Goal: Task Accomplishment & Management: Manage account settings

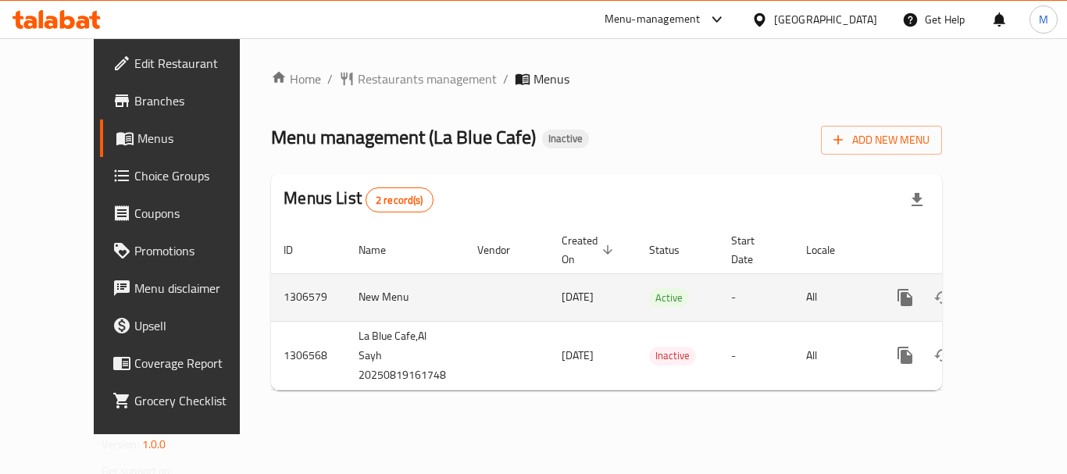
click at [1009, 288] on icon "enhanced table" at bounding box center [1018, 297] width 19 height 19
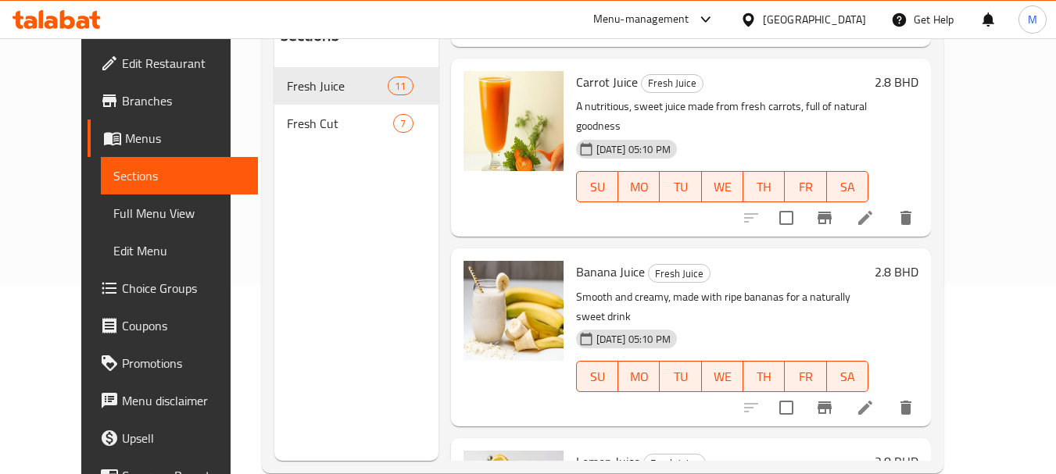
scroll to position [219, 0]
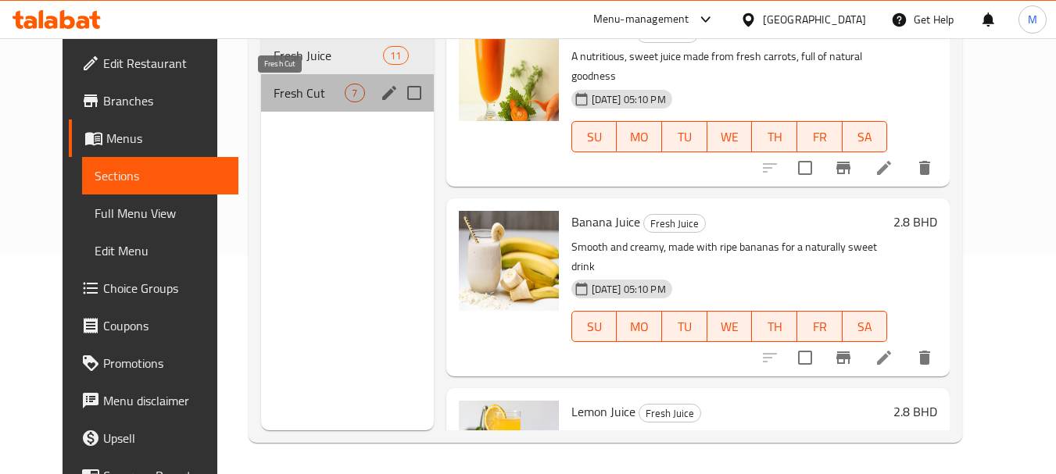
click at [281, 91] on span "Fresh Cut" at bounding box center [308, 93] width 71 height 19
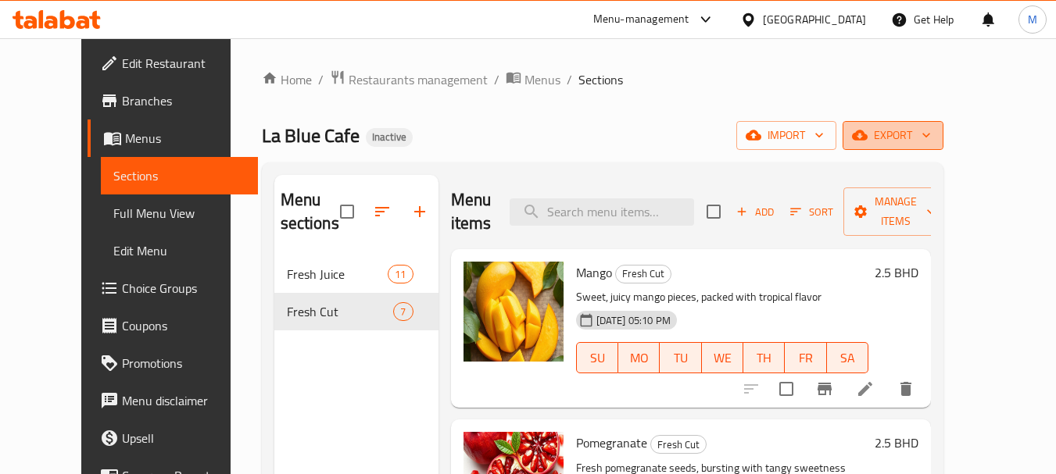
click at [867, 133] on icon "button" at bounding box center [860, 135] width 16 height 10
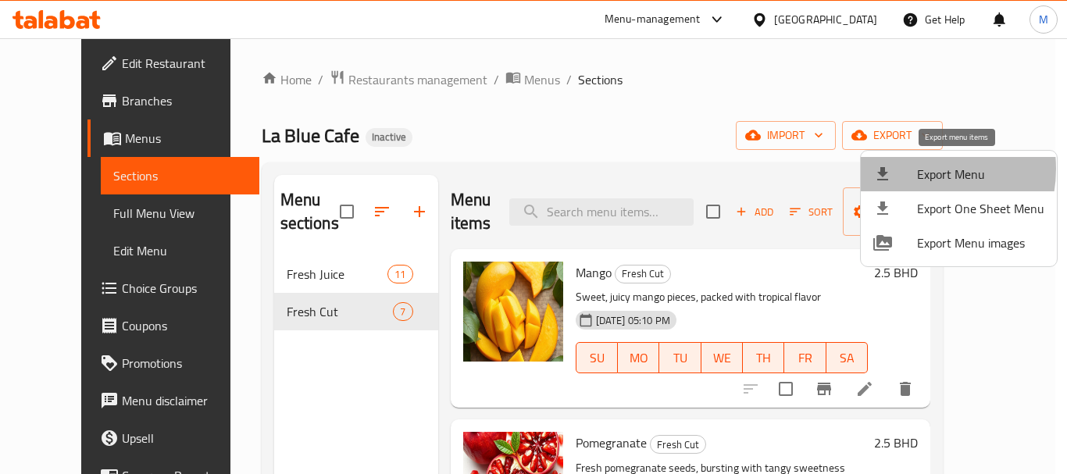
click at [911, 169] on div at bounding box center [896, 174] width 44 height 19
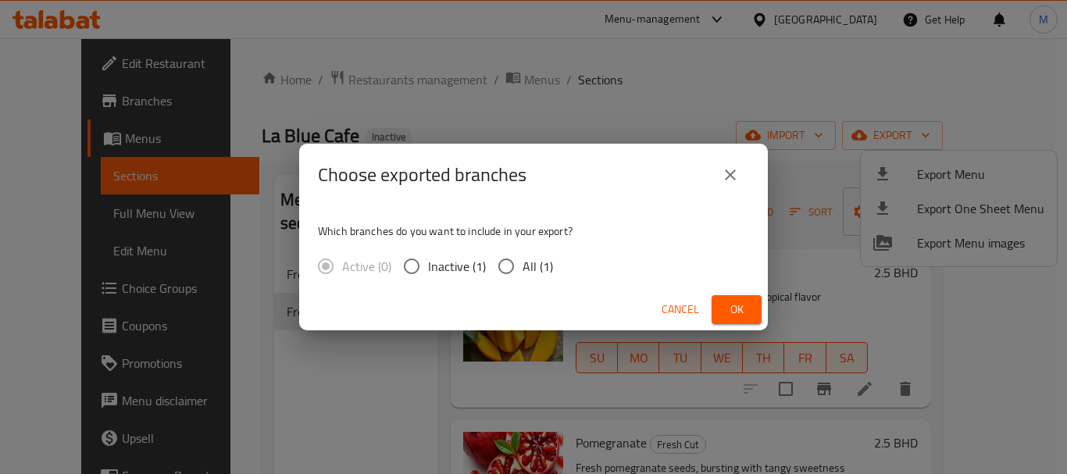
click at [527, 268] on span "All (1)" at bounding box center [538, 266] width 30 height 19
click at [523, 268] on input "All (1)" at bounding box center [506, 266] width 33 height 33
radio input "true"
drag, startPoint x: 731, startPoint y: 302, endPoint x: 591, endPoint y: 154, distance: 204.5
click at [729, 302] on span "Ok" at bounding box center [736, 310] width 25 height 20
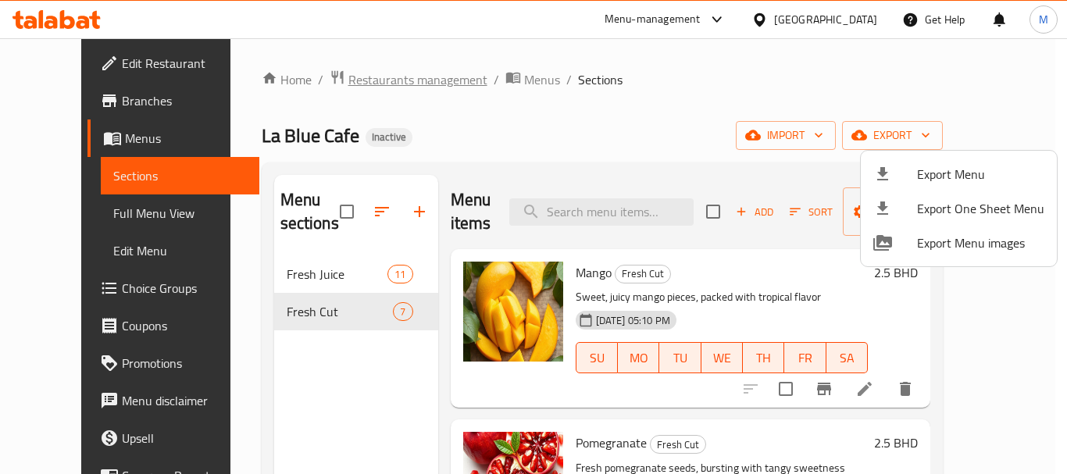
drag, startPoint x: 386, startPoint y: 84, endPoint x: 379, endPoint y: 80, distance: 8.0
click at [386, 84] on div at bounding box center [533, 237] width 1067 height 474
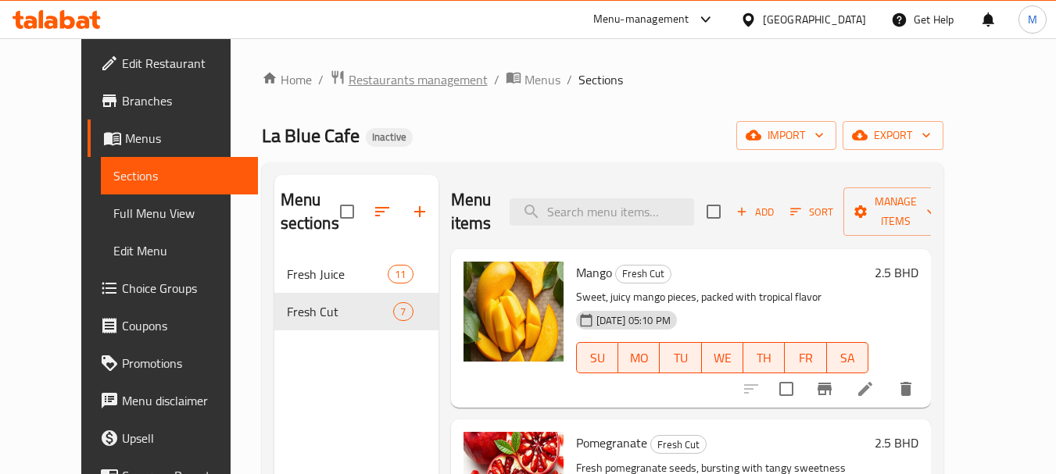
click at [379, 80] on span "Restaurants management" at bounding box center [418, 79] width 139 height 19
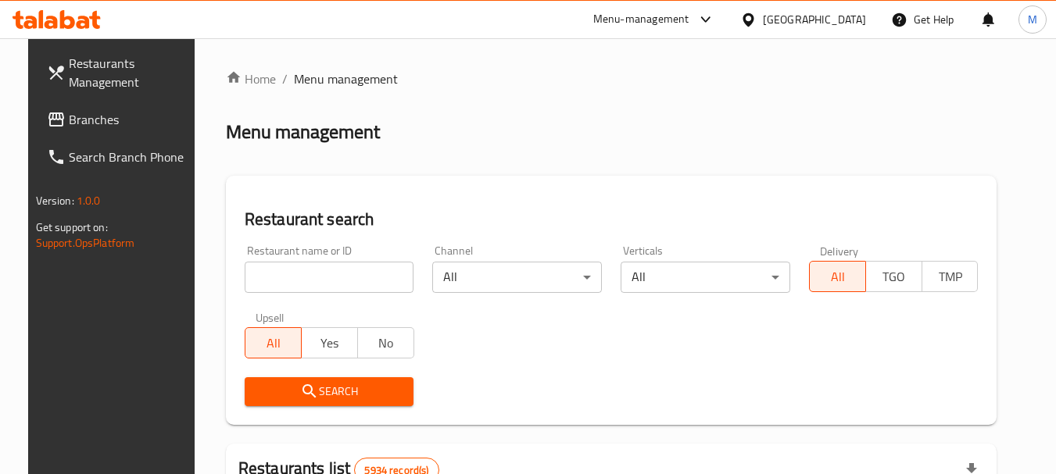
click at [753, 22] on icon at bounding box center [747, 19] width 11 height 13
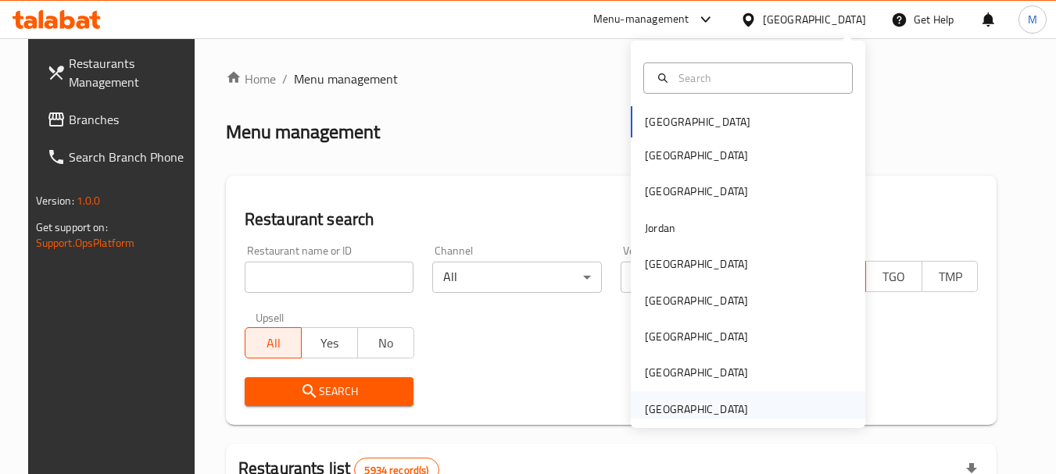
click at [697, 404] on div "[GEOGRAPHIC_DATA]" at bounding box center [696, 409] width 103 height 17
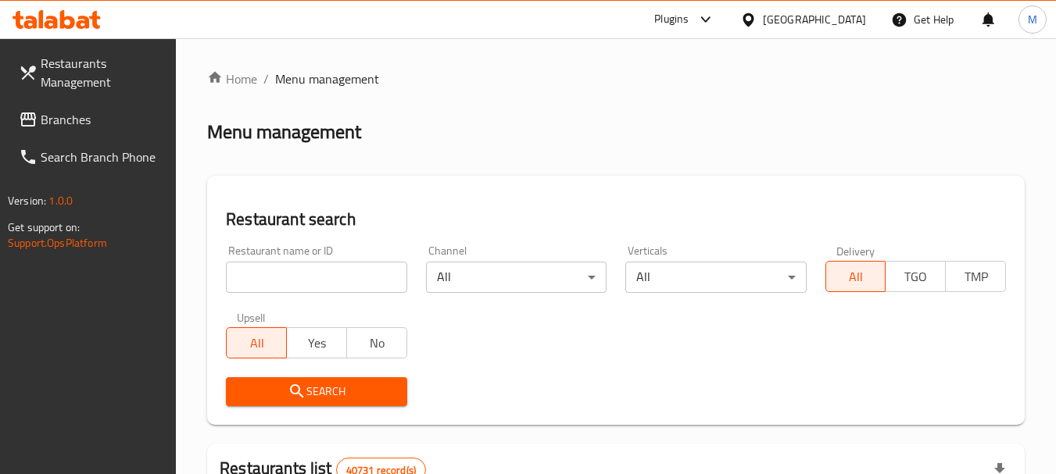
click at [80, 117] on span "Branches" at bounding box center [102, 119] width 123 height 19
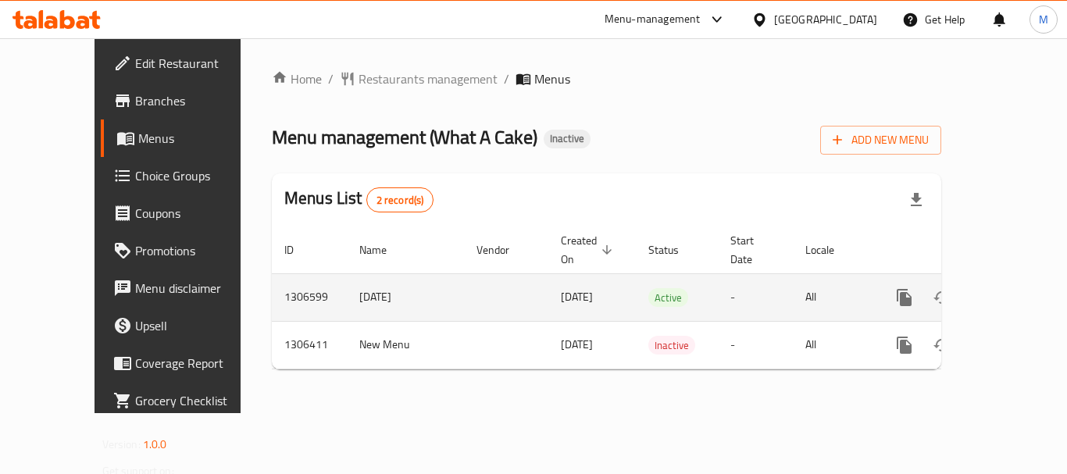
click at [1008, 288] on icon "enhanced table" at bounding box center [1017, 297] width 19 height 19
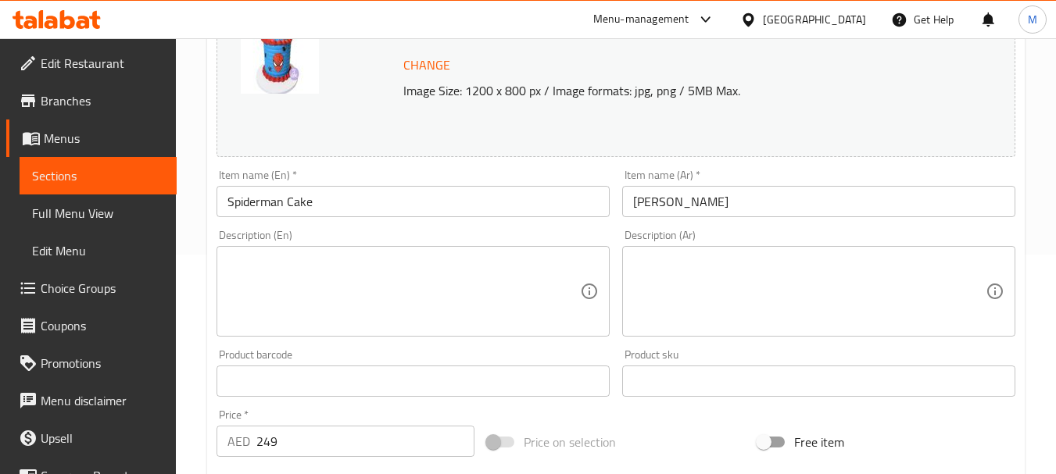
scroll to position [234, 0]
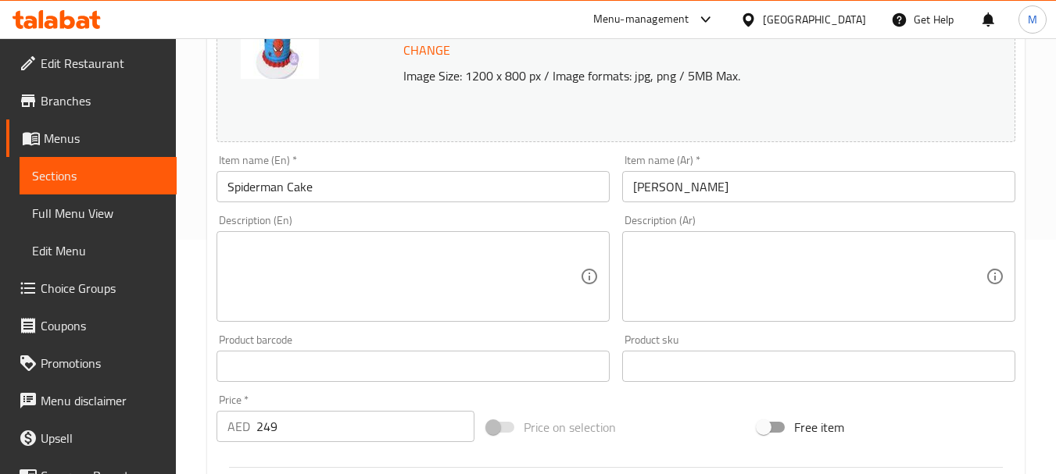
click at [359, 277] on textarea at bounding box center [403, 277] width 352 height 74
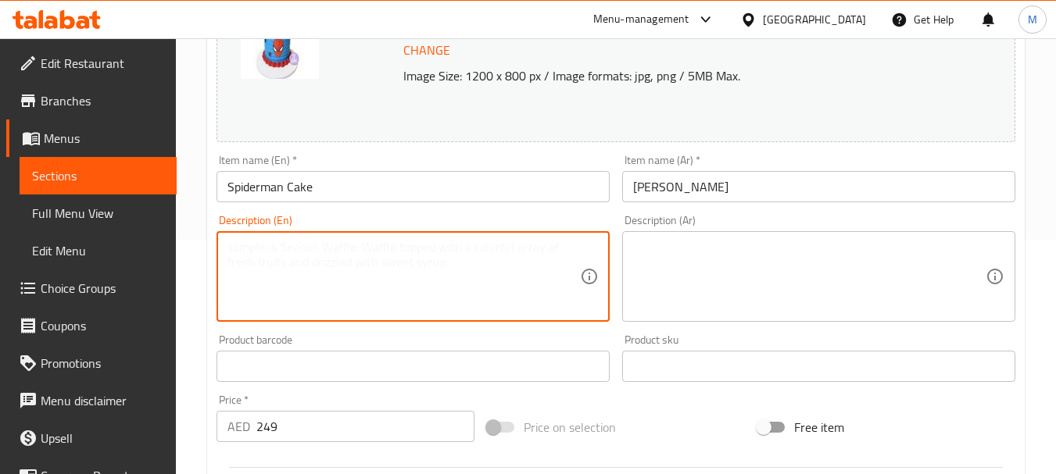
paste textarea "Moist cake with smooth buttercream covered in fondant in fun a sipderman theme"
type textarea "Moist cake with smooth buttercream covered in fondant in fun a sipderman theme"
click at [731, 273] on textarea at bounding box center [809, 277] width 352 height 74
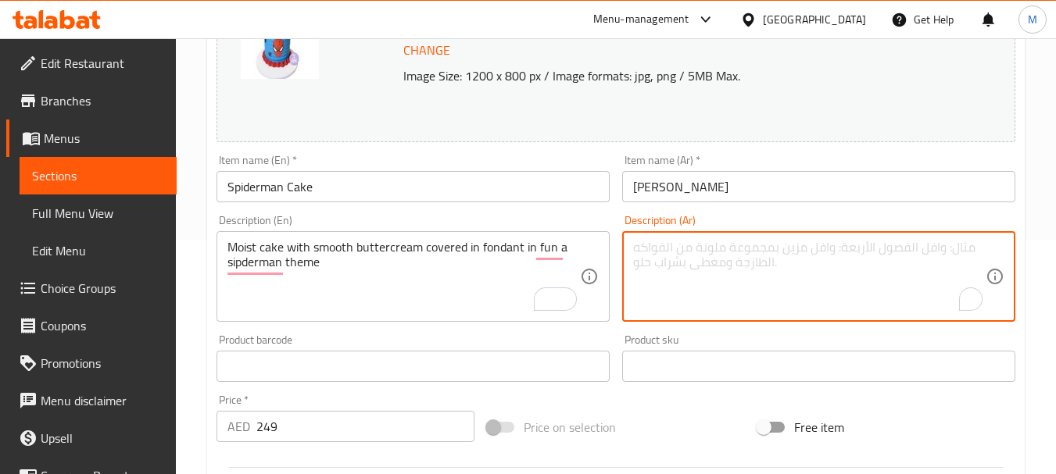
paste textarea "كعكة رطبة مع كريمة زبدة ناعمة مغطاة بالفوندان في شكل سبايدرمان ممتع"
type textarea "كعكة رطبة مع كريمة زبدة ناعمة مغطاة بالفوندان في شكل سبايدرمان ممتع"
click at [750, 188] on input "[PERSON_NAME]" at bounding box center [818, 186] width 393 height 31
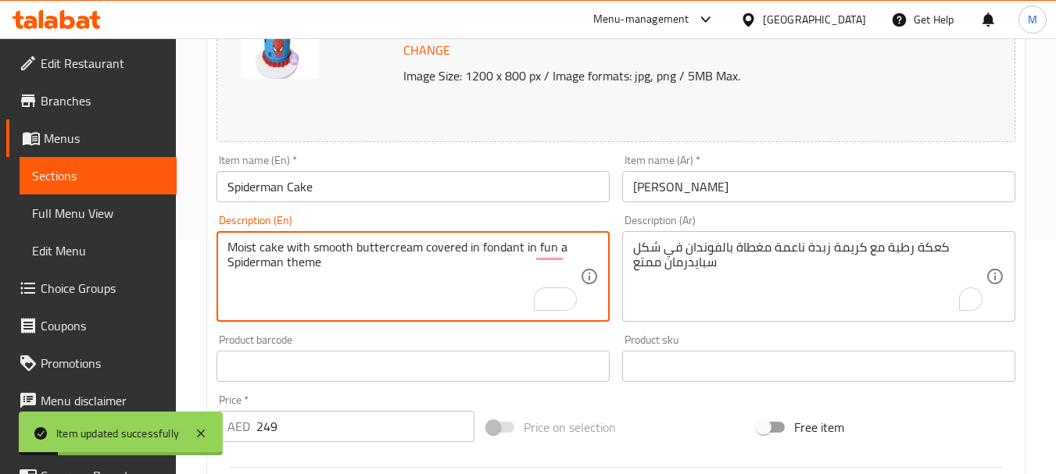
type textarea "Moist cake with smooth buttercream covered in fondant in fun a Spiderman theme"
click at [332, 188] on input "Spiderman Cake" at bounding box center [412, 186] width 393 height 31
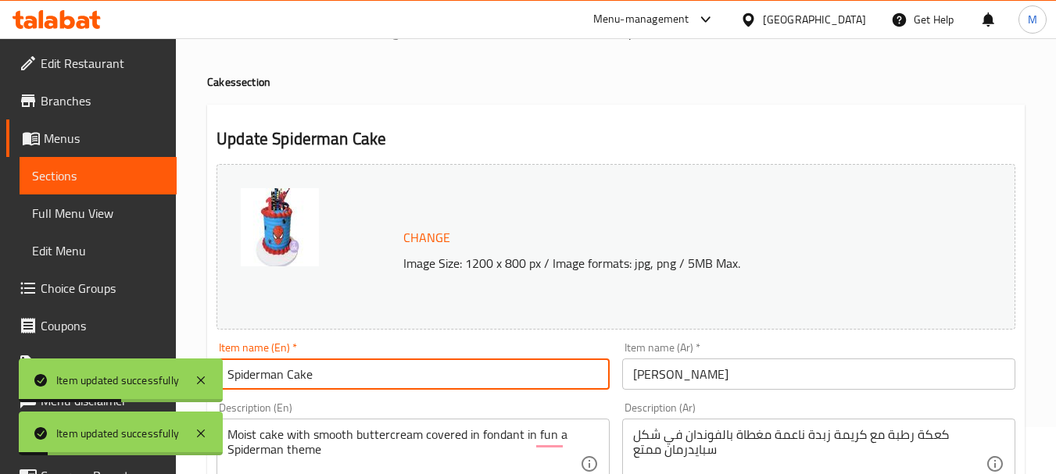
scroll to position [0, 0]
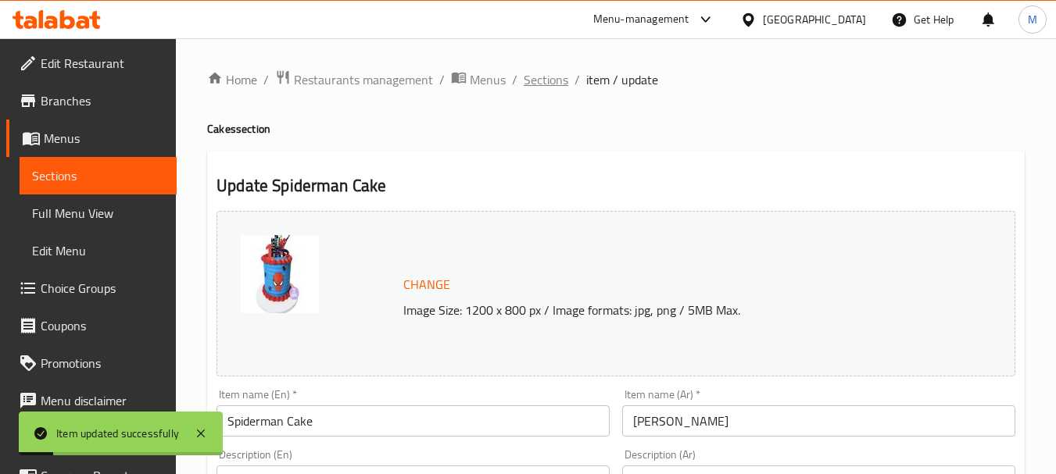
click at [554, 74] on span "Sections" at bounding box center [546, 79] width 45 height 19
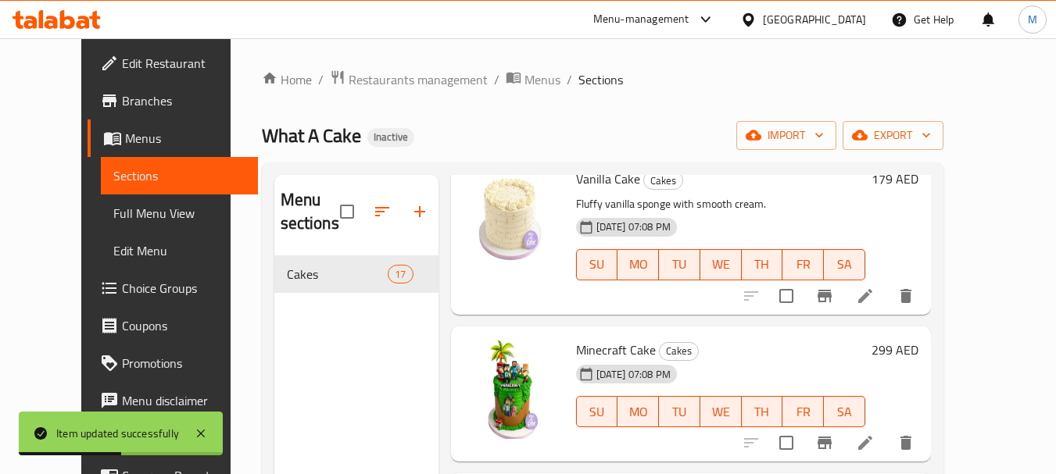
scroll to position [781, 0]
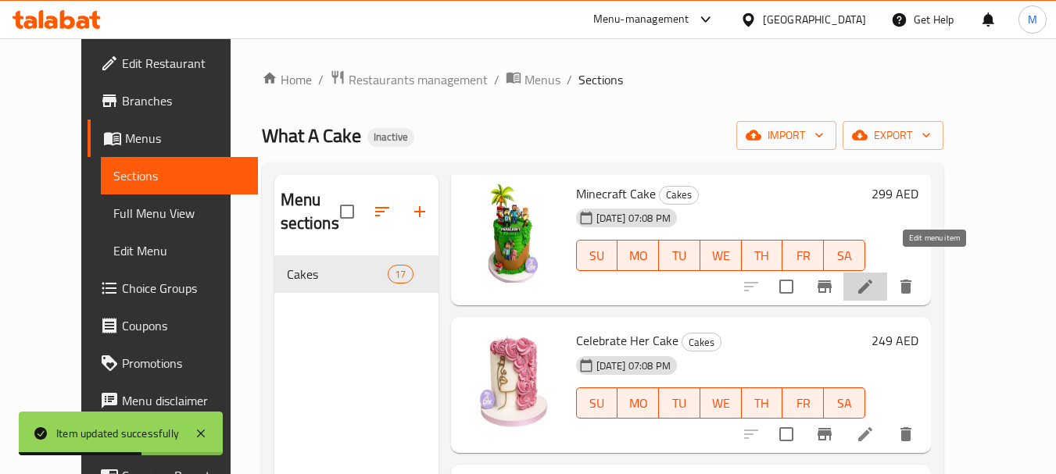
click at [872, 280] on icon at bounding box center [865, 287] width 14 height 14
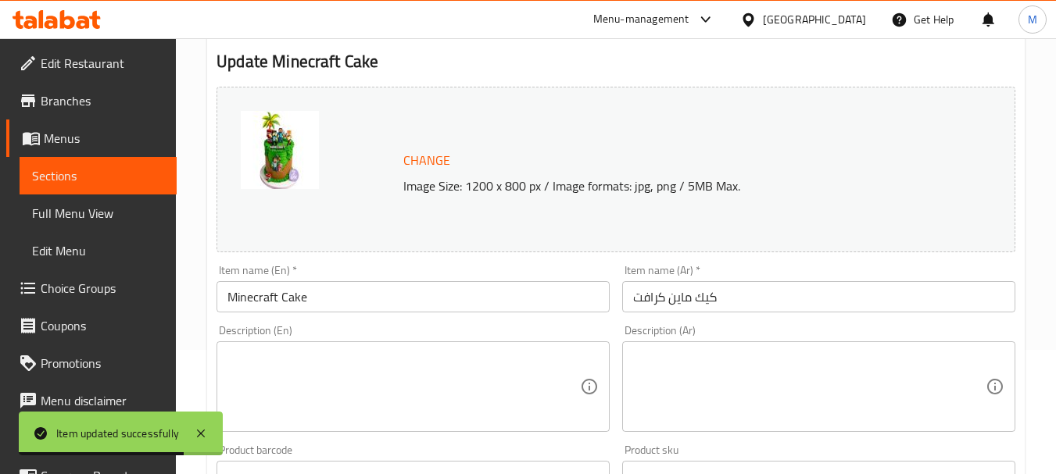
scroll to position [156, 0]
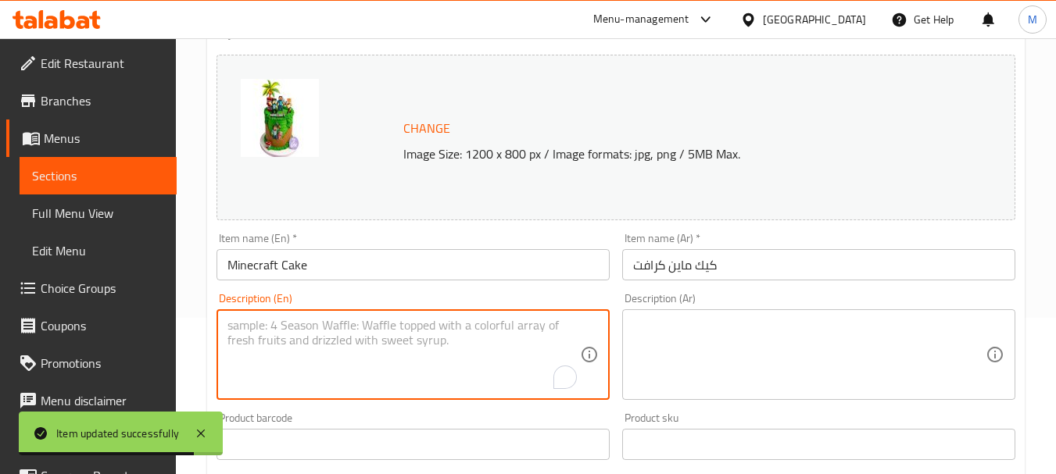
click at [349, 324] on textarea "To enrich screen reader interactions, please activate Accessibility in Grammarl…" at bounding box center [403, 355] width 352 height 74
paste textarea "Moist cake with smooth buttercream covered in fondant in fun a minecraft theme"
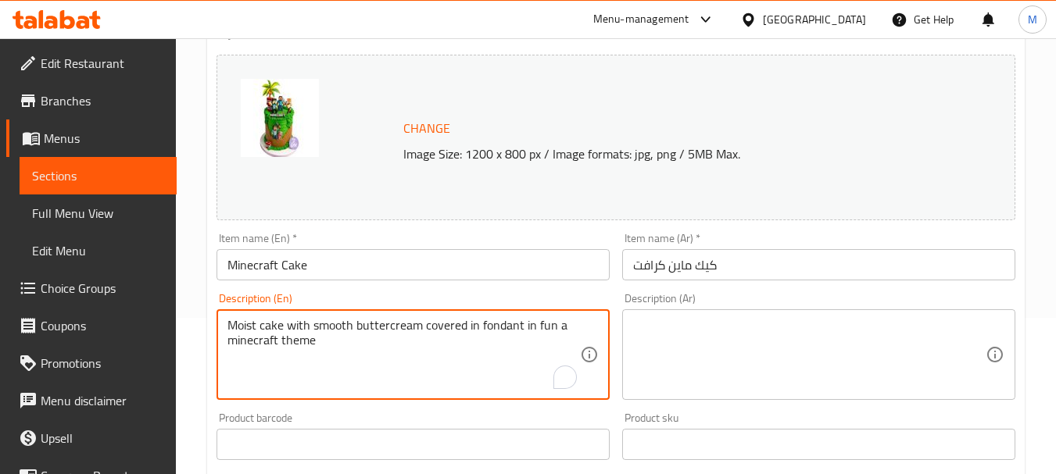
type textarea "Moist cake with smooth buttercream covered in fondant in fun a minecraft theme"
click at [685, 329] on textarea at bounding box center [809, 355] width 352 height 74
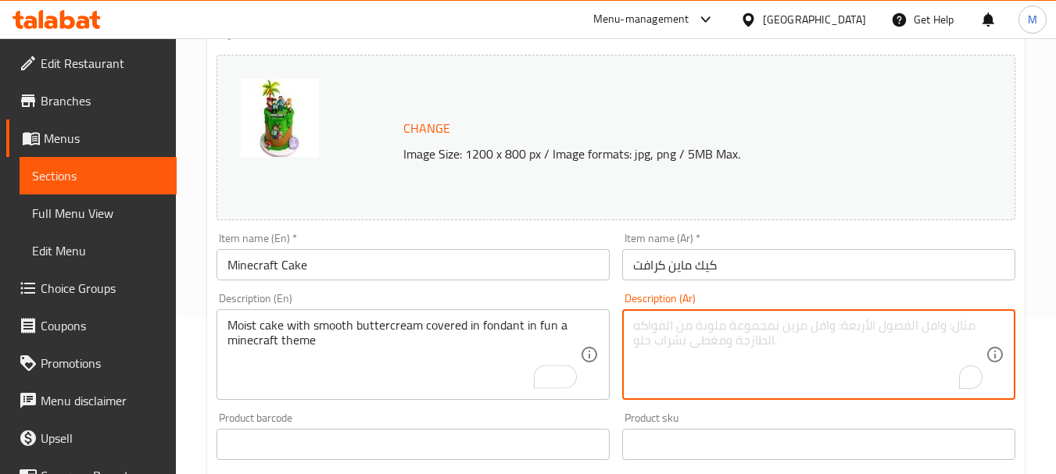
paste textarea "كعكة رطبة مع كريمة زبدة ناعمة مغطاة بالفوندان في شكل مرح على طراز ماينكرافت"
type textarea "كعكة رطبة مع كريمة زبدة ناعمة مغطاة بالفوندان في شكل مرح على طراز ماينكرافت"
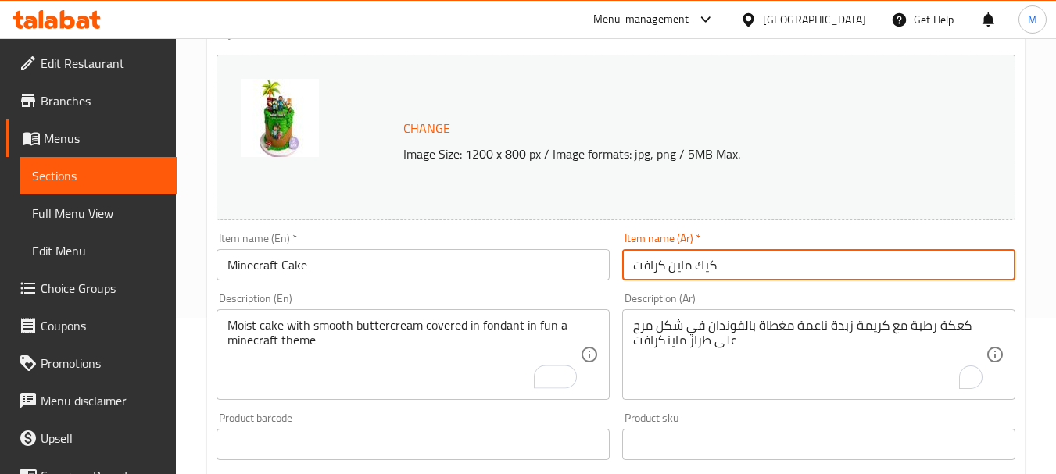
click at [742, 258] on input "كيك ماين كرافت" at bounding box center [818, 264] width 393 height 31
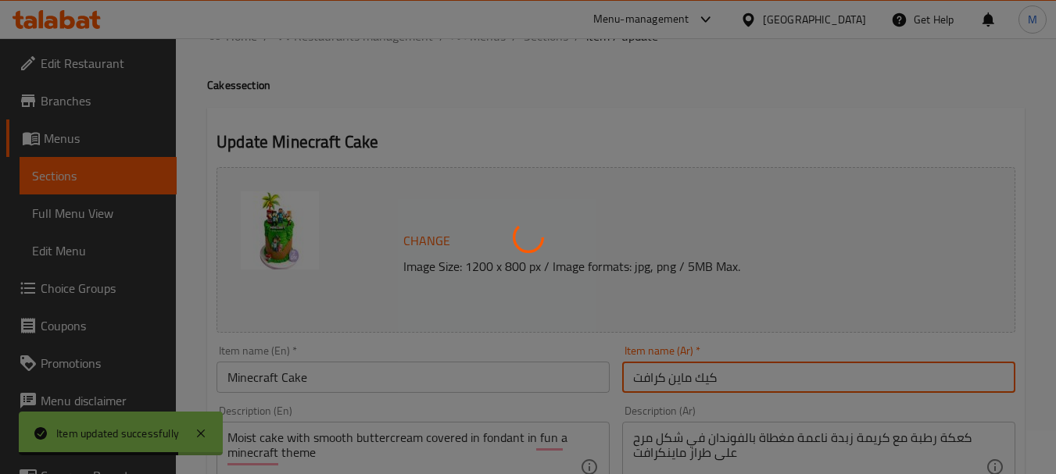
scroll to position [0, 0]
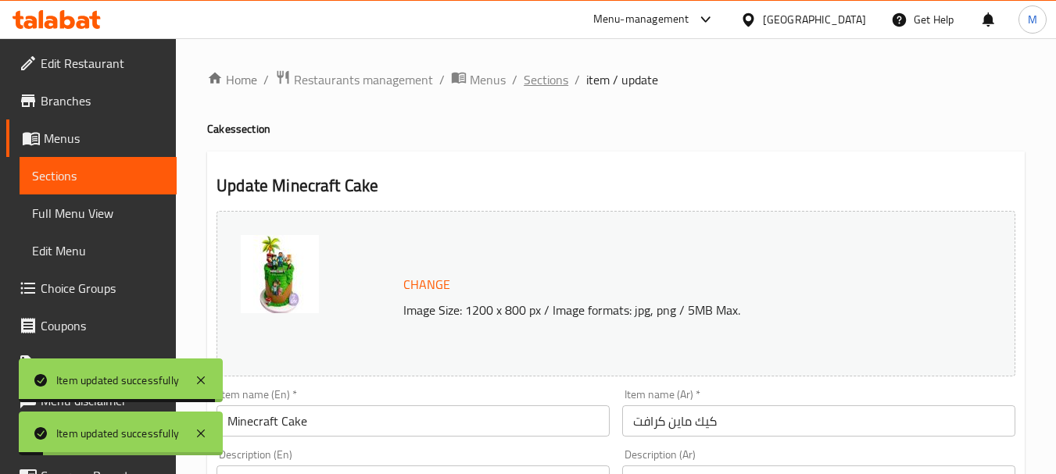
click at [553, 81] on span "Sections" at bounding box center [546, 79] width 45 height 19
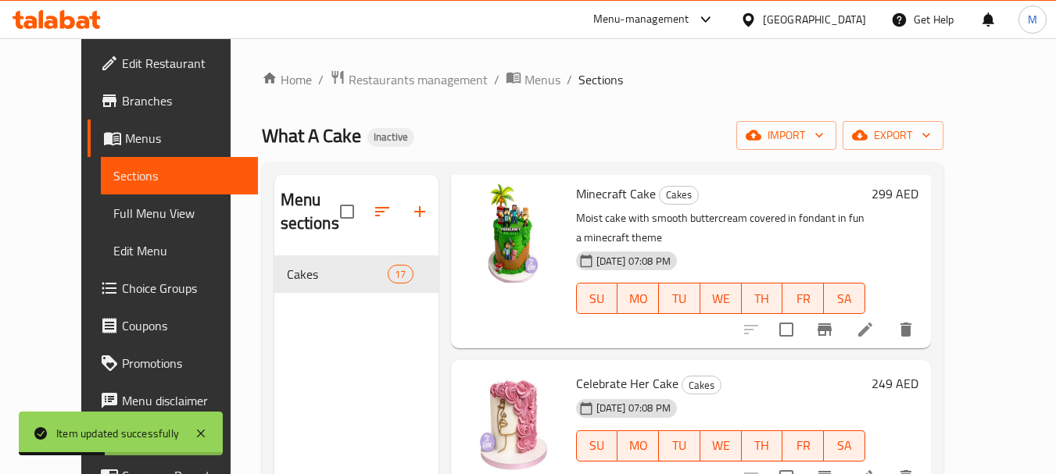
scroll to position [938, 0]
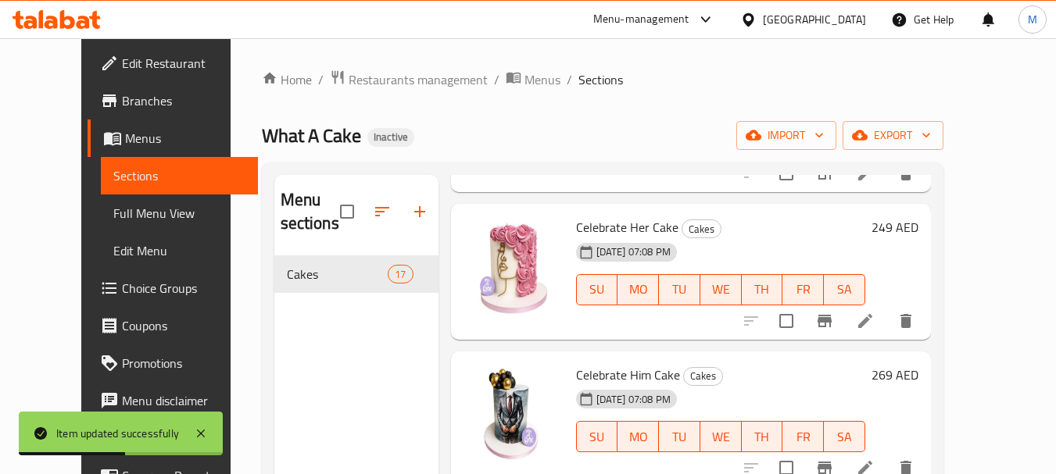
click at [872, 314] on icon at bounding box center [865, 321] width 14 height 14
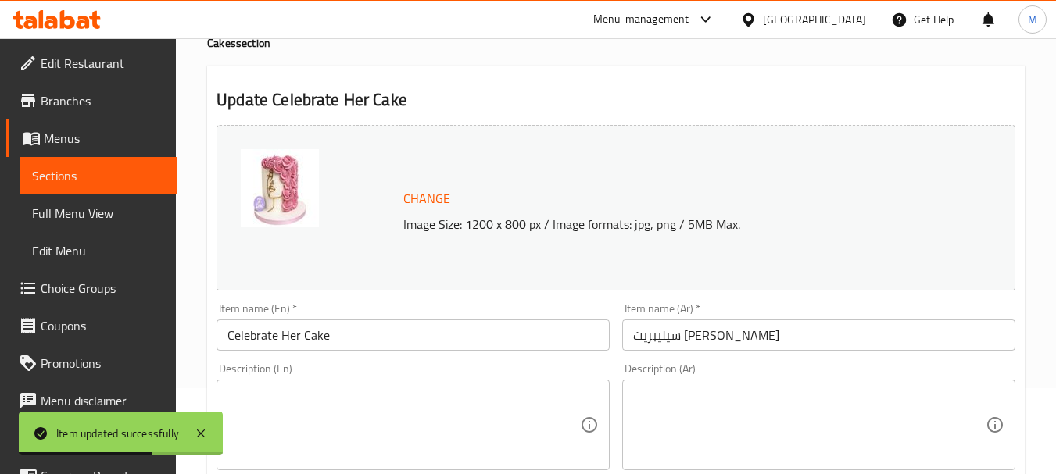
scroll to position [234, 0]
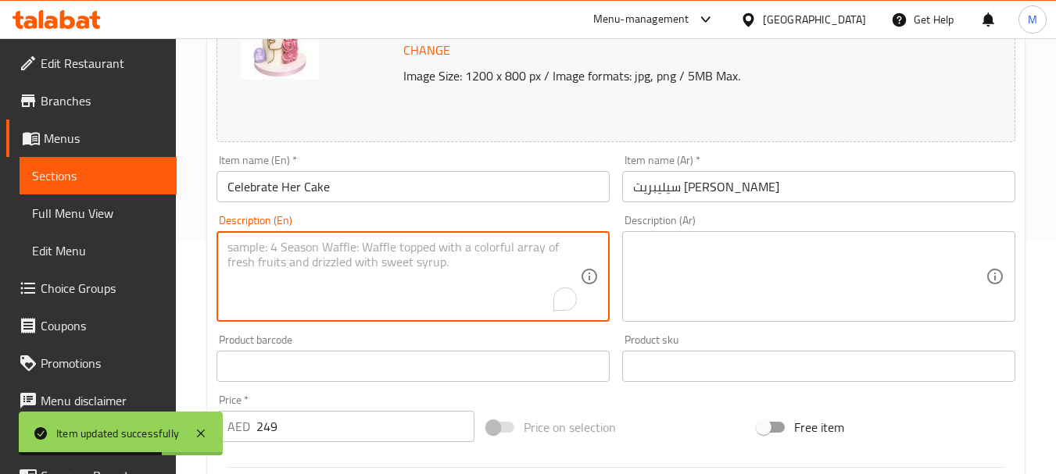
click at [334, 262] on textarea "To enrich screen reader interactions, please activate Accessibility in Grammarl…" at bounding box center [403, 277] width 352 height 74
paste textarea "Elegant cake with a rich vanilla buttercream crafted for special occasions."
type textarea "Elegant cake with a rich vanilla buttercream crafted for special occasions."
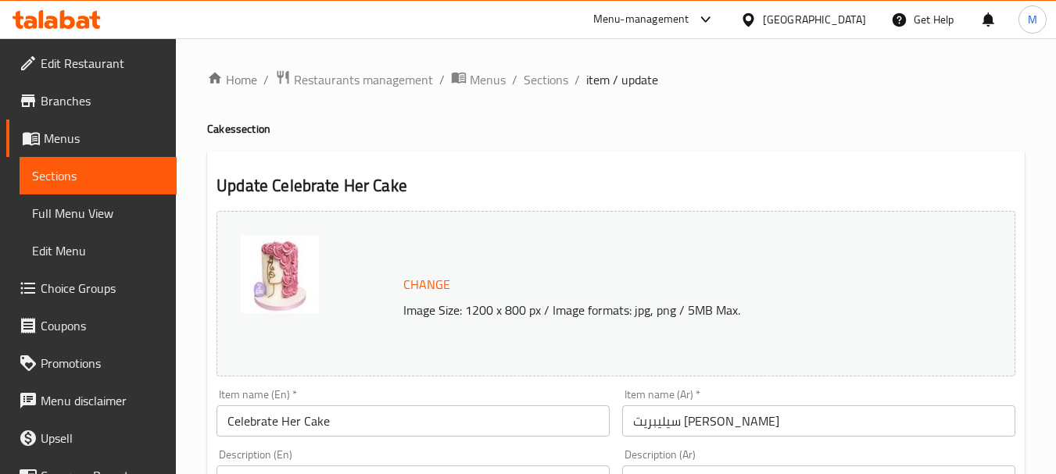
scroll to position [234, 0]
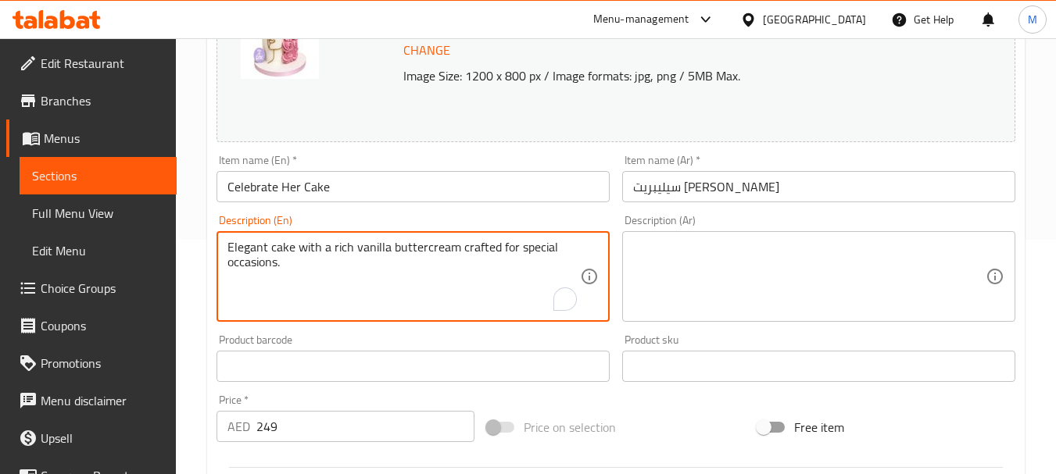
click at [703, 287] on textarea at bounding box center [809, 277] width 352 height 74
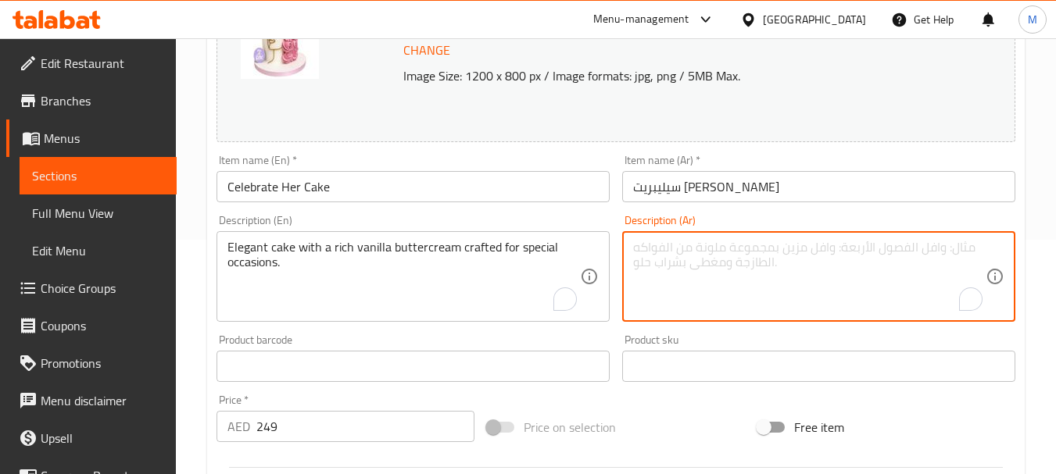
paste textarea "كعكة أنيقة مع كريمة زبدة الفانيليا الغنية المصنوعة للمناسبات الخاصة."
type textarea "كعكة أنيقة مع كريمة زبدة الفانيليا الغنية المصنوعة للمناسبات الخاصة."
click at [741, 191] on input "سيليبريت [PERSON_NAME]" at bounding box center [818, 186] width 393 height 31
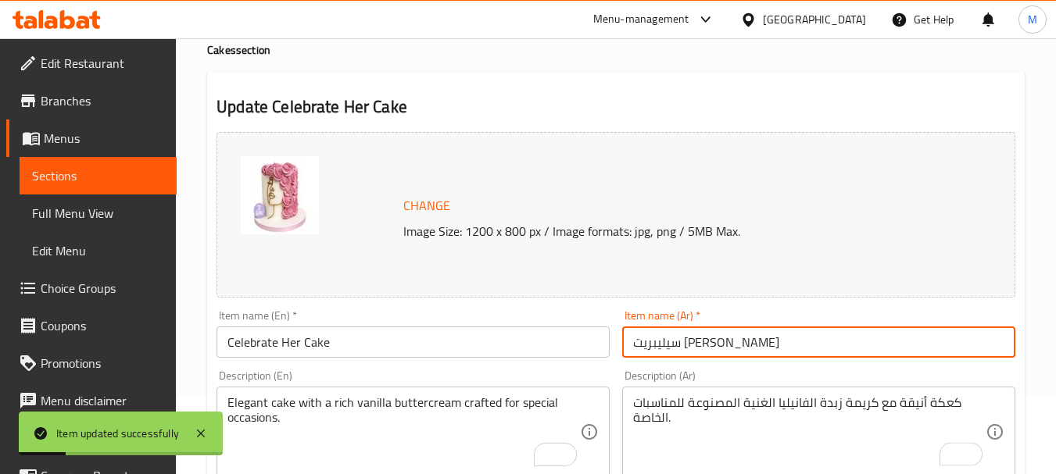
scroll to position [0, 0]
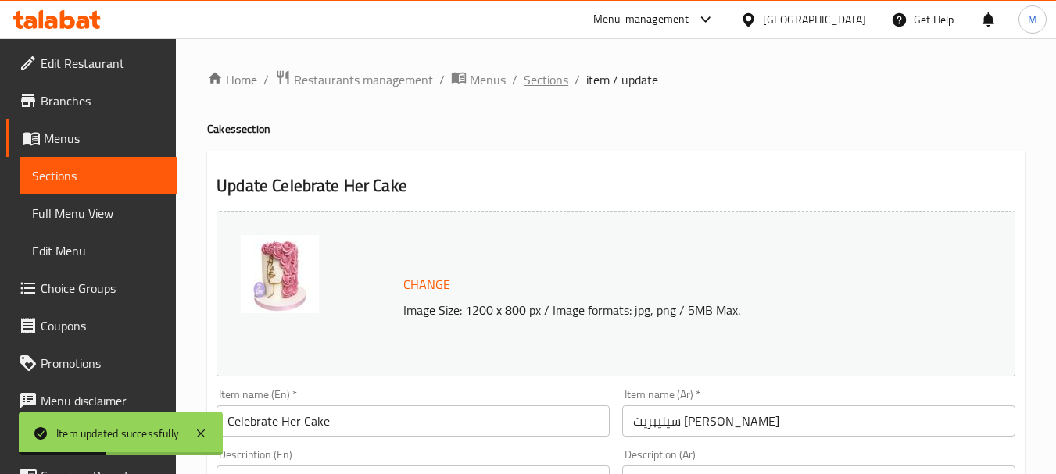
click at [560, 80] on span "Sections" at bounding box center [546, 79] width 45 height 19
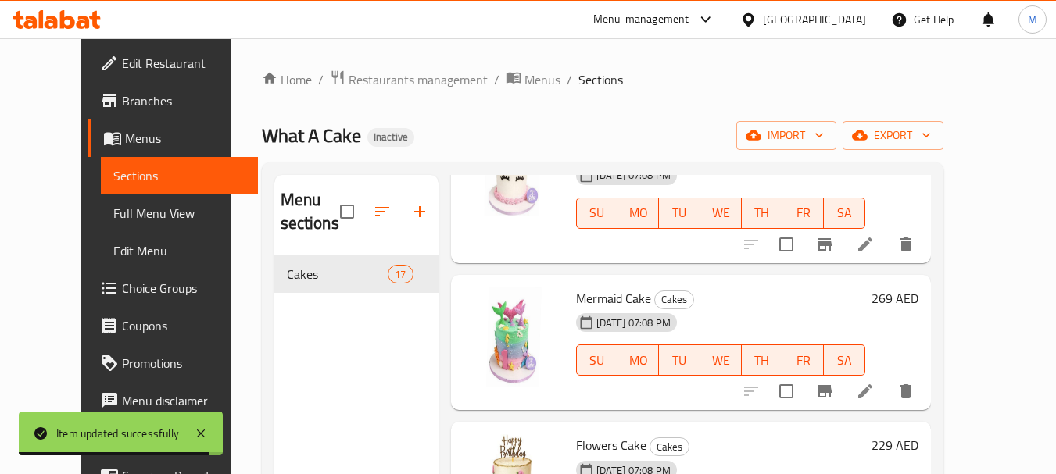
scroll to position [1719, 0]
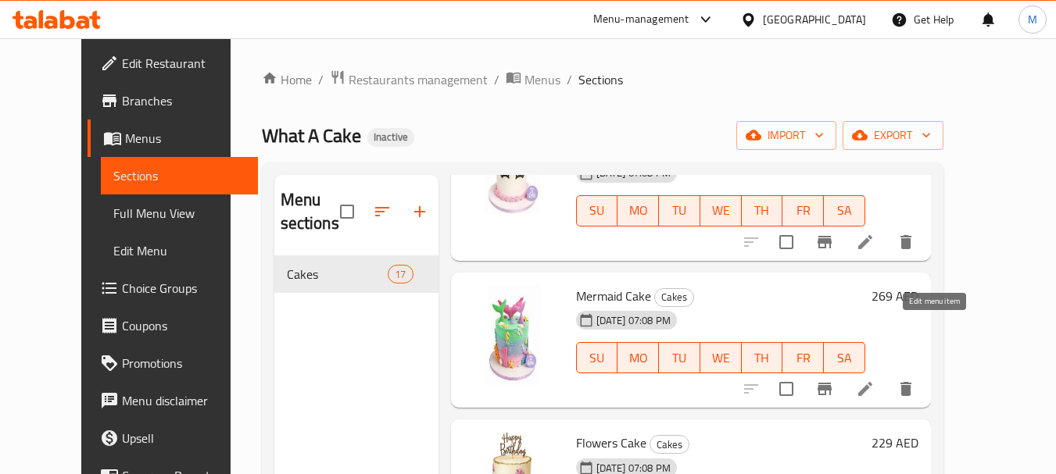
click at [874, 380] on icon at bounding box center [865, 389] width 19 height 19
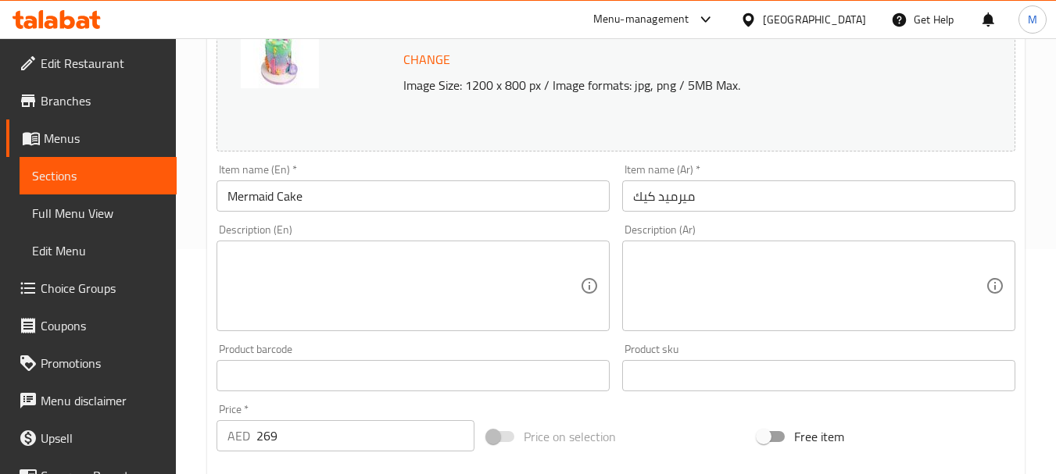
scroll to position [234, 0]
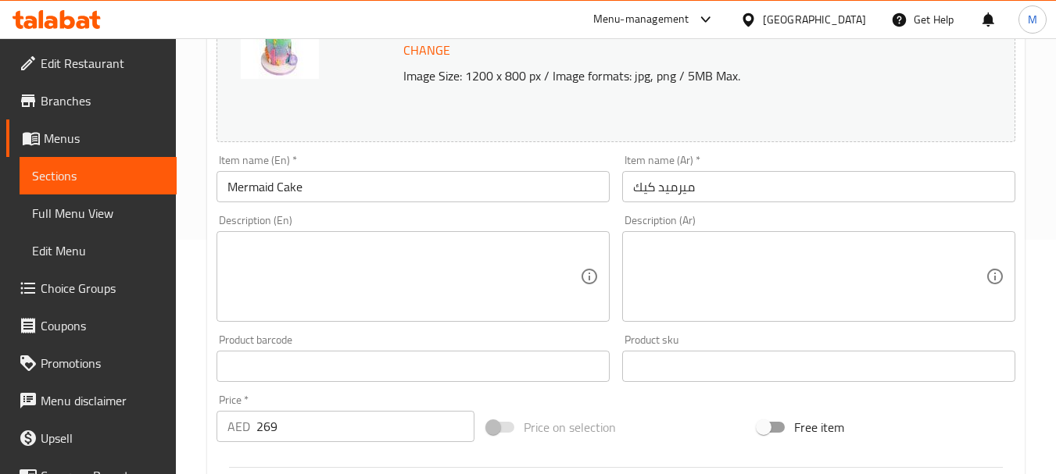
click at [345, 272] on textarea at bounding box center [403, 277] width 352 height 74
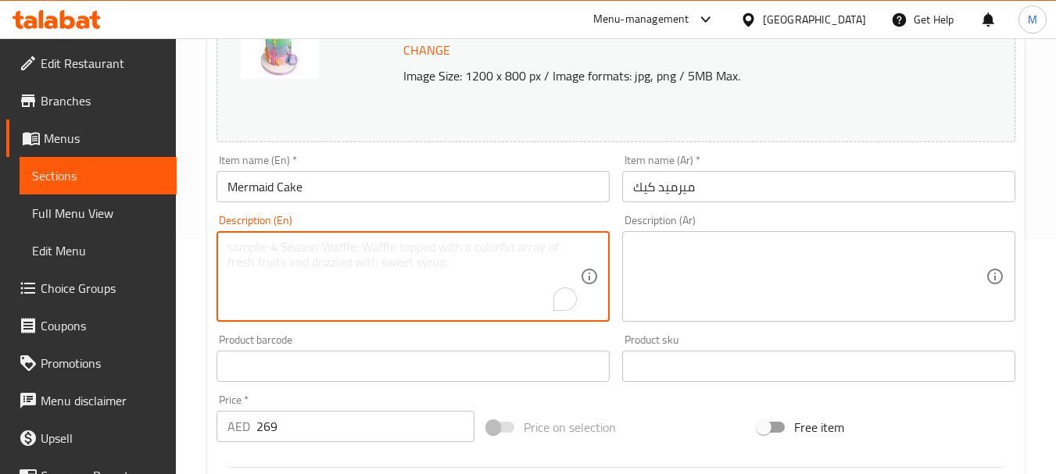
paste textarea "Moist cake with smooth buttercream covered in fondant in a fun ocean-inspired m…"
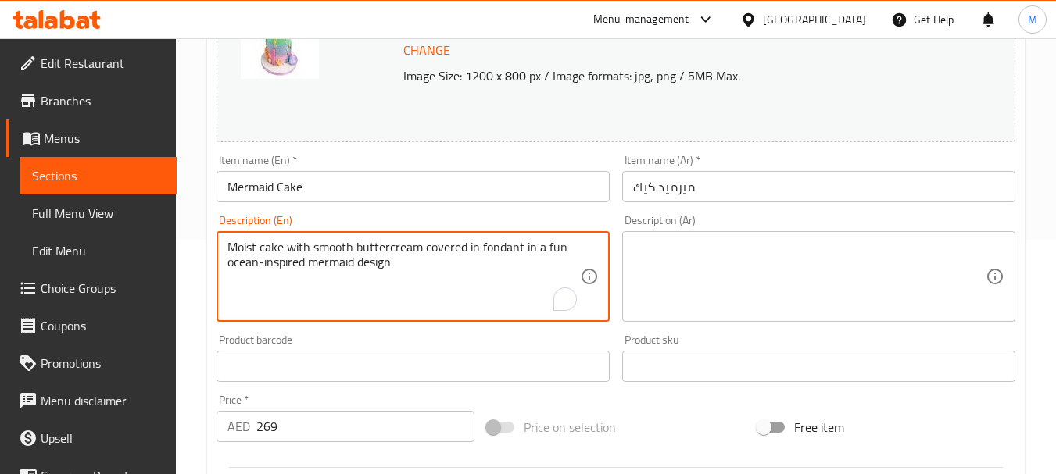
type textarea "Moist cake with smooth buttercream covered in fondant in a fun ocean-inspired m…"
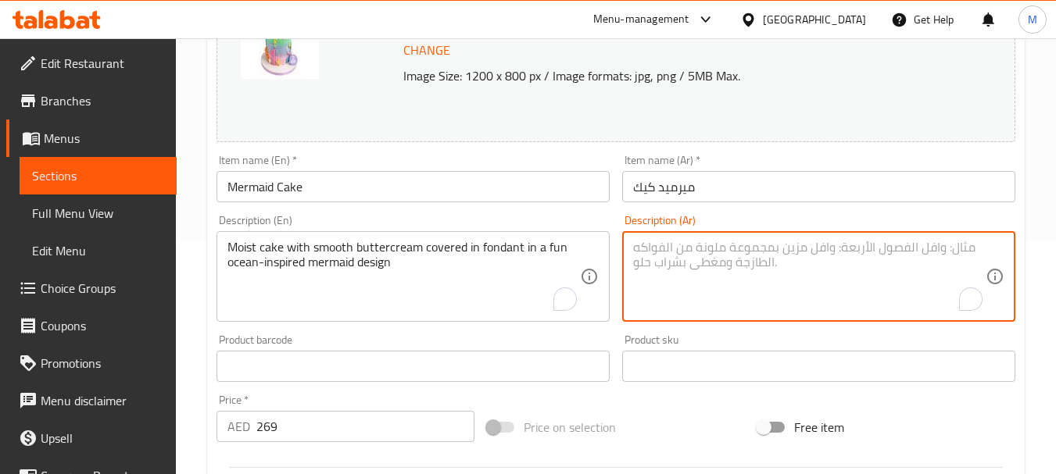
click at [661, 253] on textarea "To enrich screen reader interactions, please activate Accessibility in Grammarl…" at bounding box center [809, 277] width 352 height 74
paste textarea "كعكة رطبة مع كريمة زبدة ناعمة مغطاة بالفوندان بتصميم مرح مستوحى من حوريات البحر"
type textarea "كعكة رطبة مع كريمة زبدة ناعمة مغطاة بالفوندان بتصميم مرح مستوحى من حوريات البحر"
click at [699, 184] on input "ميرميد كيك" at bounding box center [818, 186] width 393 height 31
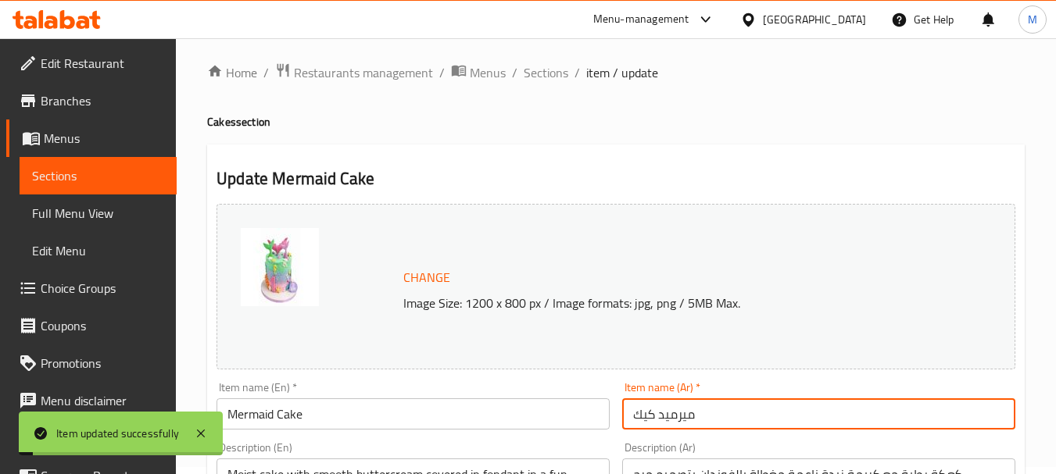
scroll to position [0, 0]
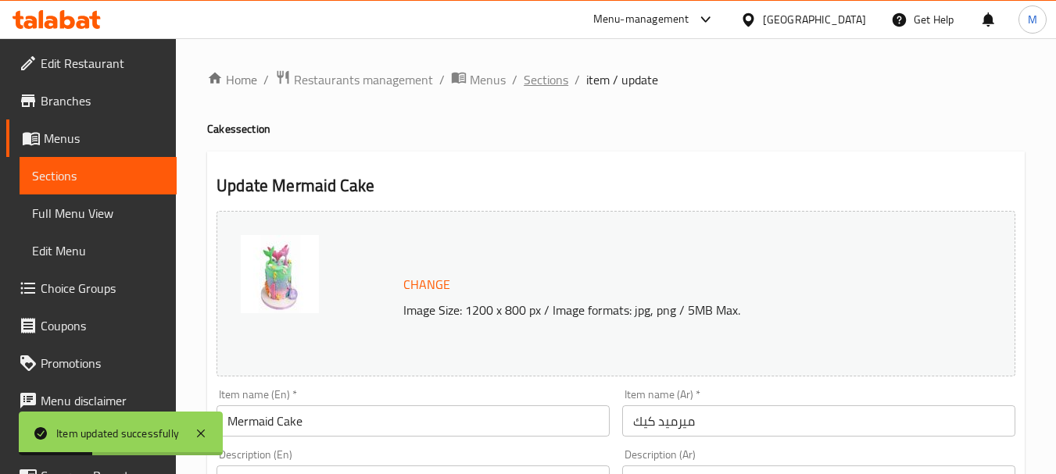
click at [542, 70] on span "Sections" at bounding box center [546, 79] width 45 height 19
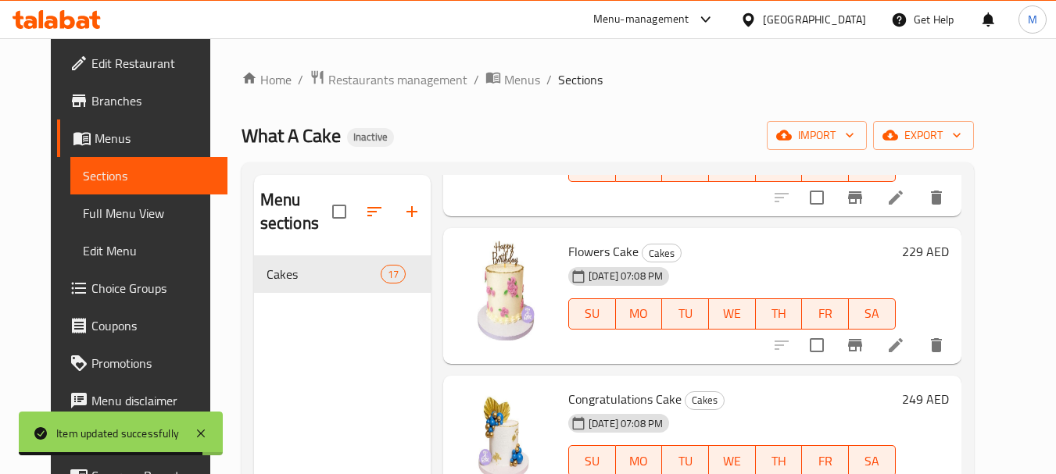
scroll to position [2188, 0]
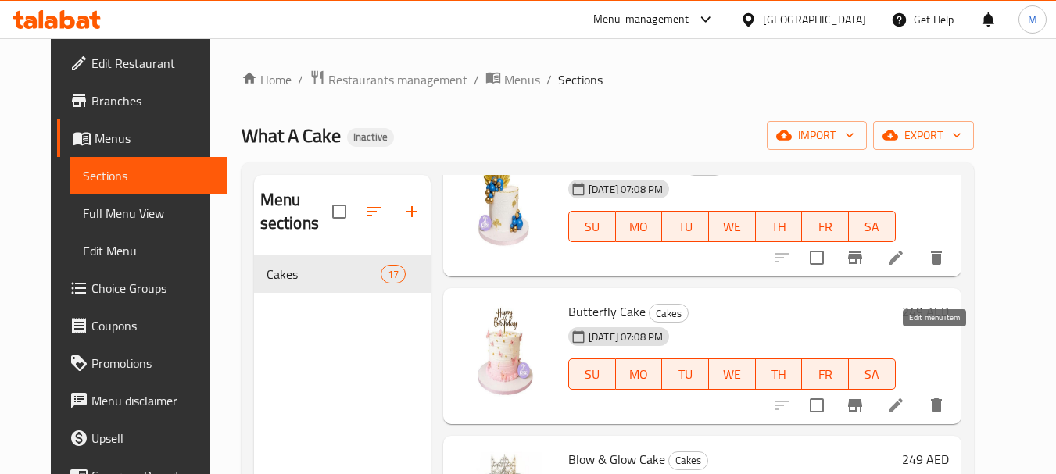
click at [905, 396] on icon at bounding box center [895, 405] width 19 height 19
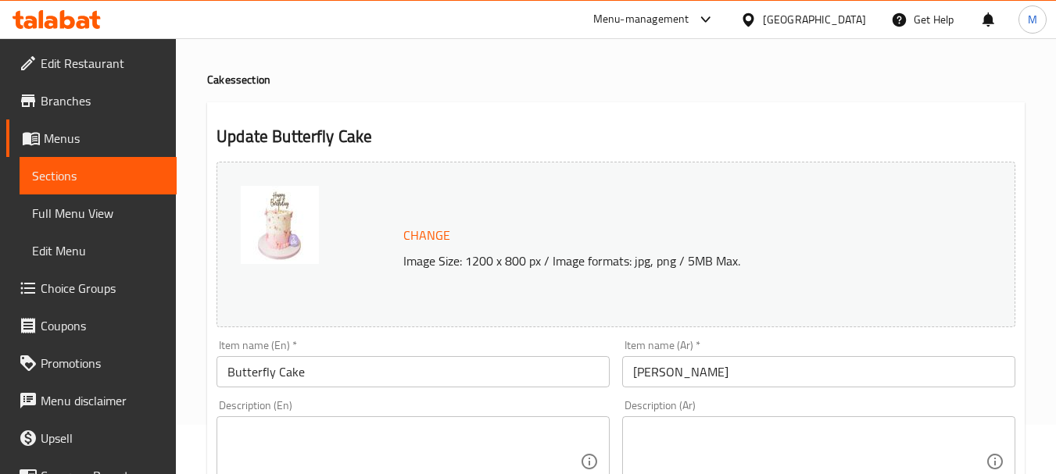
scroll to position [234, 0]
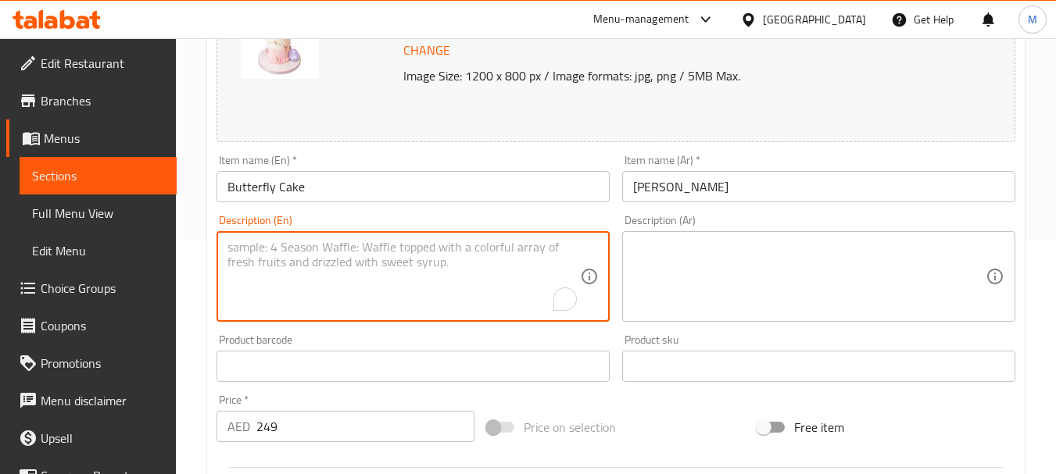
click at [313, 265] on textarea "To enrich screen reader interactions, please activate Accessibility in Grammarl…" at bounding box center [403, 277] width 352 height 74
paste textarea "Moist cake with smooth buttercream covered in fondant with an elegant butteryfl…"
type textarea "Moist cake with smooth buttercream covered in fondant with an elegant butteryfl…"
click at [683, 277] on textarea at bounding box center [809, 277] width 352 height 74
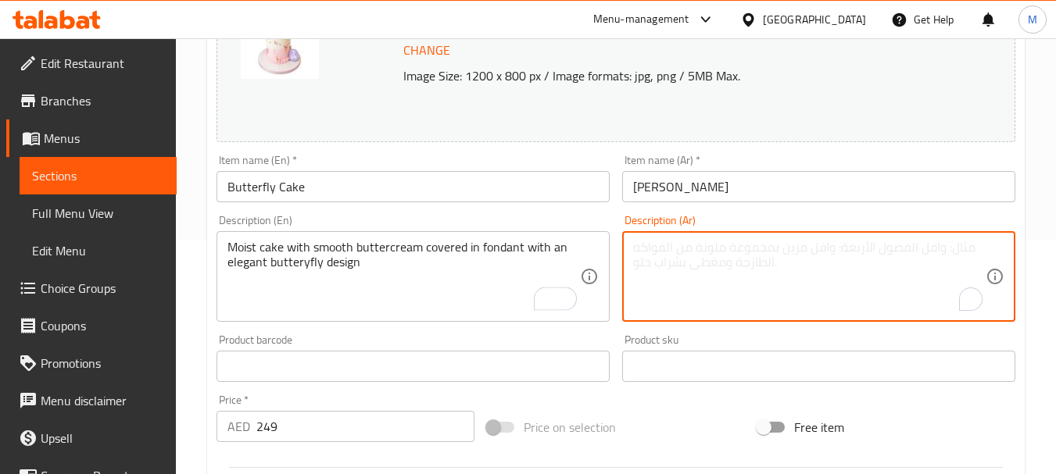
paste textarea "كعكة رطبة مع كريمة زبدة ناعمة مغطاة بالفوندان بتصميم أنيق على شكل فراشة"
click at [686, 184] on input "باترفلاي كيك" at bounding box center [818, 186] width 393 height 31
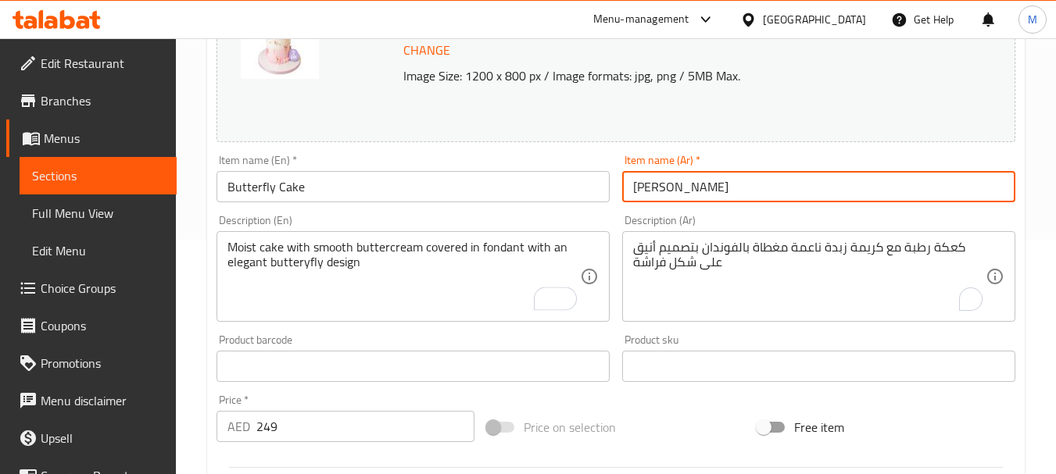
click at [686, 184] on input "باترفلاي كيك" at bounding box center [818, 186] width 393 height 31
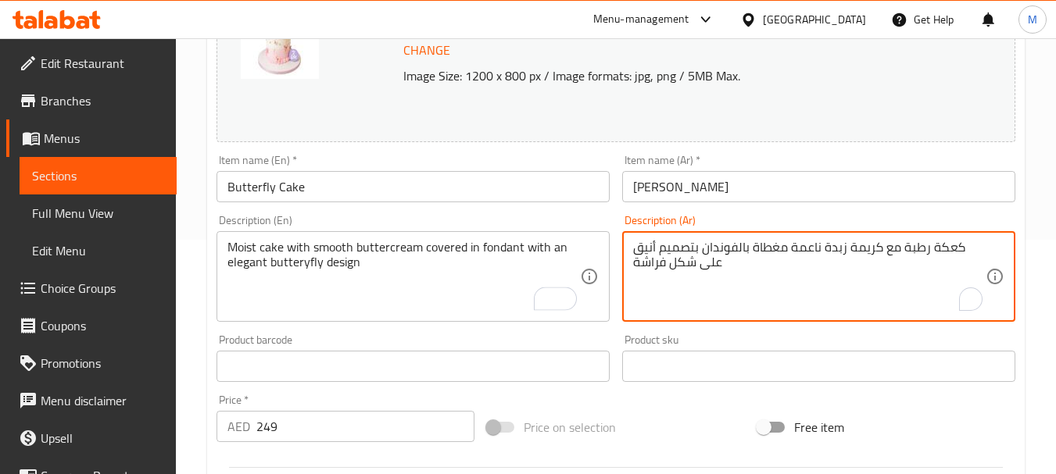
click at [644, 266] on textarea "كعكة رطبة مع كريمة زبدة ناعمة مغطاة بالفوندان بتصميم أنيق على شكل فراشة" at bounding box center [809, 277] width 352 height 74
paste textarea "باترفلاي"
type textarea "كعكة رطبة مع كريمة زبدة ناعمة مغطاة بالفوندان بتصميم أنيق على شكل باترفلاي"
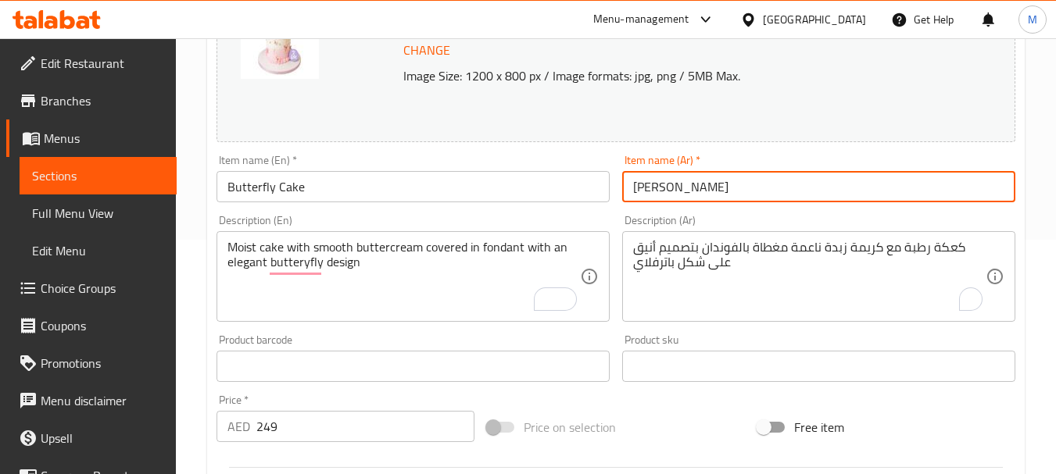
click at [695, 184] on input "باترفلاي كيك" at bounding box center [818, 186] width 393 height 31
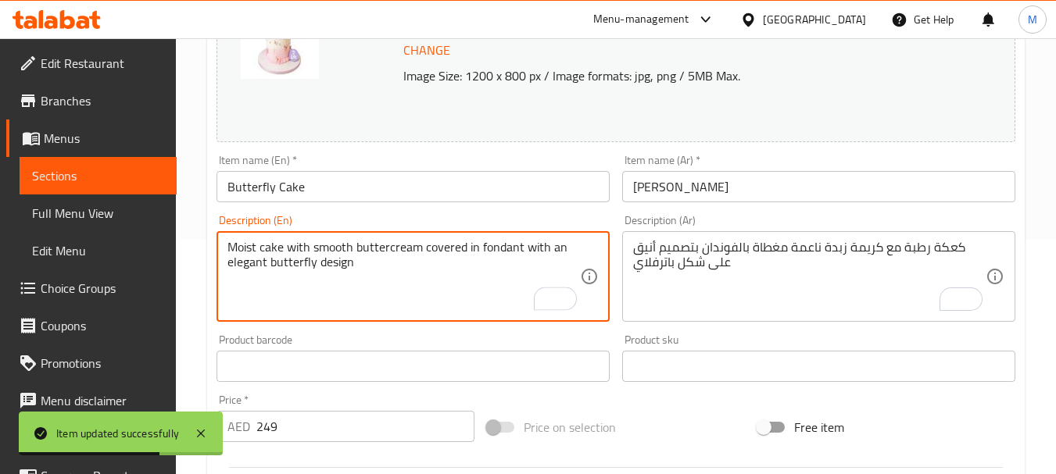
type textarea "Moist cake with smooth buttercream covered in fondant with an elegant butterfly…"
click at [402, 193] on input "Butterfly Cake" at bounding box center [412, 186] width 393 height 31
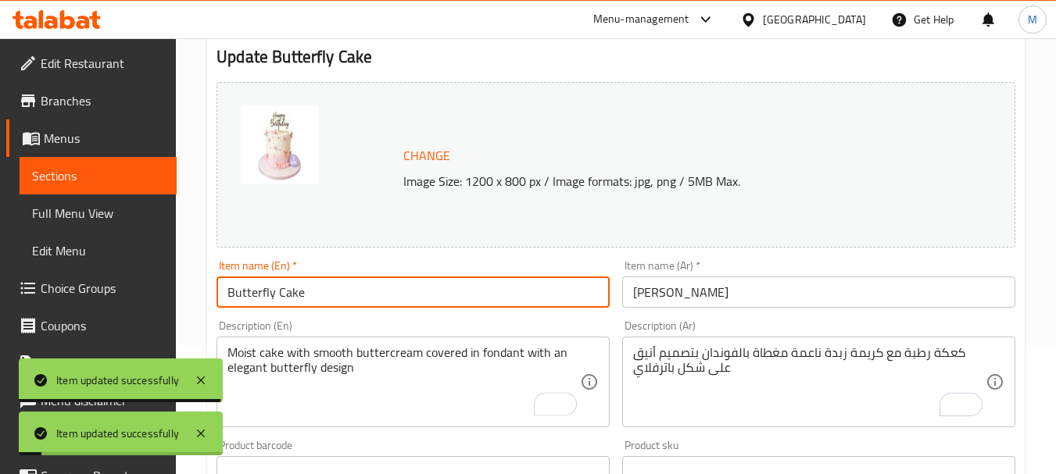
scroll to position [0, 0]
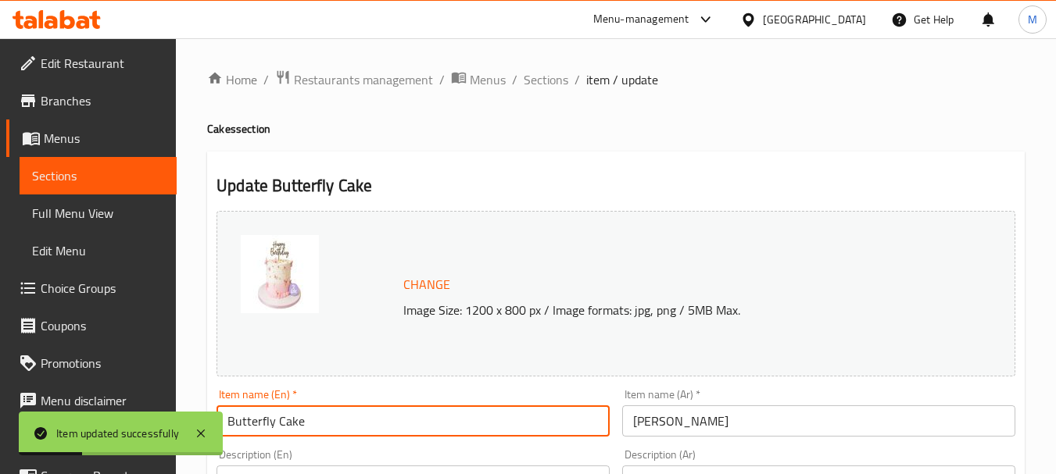
click at [718, 425] on input "باترفلاي كيك" at bounding box center [818, 421] width 393 height 31
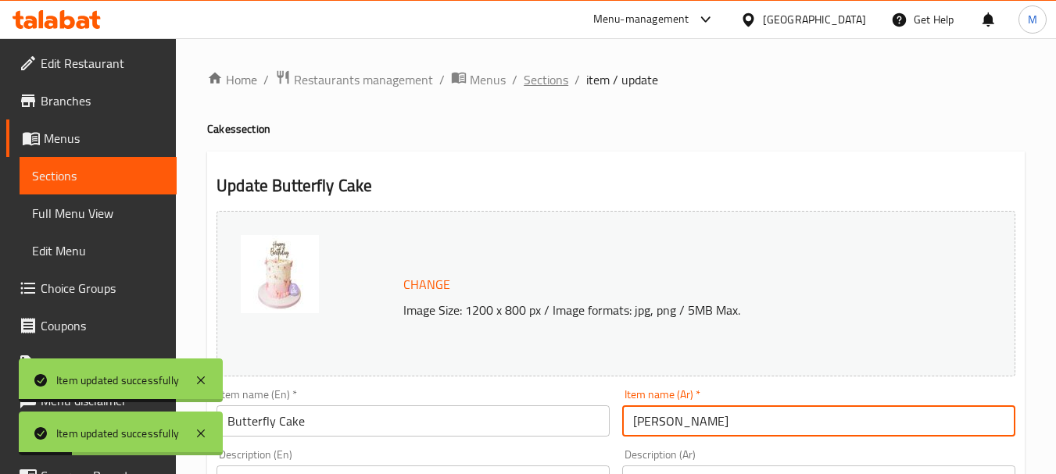
click at [556, 84] on span "Sections" at bounding box center [546, 79] width 45 height 19
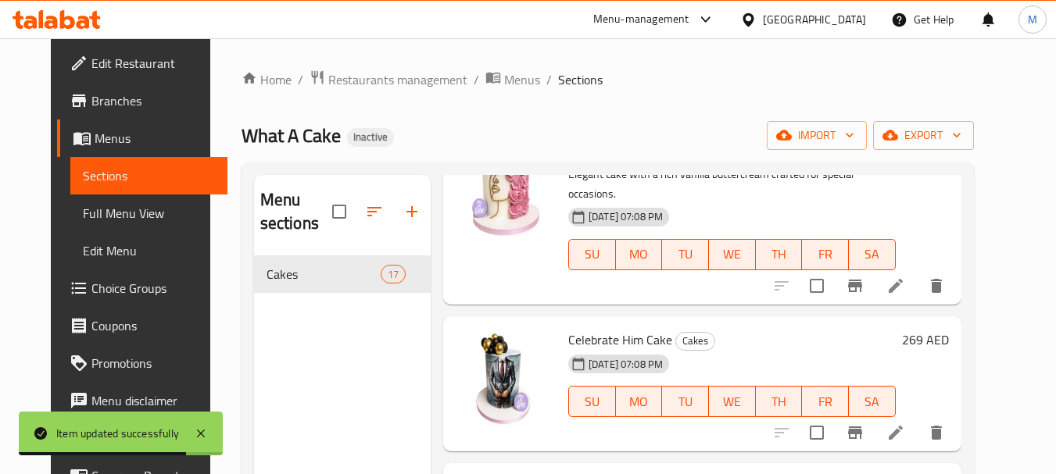
scroll to position [1094, 0]
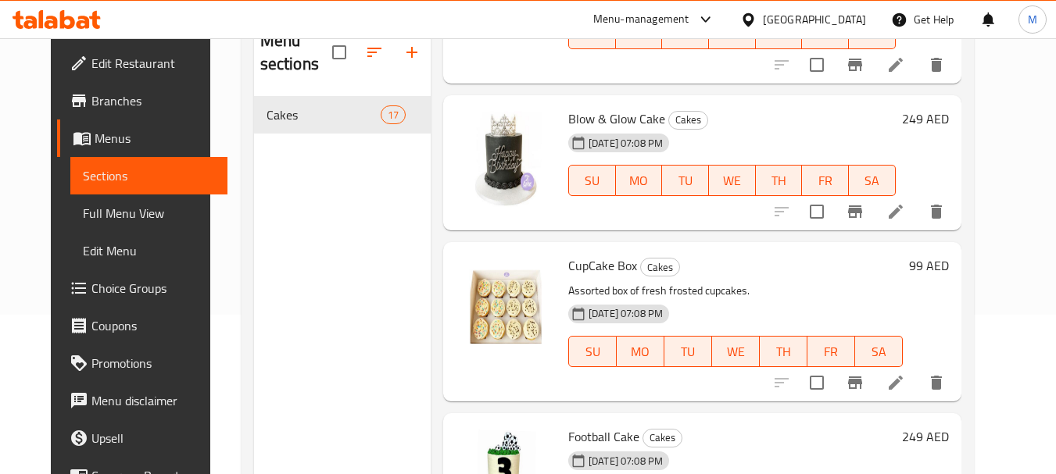
scroll to position [219, 0]
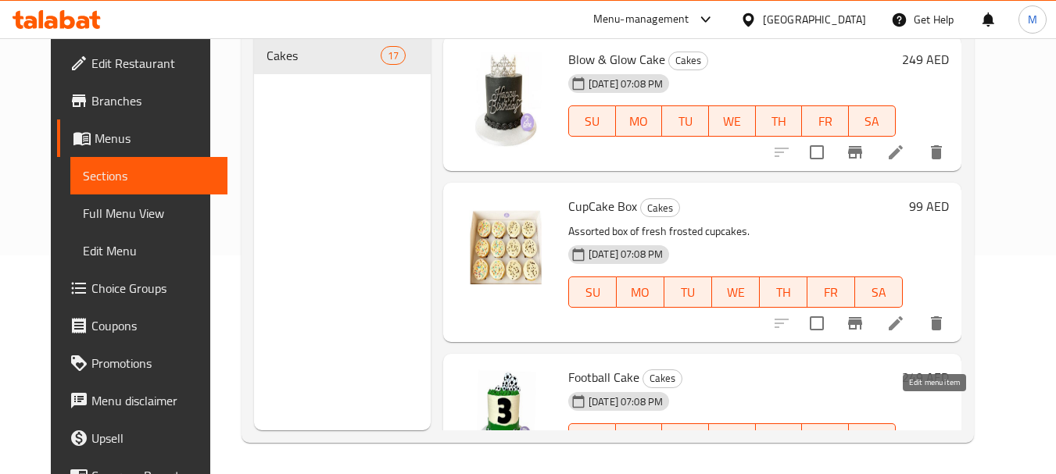
click at [905, 461] on icon at bounding box center [895, 470] width 19 height 19
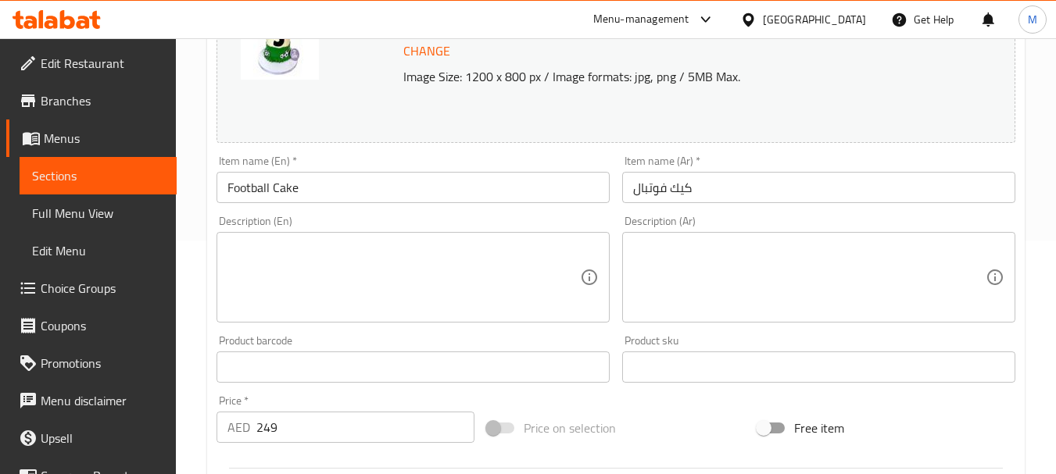
scroll to position [234, 0]
click at [317, 276] on textarea at bounding box center [403, 277] width 352 height 74
paste textarea "Sports-themed cake for football fans."
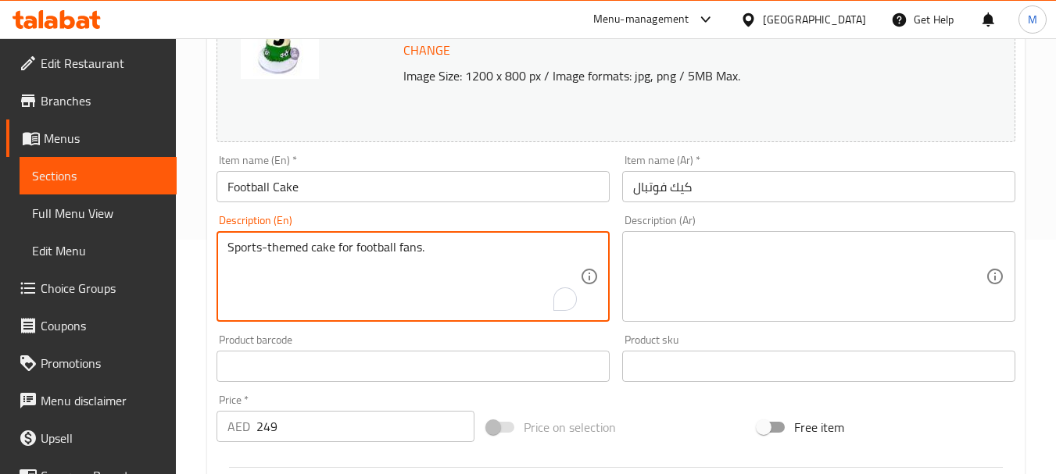
type textarea "Sports-themed cake for football fans."
click at [718, 267] on textarea at bounding box center [809, 277] width 352 height 74
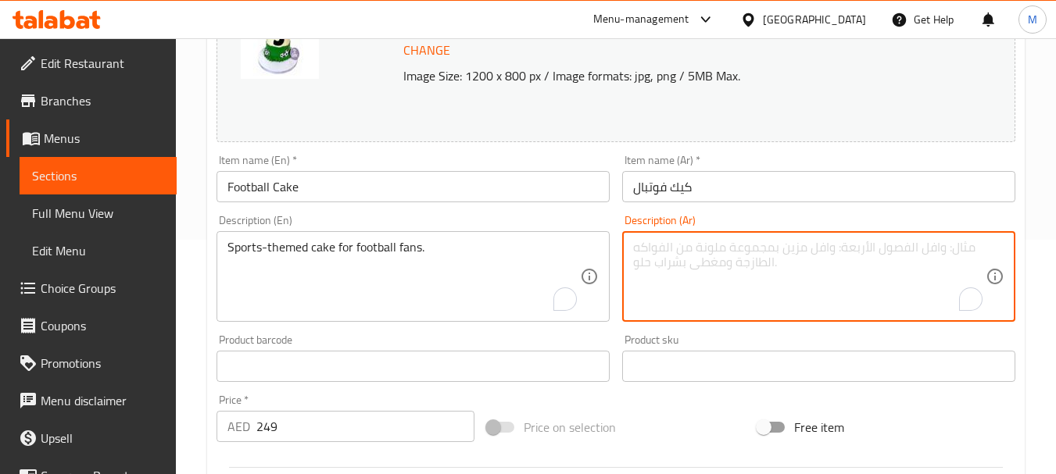
paste textarea "كعكة على شكل رياضي لمحبي كرة القدم."
type textarea "كعكة على شكل رياضي لمحبي كرة القدم."
click at [746, 191] on input "كيك فوتبال" at bounding box center [818, 186] width 393 height 31
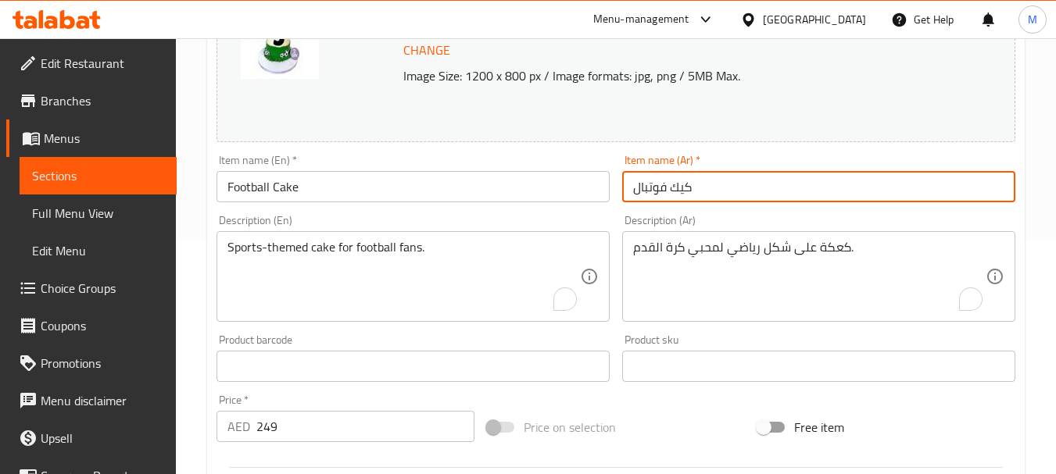
click at [429, 188] on input "Football Cake" at bounding box center [412, 186] width 393 height 31
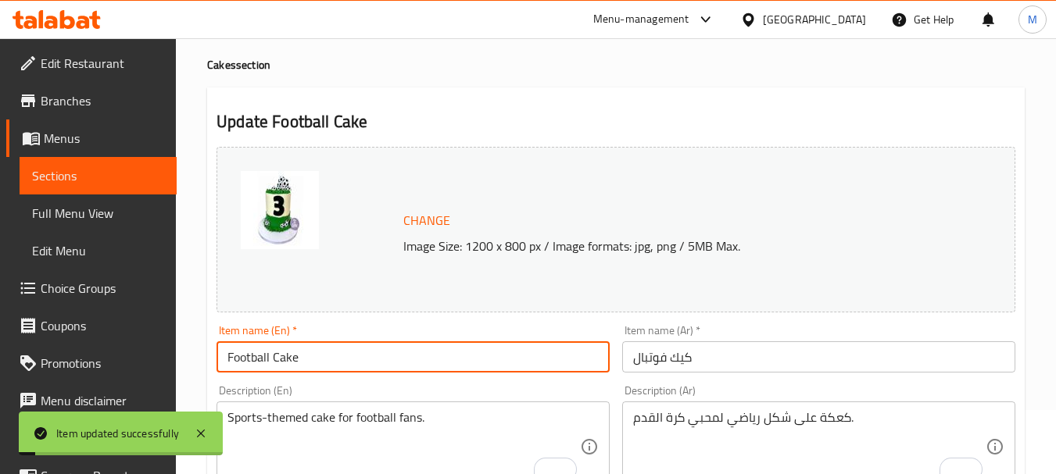
scroll to position [0, 0]
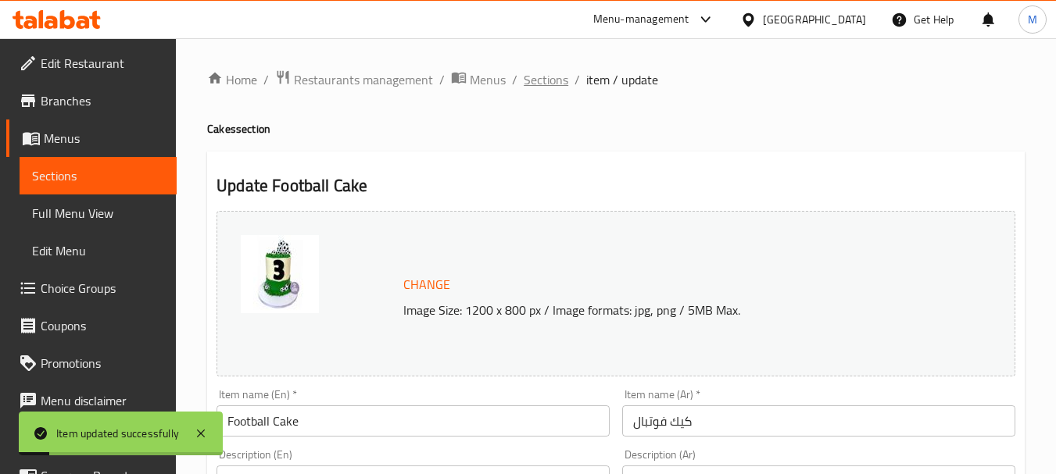
click at [550, 83] on span "Sections" at bounding box center [546, 79] width 45 height 19
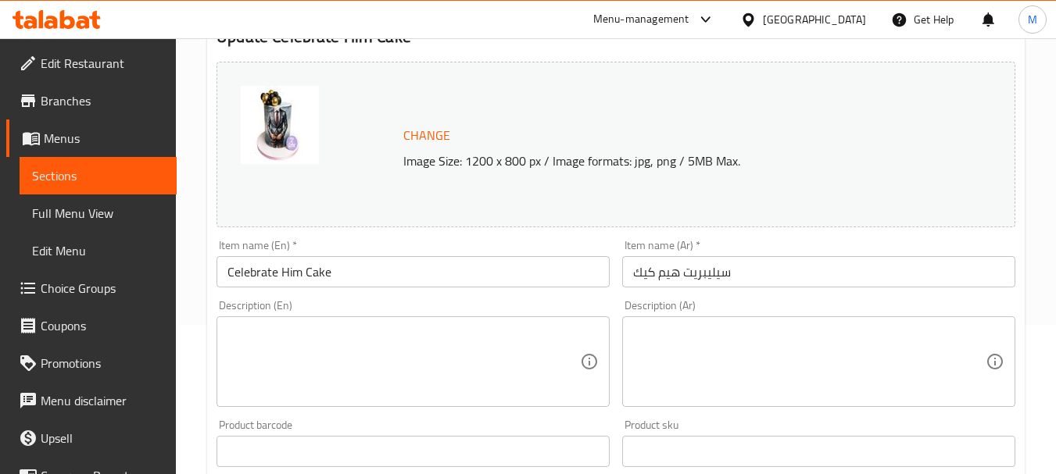
scroll to position [156, 0]
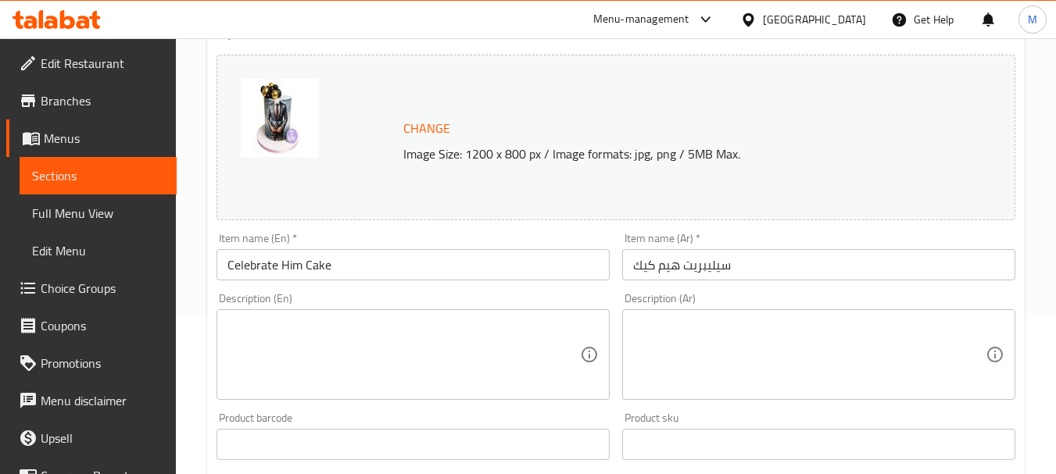
click at [400, 358] on textarea at bounding box center [403, 355] width 352 height 74
paste textarea "Stylish cake designed for him."
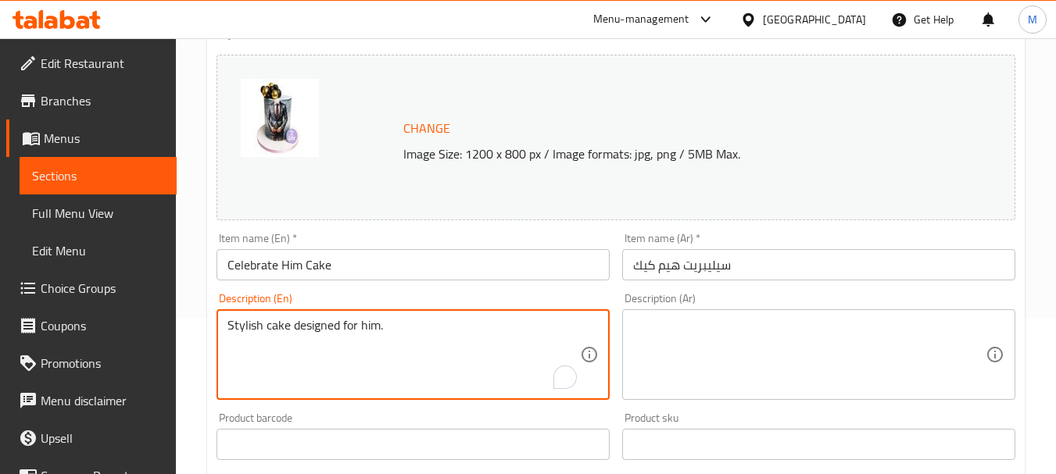
type textarea "Stylish cake designed for him."
click at [718, 344] on textarea at bounding box center [809, 355] width 352 height 74
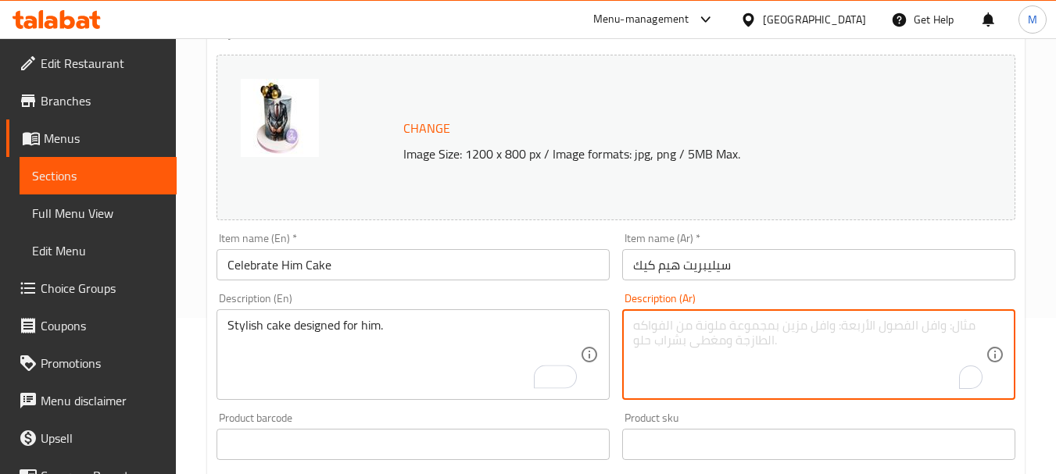
paste textarea "كعكة أنيقة مصممة خصيصًا له."
type textarea "كعكة أنيقة مصممة خصيصًا له."
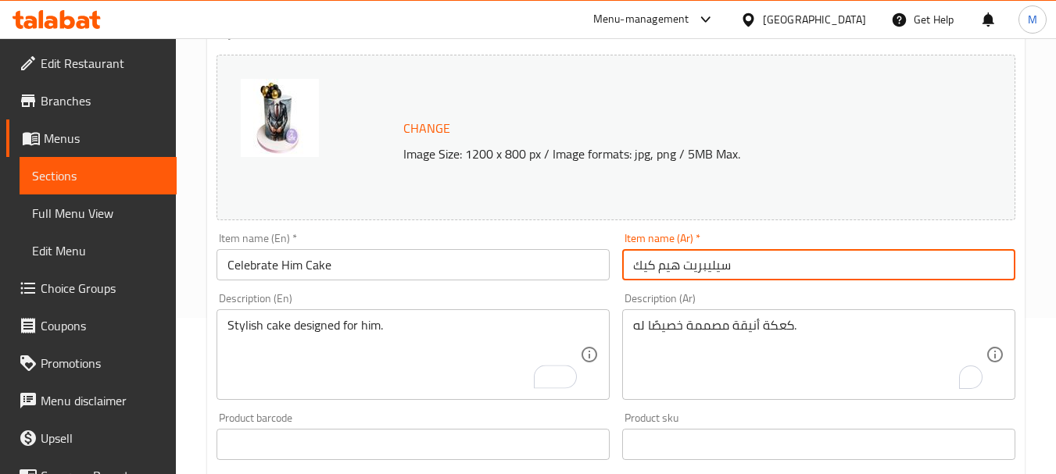
click at [792, 267] on input "سيليبريت هيم كيك" at bounding box center [818, 264] width 393 height 31
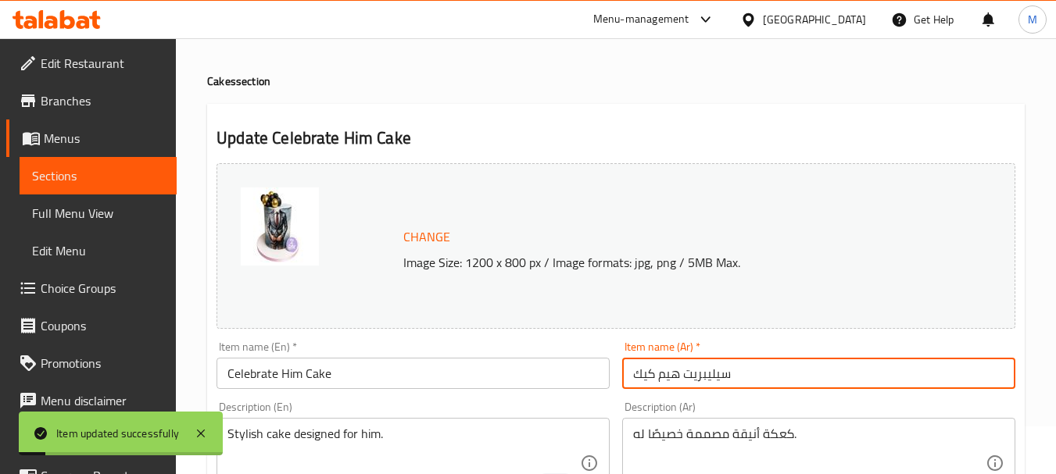
scroll to position [0, 0]
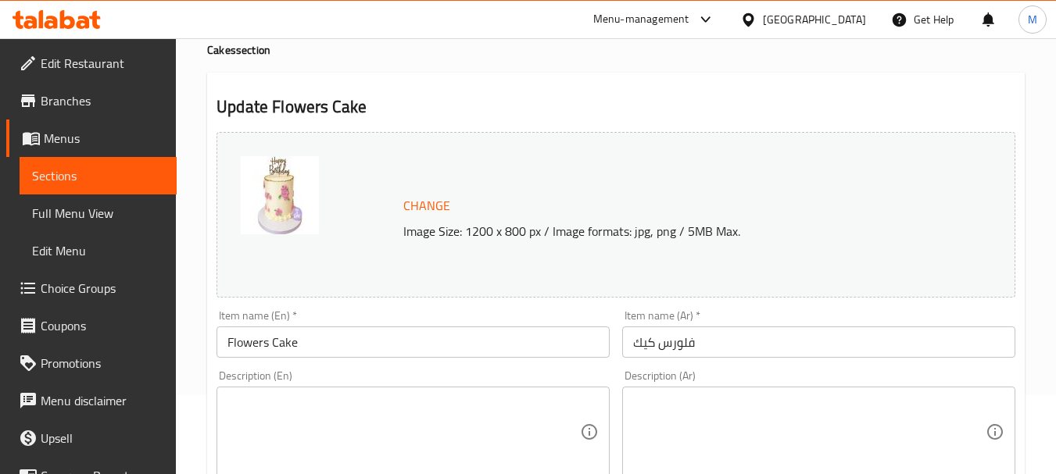
scroll to position [156, 0]
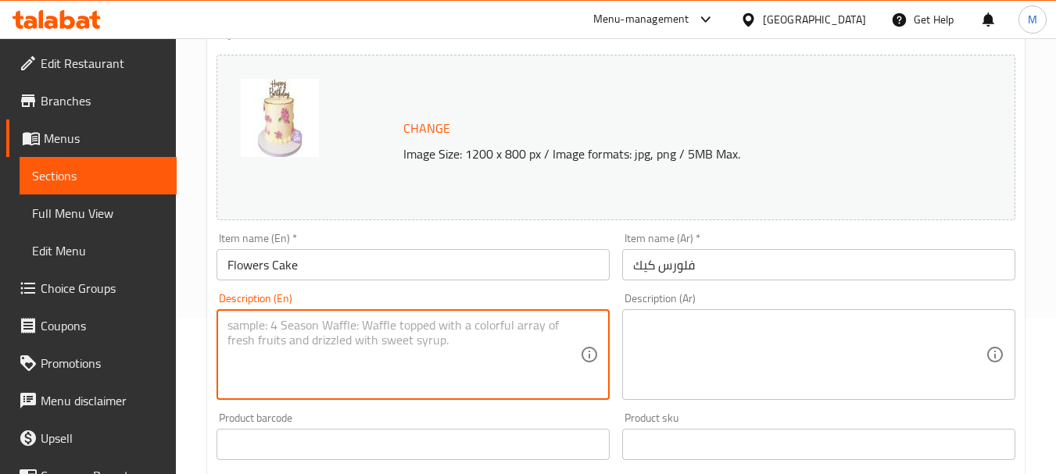
click at [408, 352] on textarea at bounding box center [403, 355] width 352 height 74
paste textarea "Beautiful floral cake for all occasions."
type textarea "Beautiful floral cake for all occasions."
click at [788, 362] on textarea at bounding box center [809, 355] width 352 height 74
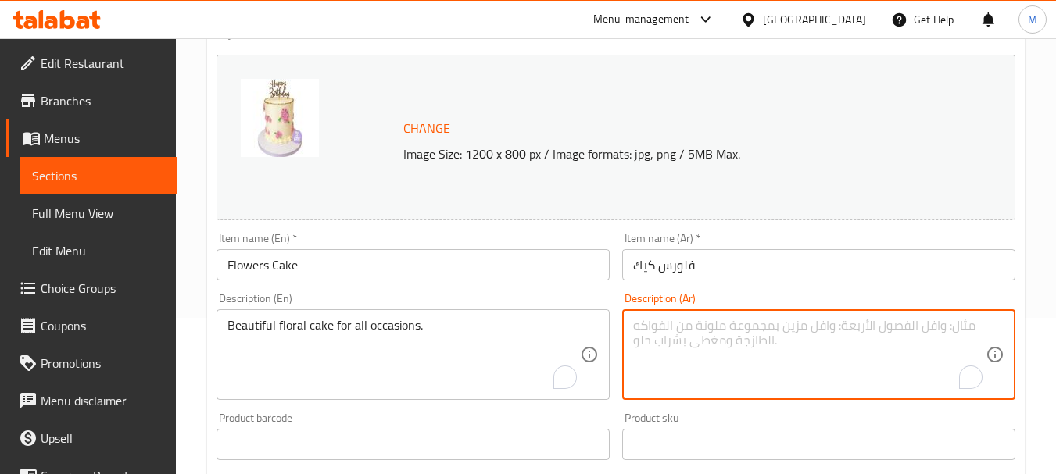
paste textarea "كعكة زهور جميلة لجميع المناسبات."
type textarea "كعكة زهور جميلة لجميع المناسبات."
click at [776, 265] on input "فلورس كيك" at bounding box center [818, 264] width 393 height 31
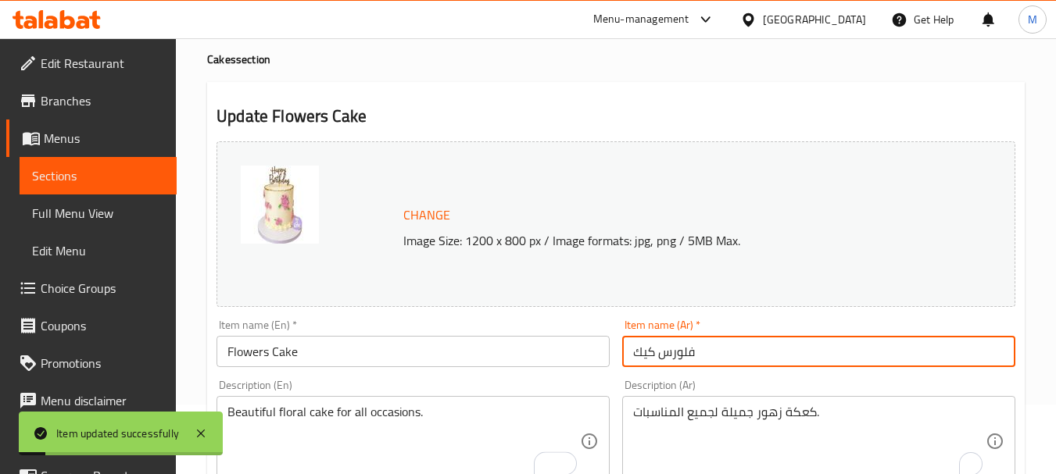
scroll to position [0, 0]
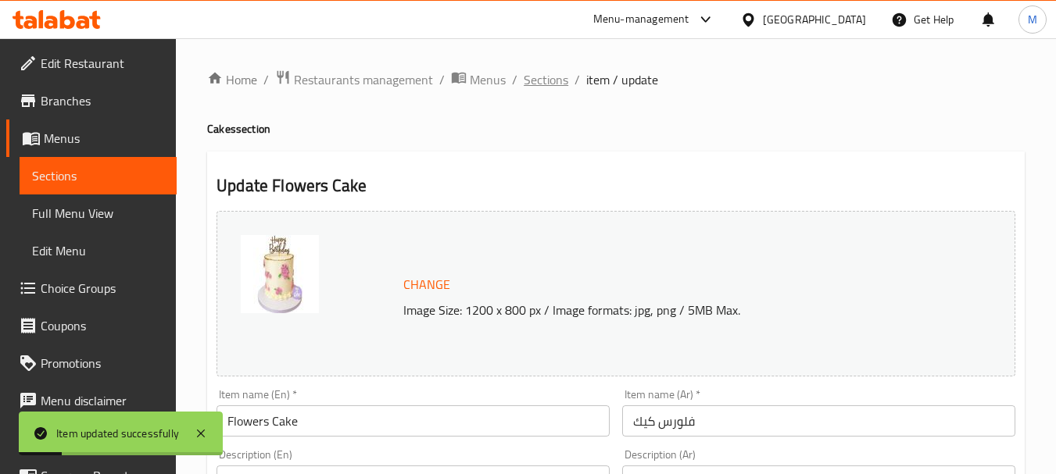
click at [548, 82] on span "Sections" at bounding box center [546, 79] width 45 height 19
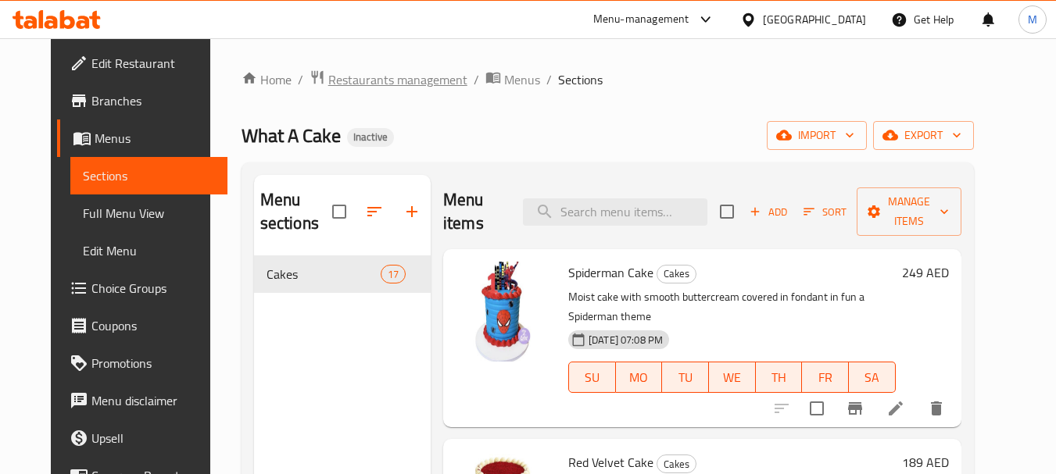
click at [344, 79] on span "Restaurants management" at bounding box center [397, 79] width 139 height 19
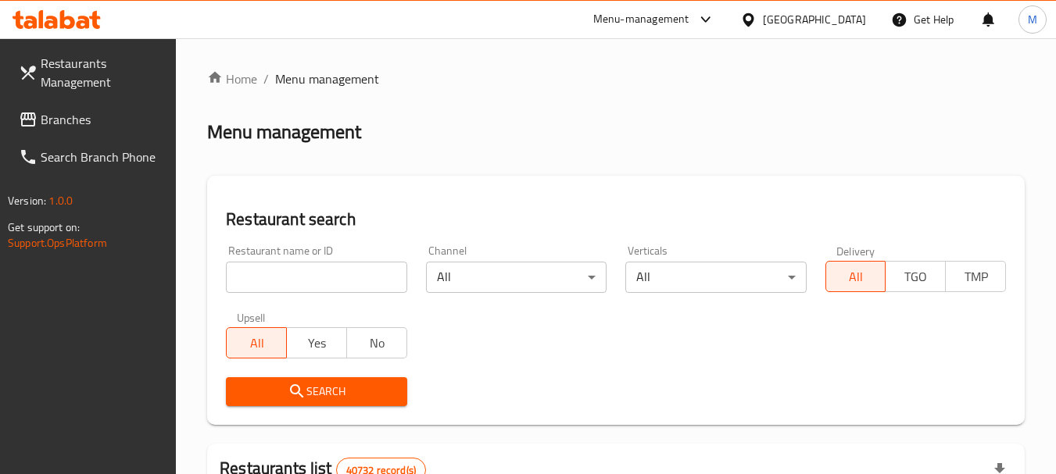
click at [319, 273] on input "search" at bounding box center [316, 277] width 181 height 31
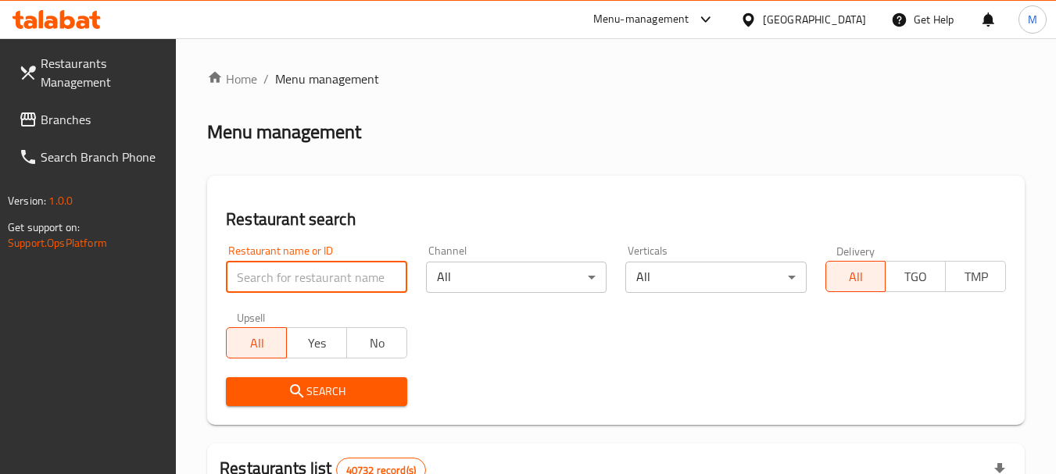
paste input "Tokki Kichen"
type input "Tokki Kichen"
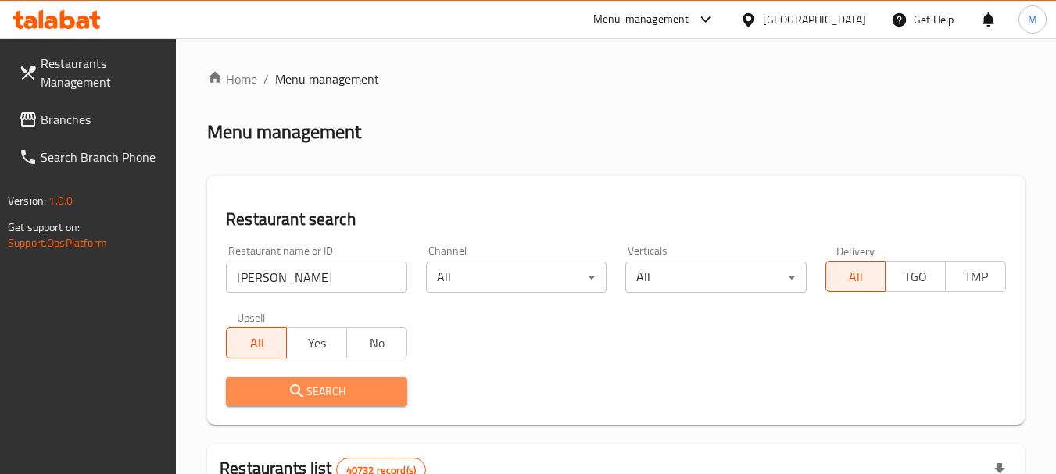
click at [324, 382] on span "Search" at bounding box center [316, 392] width 156 height 20
click at [324, 382] on div at bounding box center [528, 237] width 1056 height 474
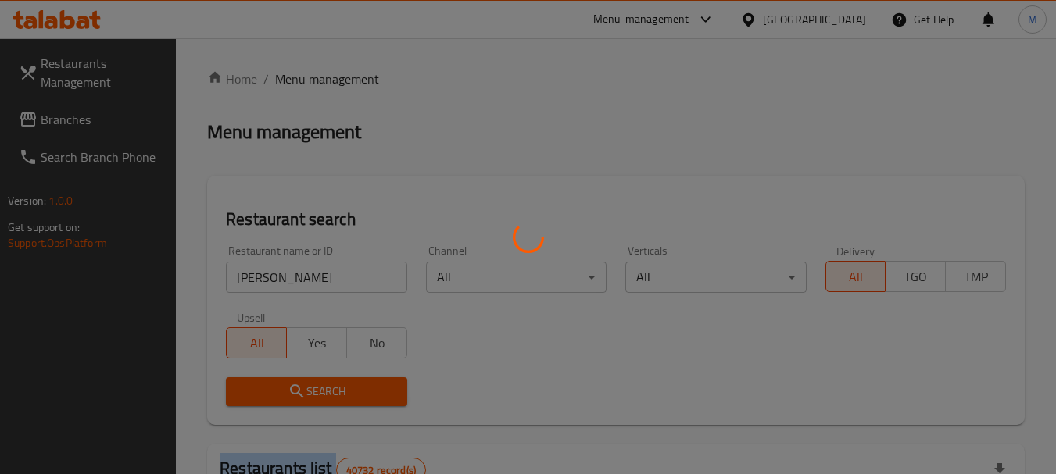
click at [324, 382] on div at bounding box center [528, 237] width 1056 height 474
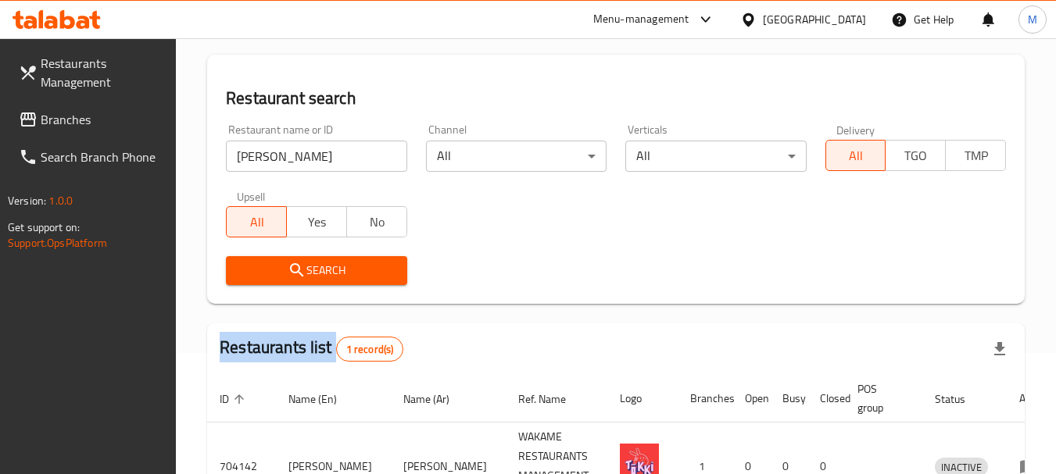
scroll to position [223, 0]
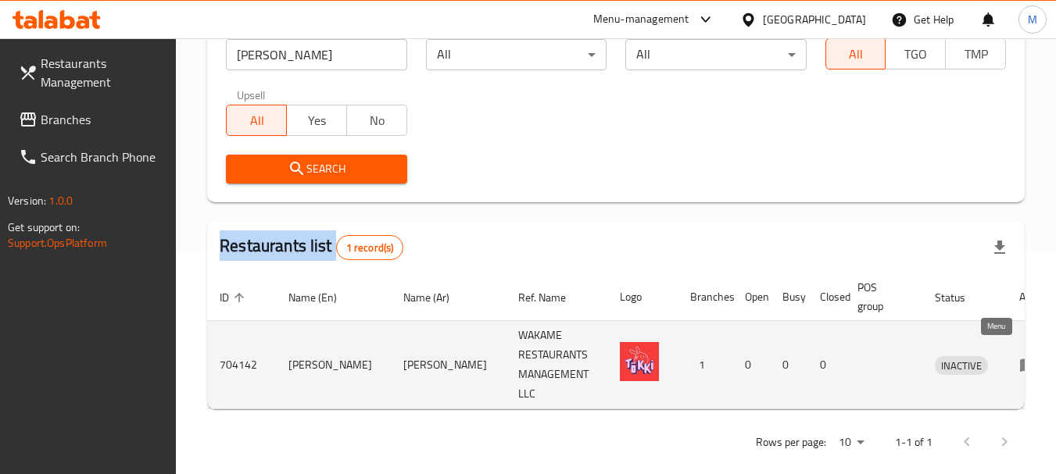
click at [1019, 356] on link "enhanced table" at bounding box center [1033, 365] width 29 height 19
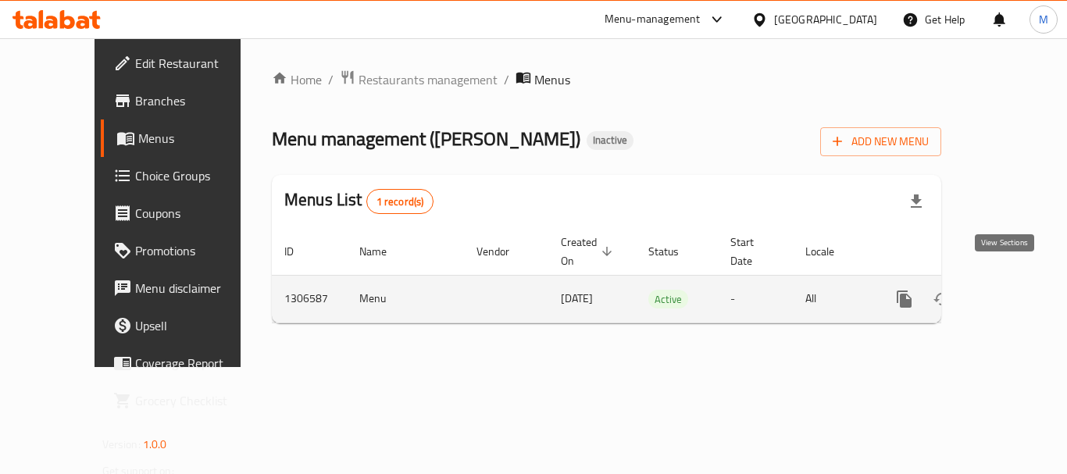
click at [1010, 292] on icon "enhanced table" at bounding box center [1017, 299] width 14 height 14
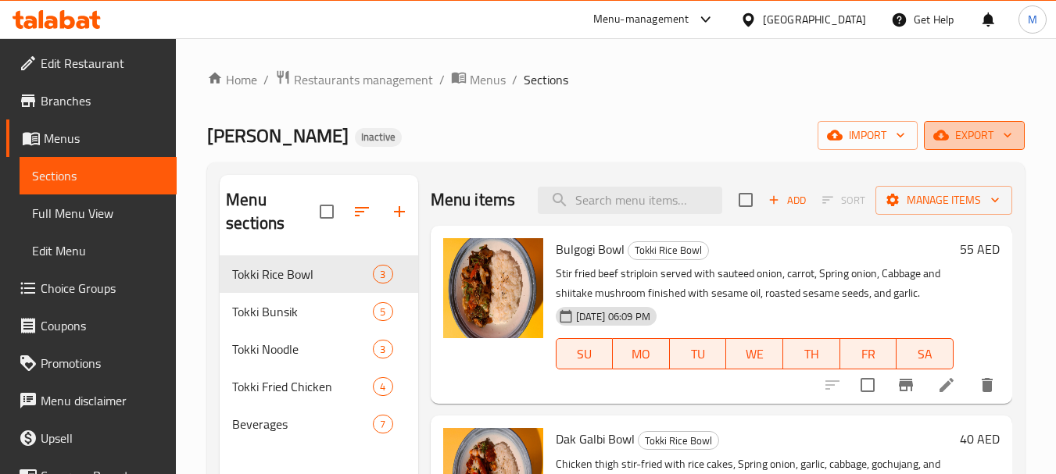
click at [958, 135] on span "export" at bounding box center [974, 136] width 76 height 20
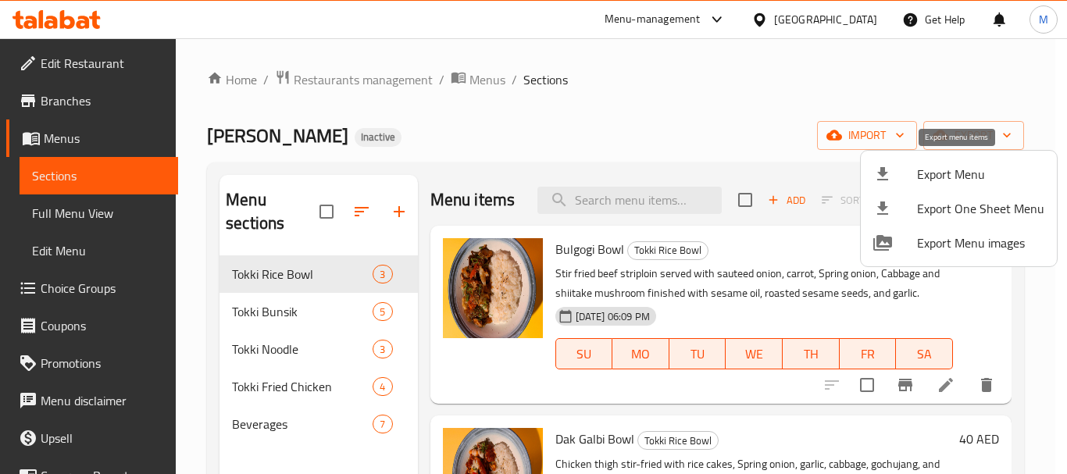
click at [928, 175] on span "Export Menu" at bounding box center [980, 174] width 127 height 19
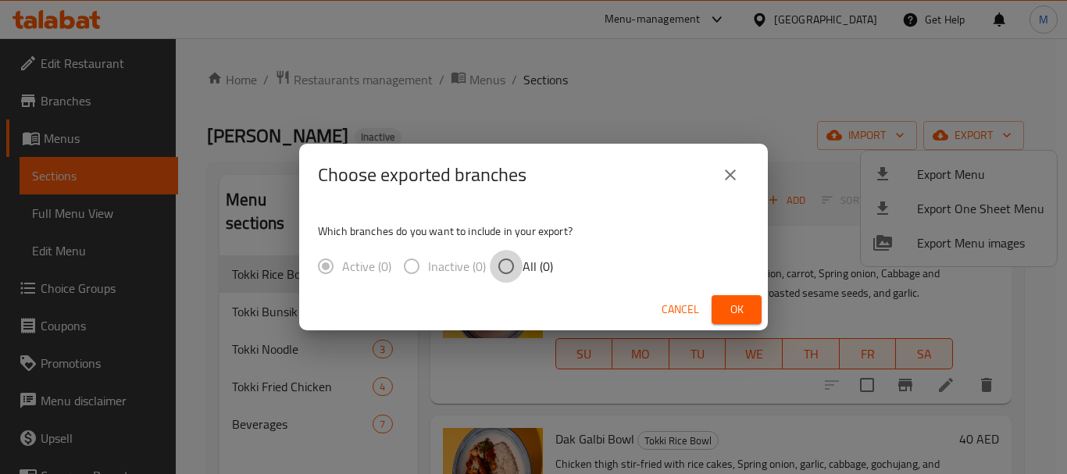
drag, startPoint x: 513, startPoint y: 264, endPoint x: 601, endPoint y: 300, distance: 95.3
click at [513, 264] on input "All (0)" at bounding box center [506, 266] width 33 height 33
radio input "true"
click at [666, 309] on span "Cancel" at bounding box center [681, 310] width 38 height 20
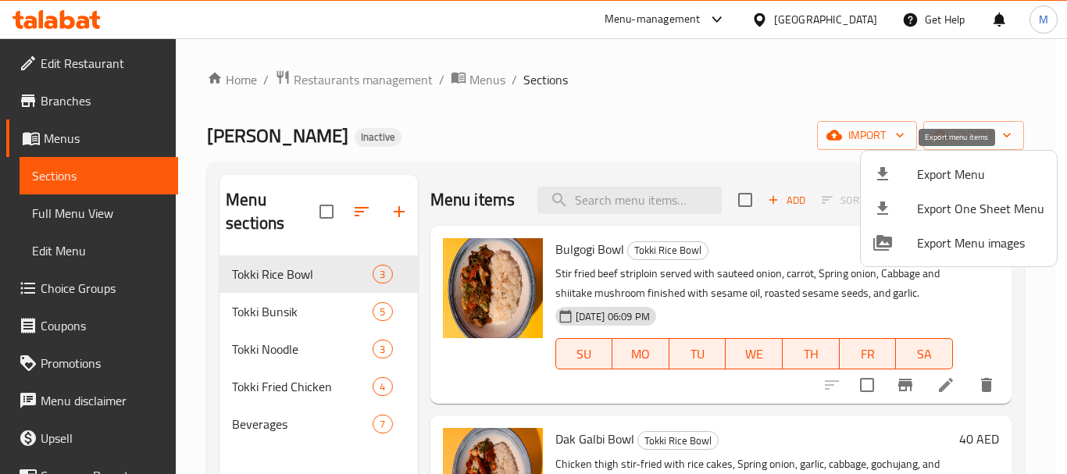
click at [976, 178] on span "Export Menu" at bounding box center [980, 174] width 127 height 19
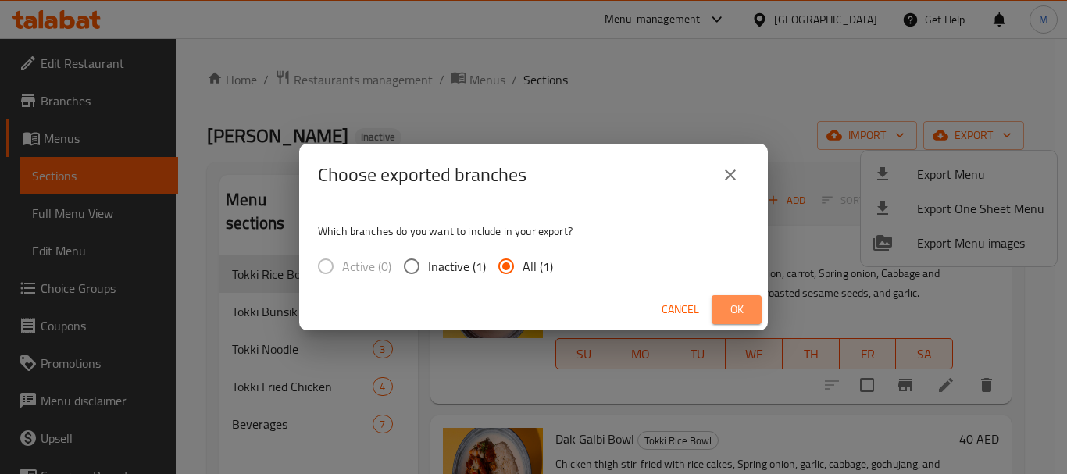
click at [716, 312] on button "Ok" at bounding box center [737, 309] width 50 height 29
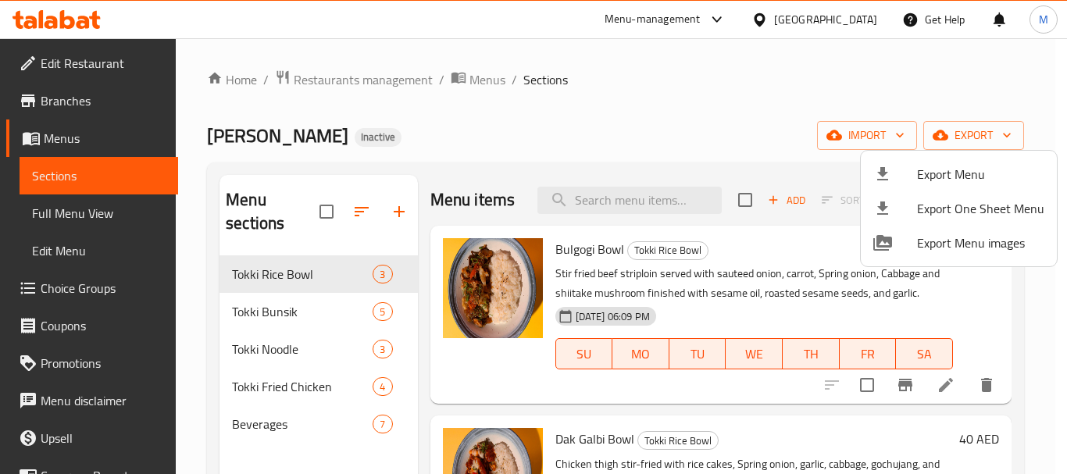
click at [259, 408] on div at bounding box center [533, 237] width 1067 height 474
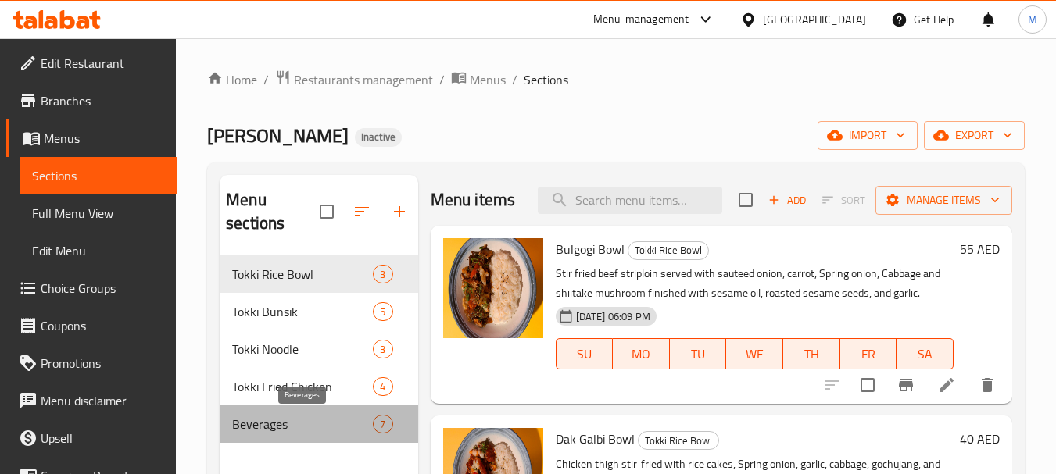
click at [258, 424] on span "Beverages" at bounding box center [302, 424] width 141 height 19
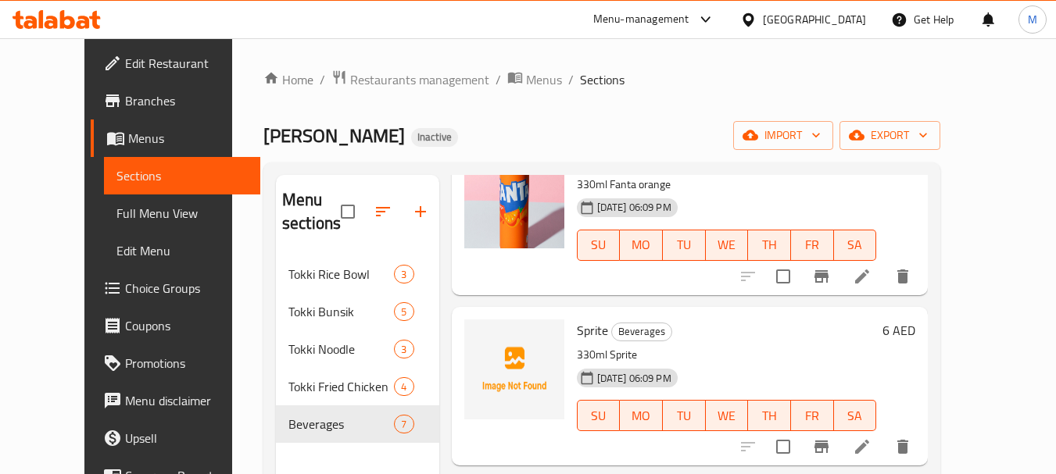
scroll to position [781, 0]
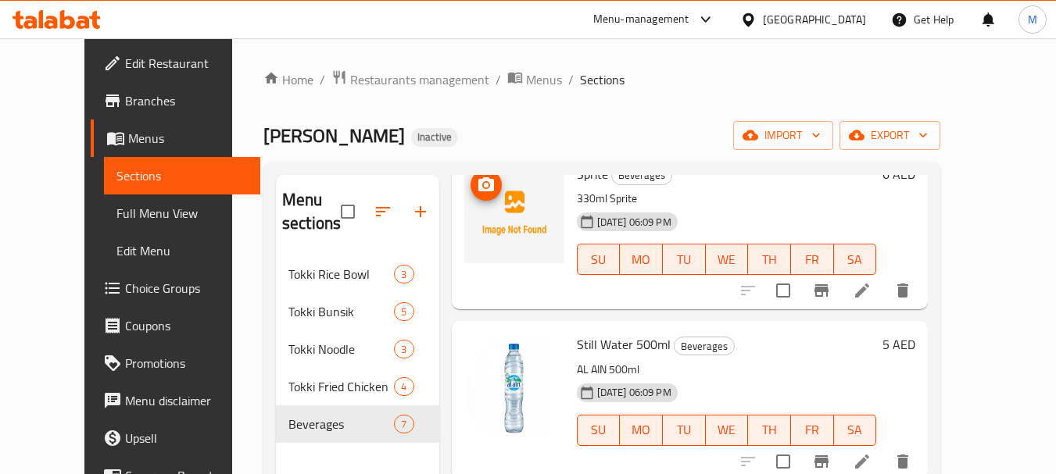
click at [477, 184] on icon "upload picture" at bounding box center [486, 185] width 19 height 19
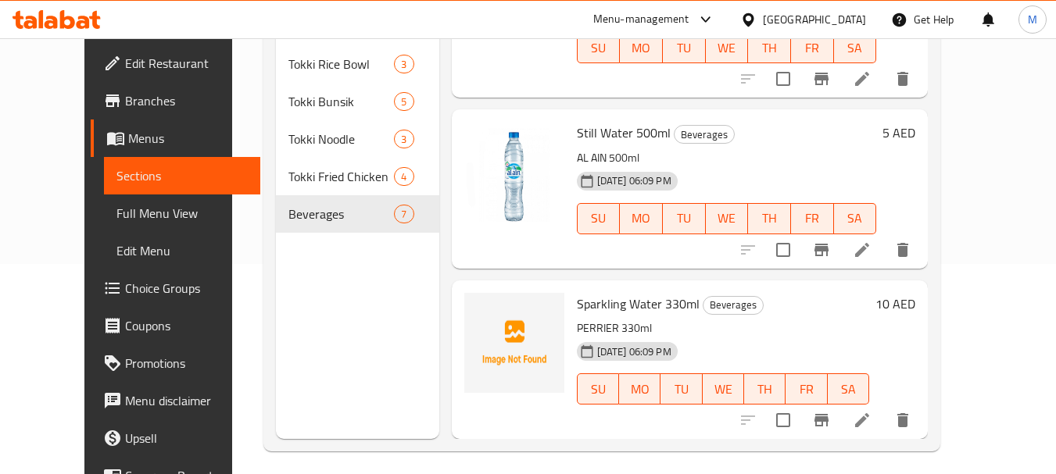
scroll to position [219, 0]
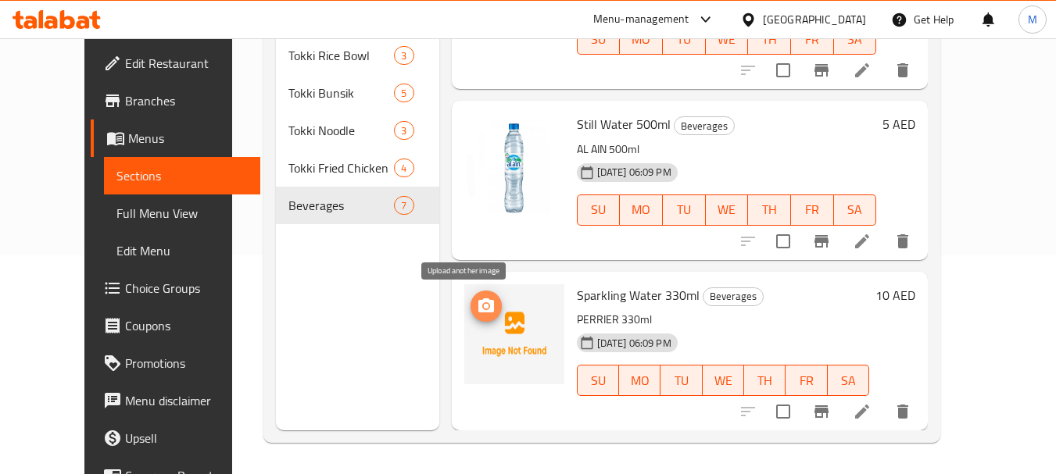
click at [478, 311] on icon "upload picture" at bounding box center [486, 306] width 16 height 14
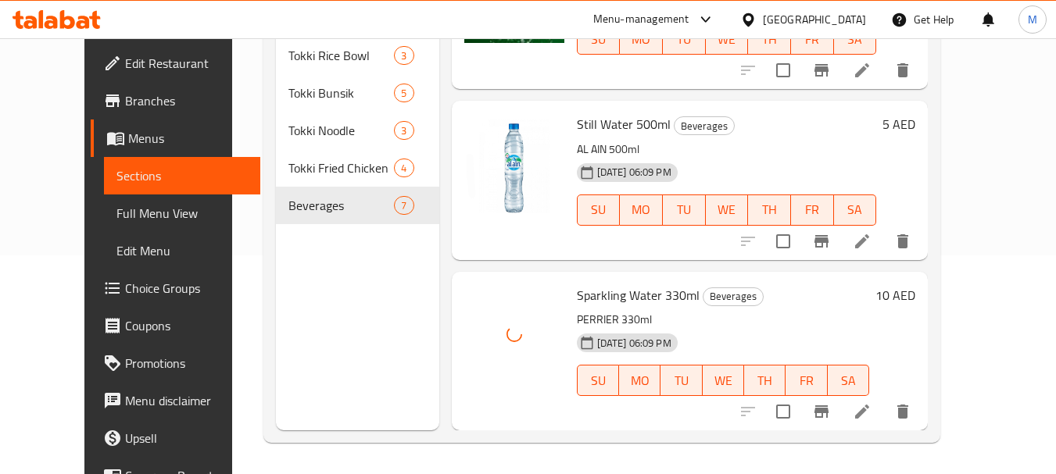
scroll to position [0, 0]
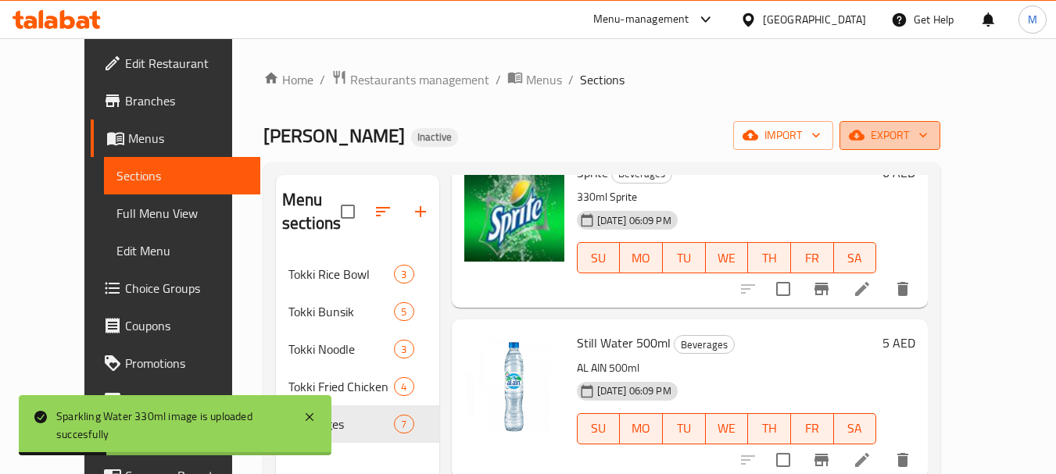
click at [928, 145] on span "export" at bounding box center [890, 136] width 76 height 20
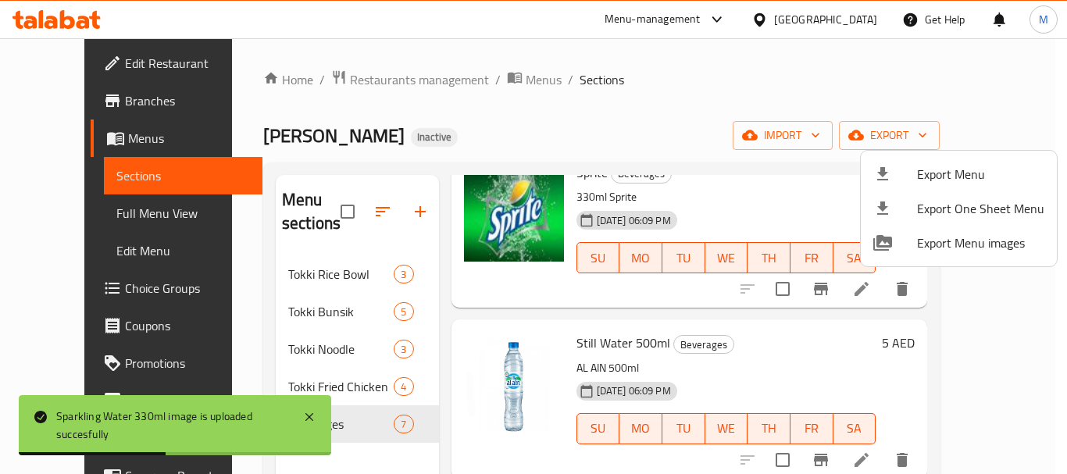
click at [281, 279] on div at bounding box center [533, 237] width 1067 height 474
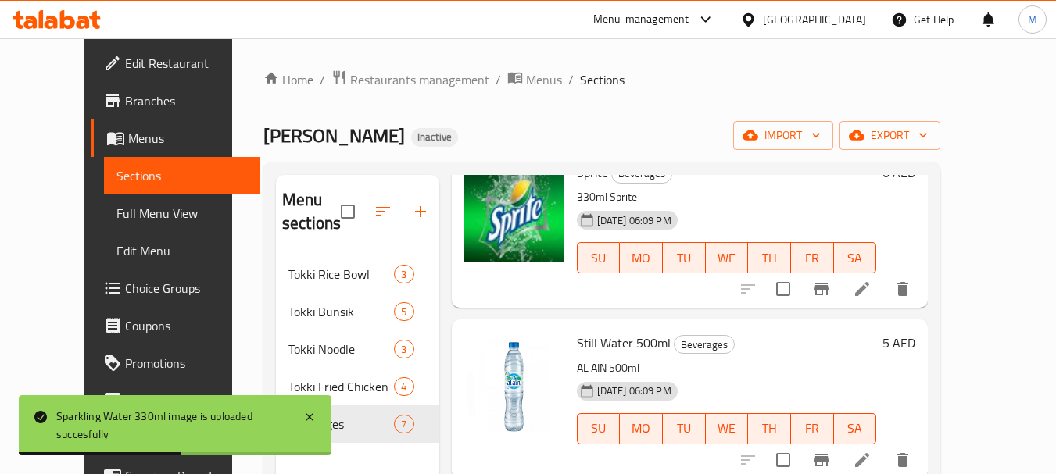
click at [288, 279] on span "Tokki Rice Bowl" at bounding box center [340, 274] width 105 height 19
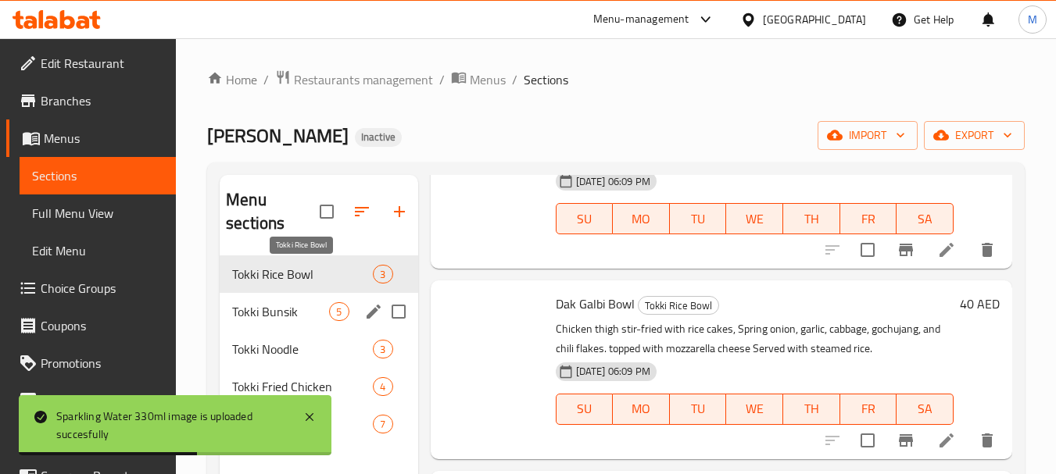
scroll to position [159, 0]
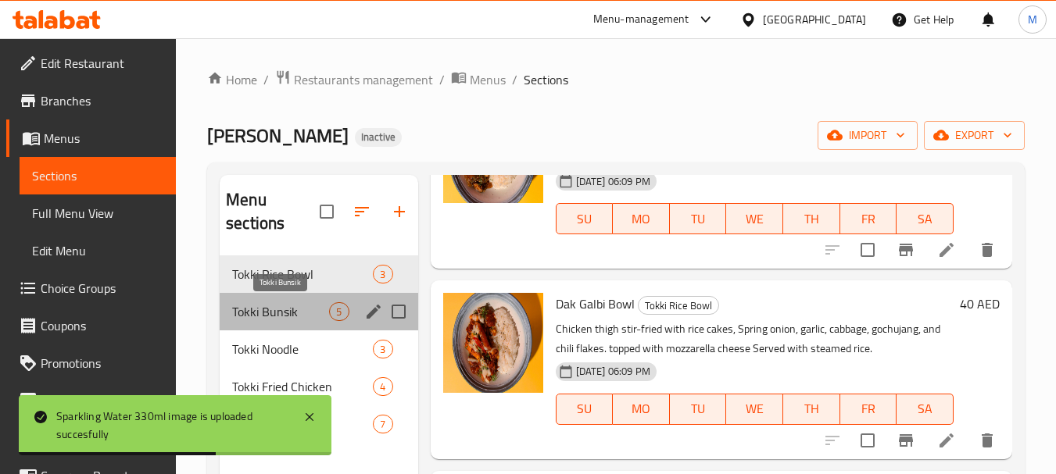
click at [281, 314] on span "Tokki Bunsik" at bounding box center [280, 311] width 97 height 19
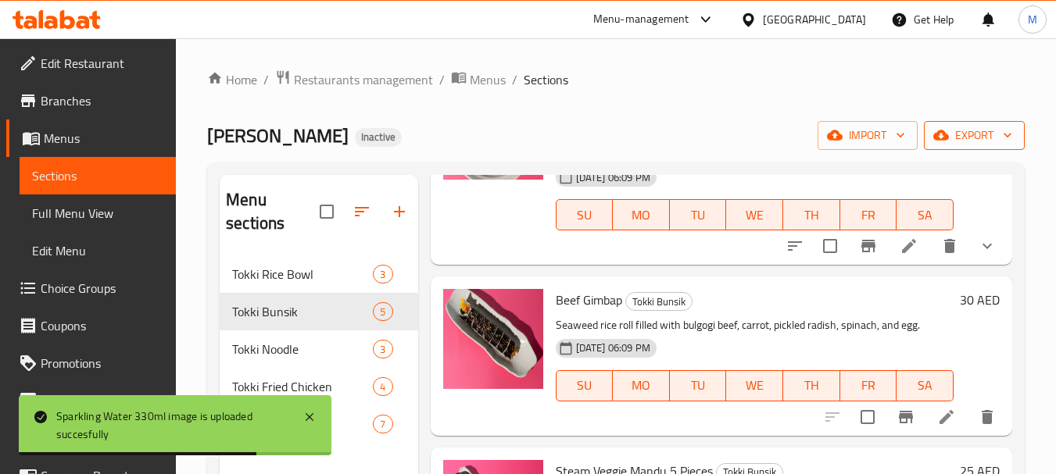
click at [959, 137] on span "export" at bounding box center [974, 136] width 76 height 20
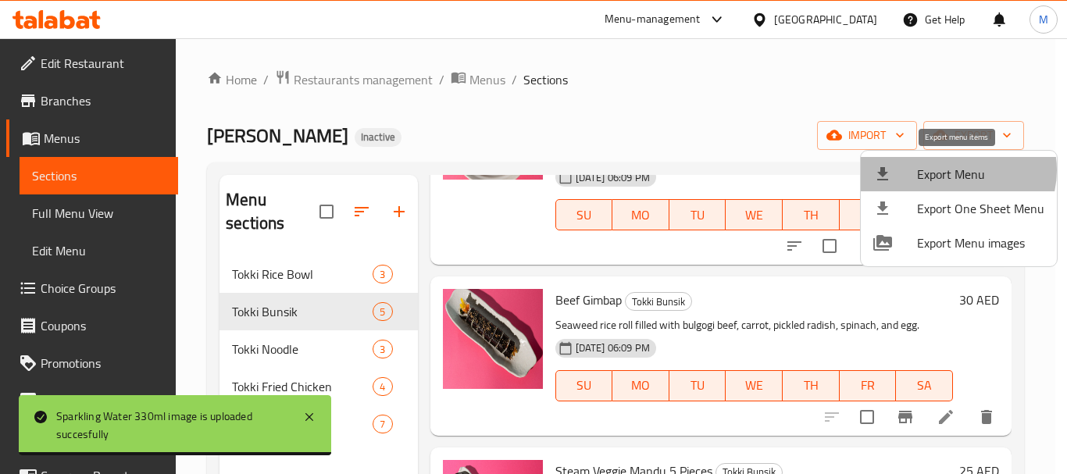
click at [956, 170] on span "Export Menu" at bounding box center [980, 174] width 127 height 19
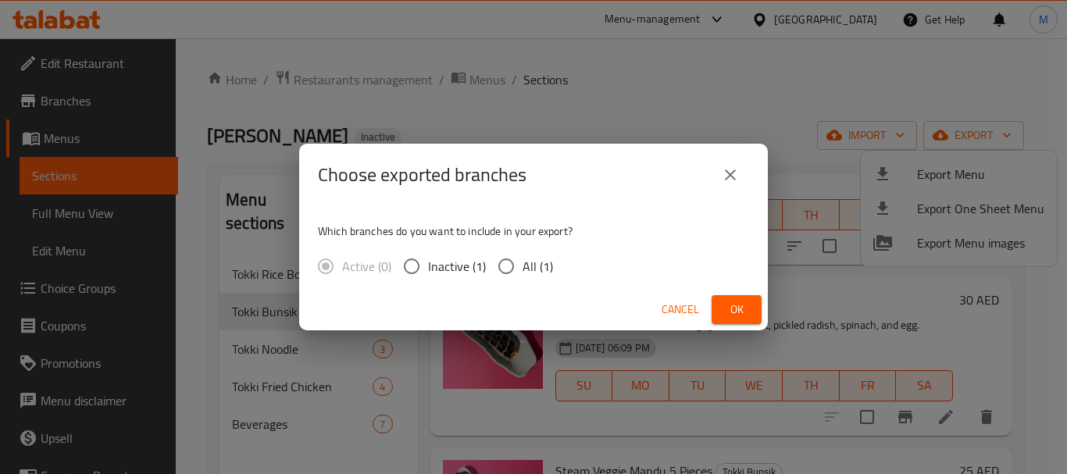
click at [532, 272] on span "All (1)" at bounding box center [538, 266] width 30 height 19
click at [523, 272] on input "All (1)" at bounding box center [506, 266] width 33 height 33
radio input "true"
click at [763, 305] on div "Cancel Ok" at bounding box center [533, 309] width 469 height 41
click at [755, 306] on button "Ok" at bounding box center [737, 309] width 50 height 29
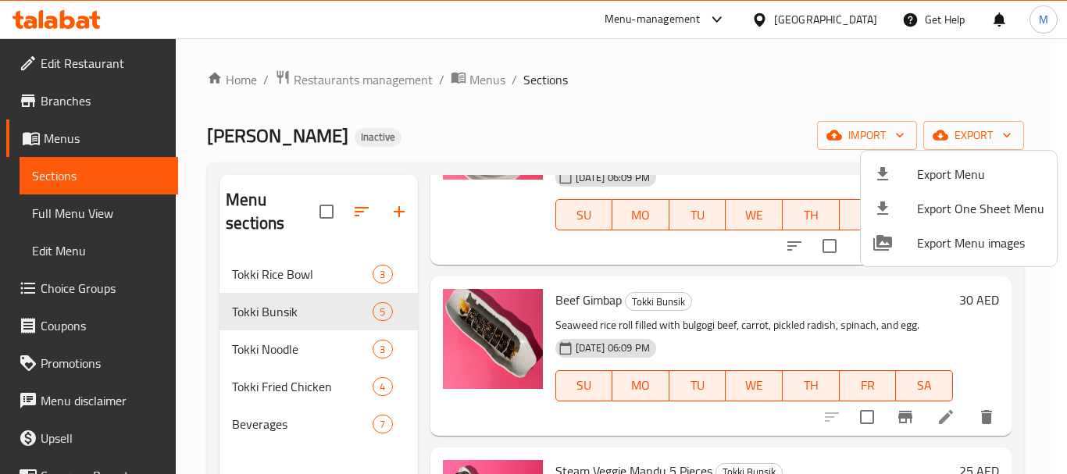
click at [79, 64] on div at bounding box center [533, 237] width 1067 height 474
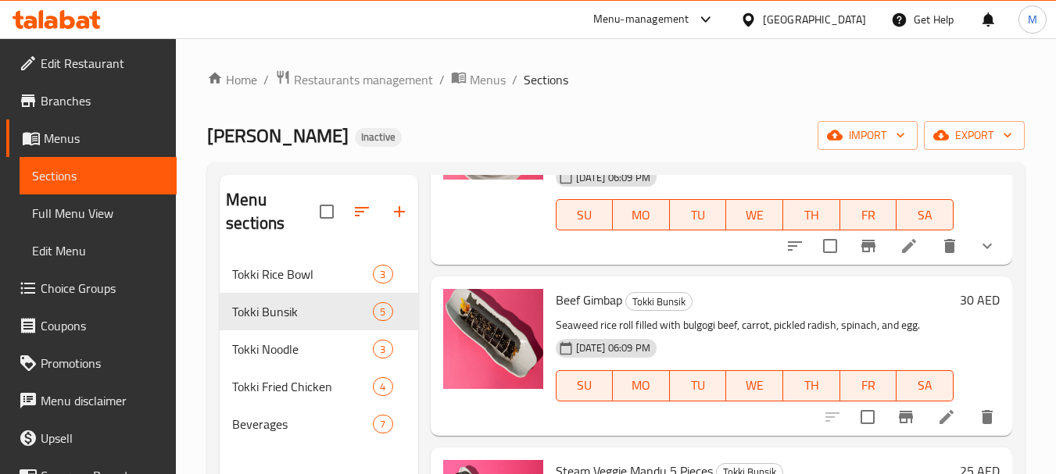
click at [79, 64] on span "Edit Restaurant" at bounding box center [102, 63] width 123 height 19
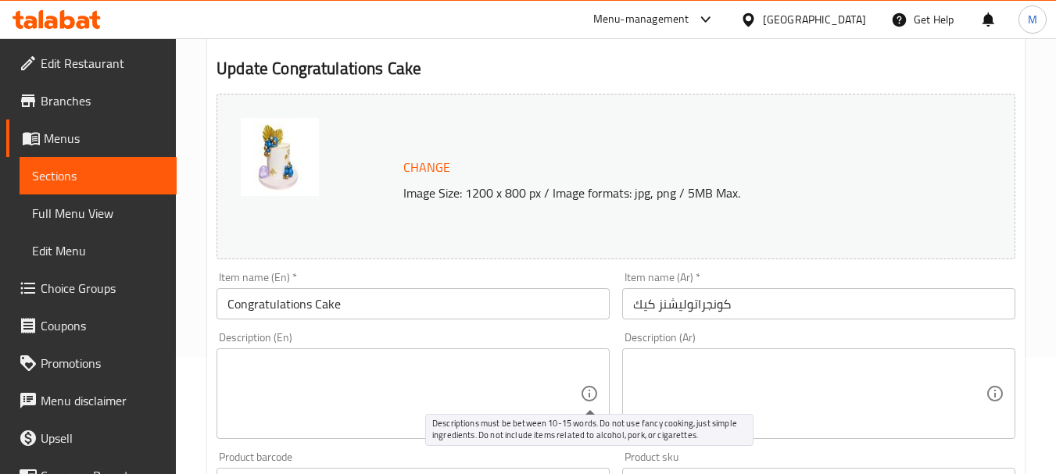
scroll to position [156, 0]
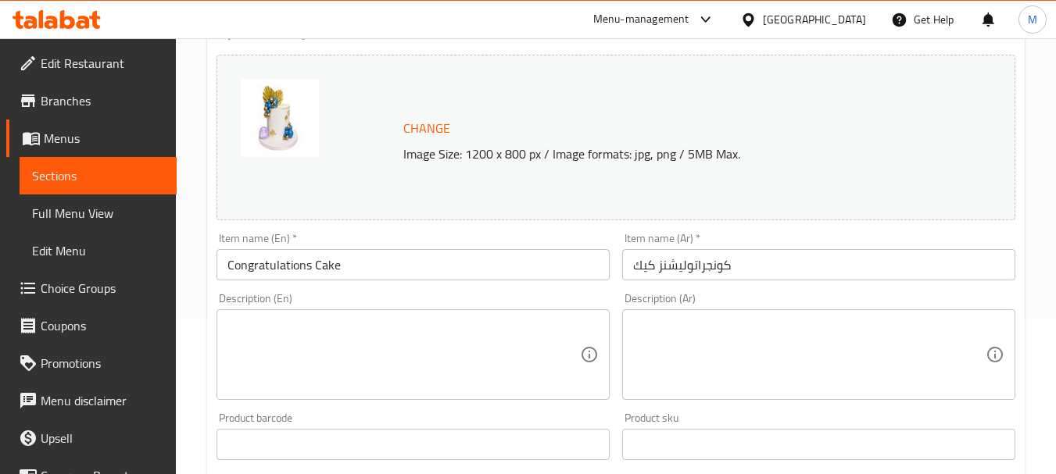
click at [341, 337] on textarea at bounding box center [403, 355] width 352 height 74
paste textarea "Celebration cake with festive design."
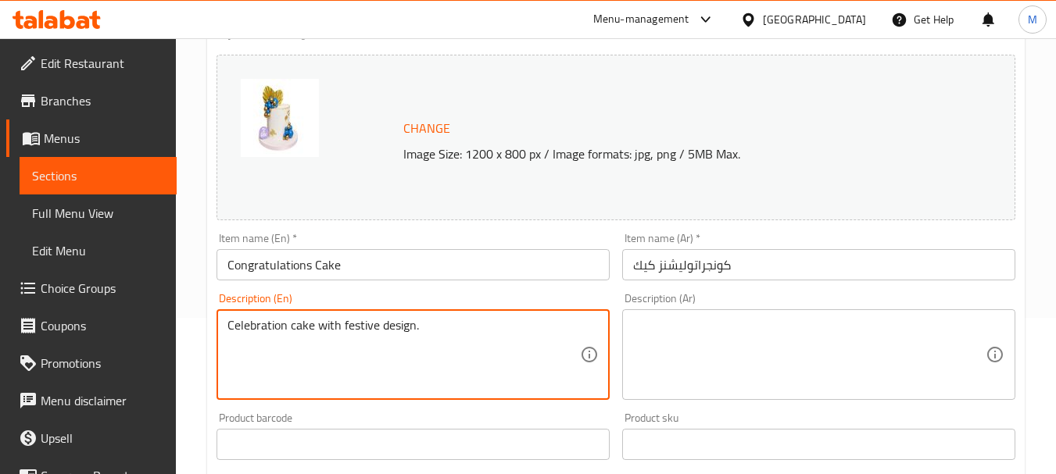
type textarea "Celebration cake with festive design."
click at [688, 323] on textarea at bounding box center [809, 355] width 352 height 74
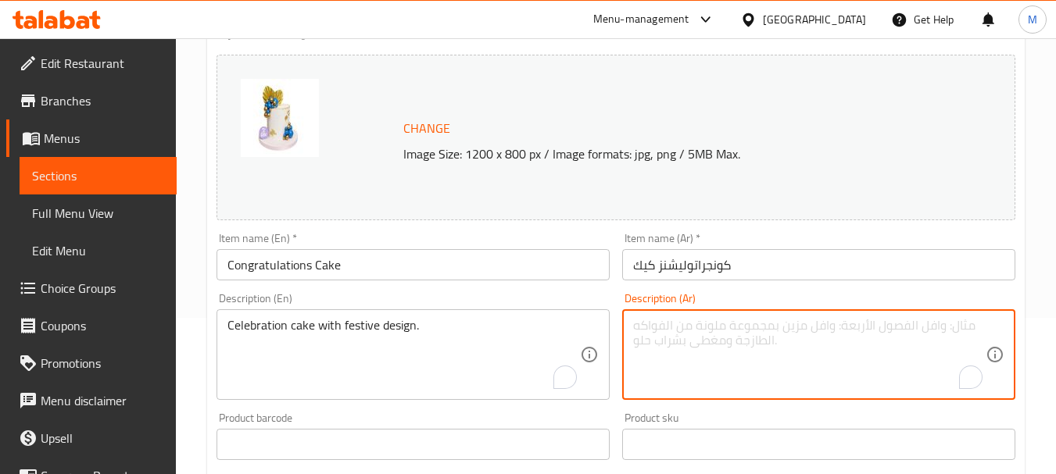
paste textarea "كعكة احتفالية بتصميم احتفالي."
type textarea "كعكة احتفالية بتصميم احتفالي."
click at [780, 256] on input "كونجراتوليشنز كيك" at bounding box center [818, 264] width 393 height 31
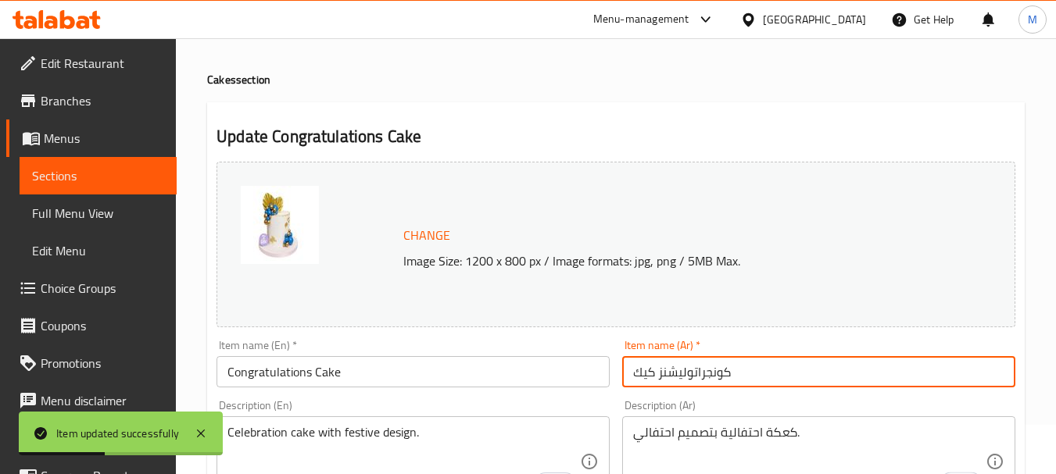
scroll to position [0, 0]
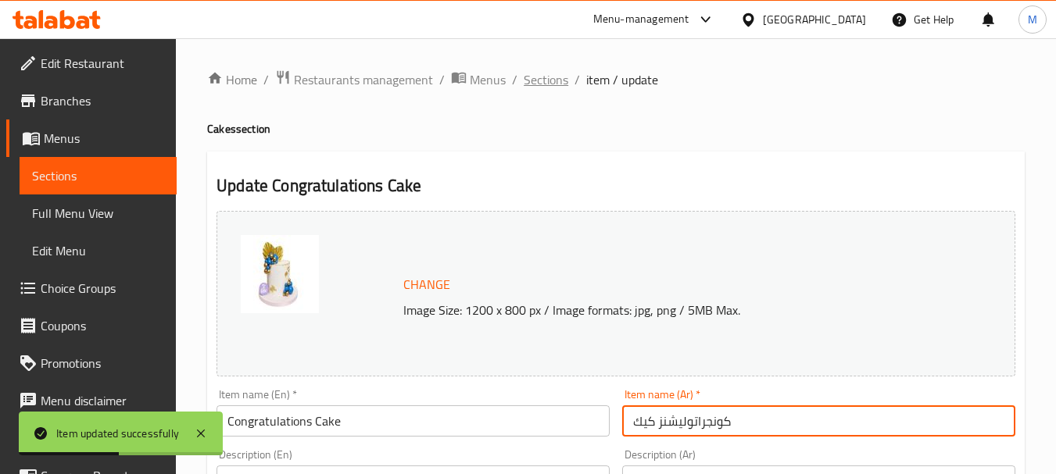
click at [554, 82] on span "Sections" at bounding box center [546, 79] width 45 height 19
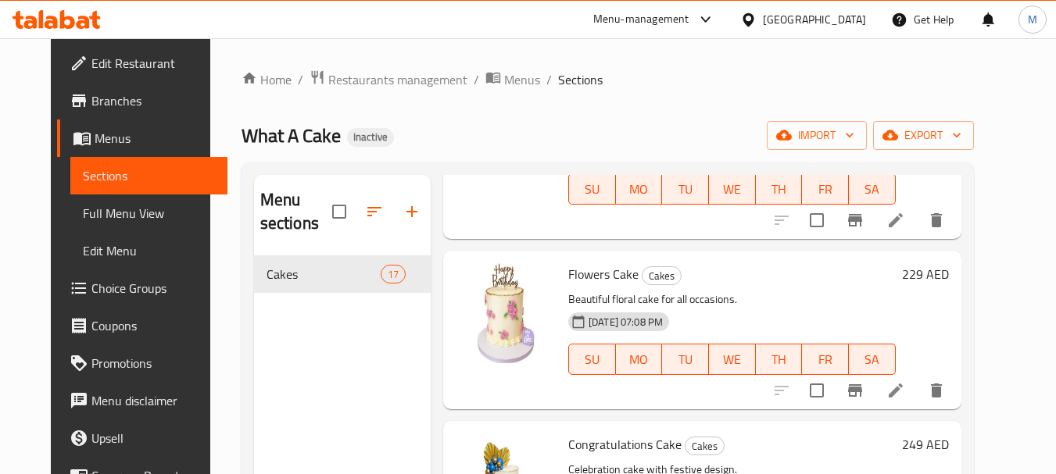
scroll to position [2110, 0]
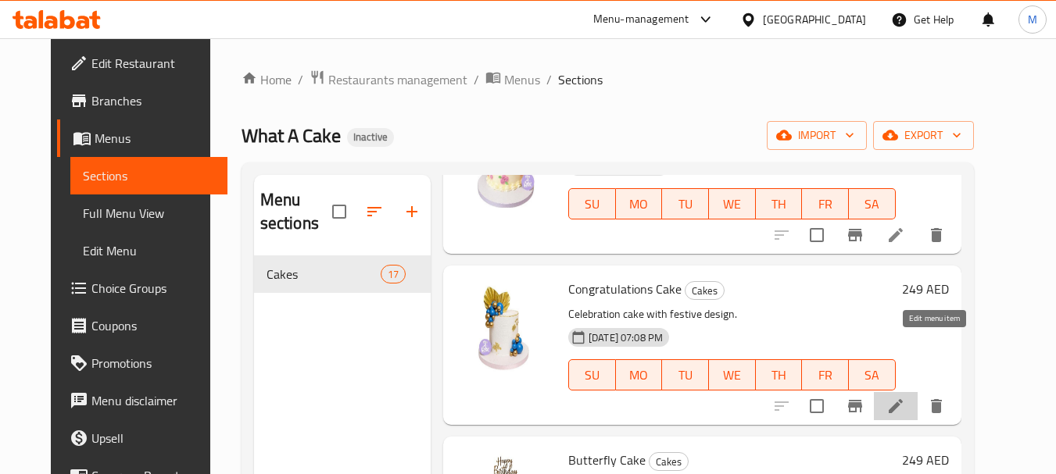
click at [905, 397] on icon at bounding box center [895, 406] width 19 height 19
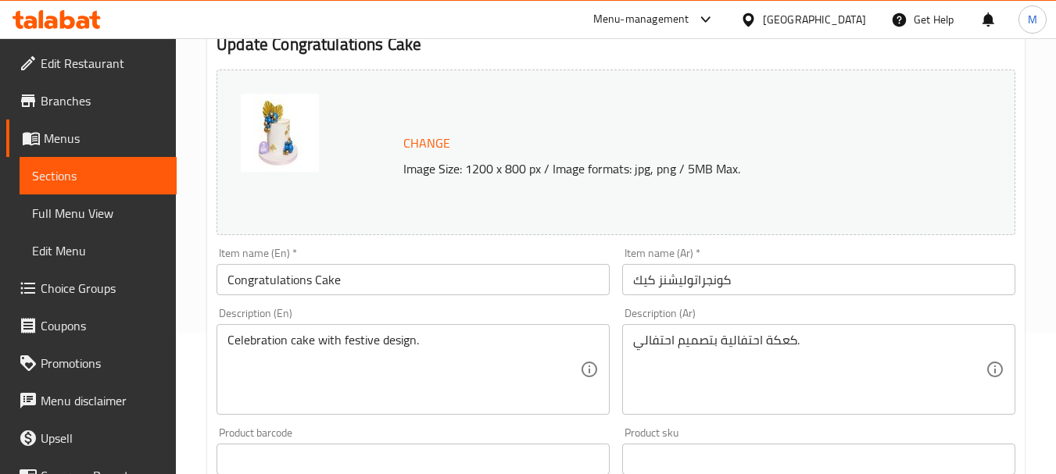
scroll to position [156, 0]
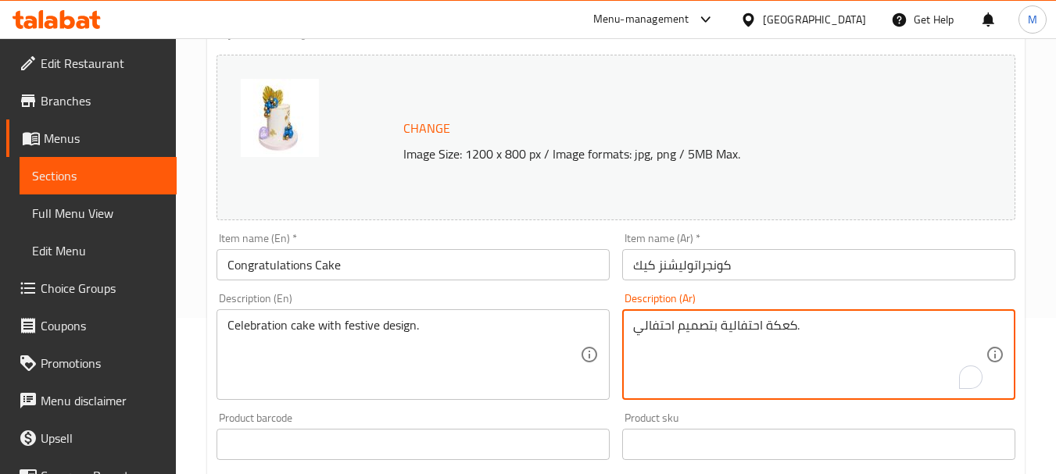
click at [791, 324] on textarea "كعكة احتفالية بتصميم احتفالي." at bounding box center [809, 355] width 352 height 74
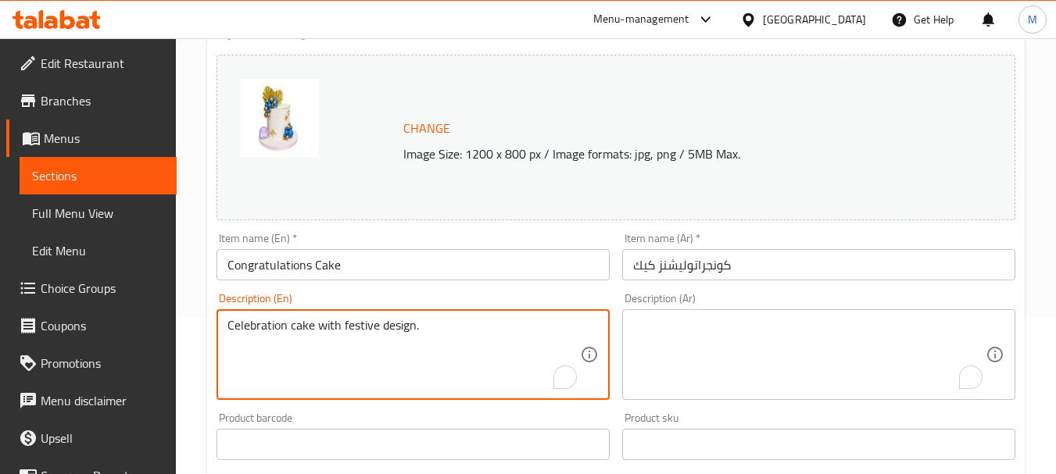
click at [386, 329] on textarea "Celebration cake with festive design." at bounding box center [403, 355] width 352 height 74
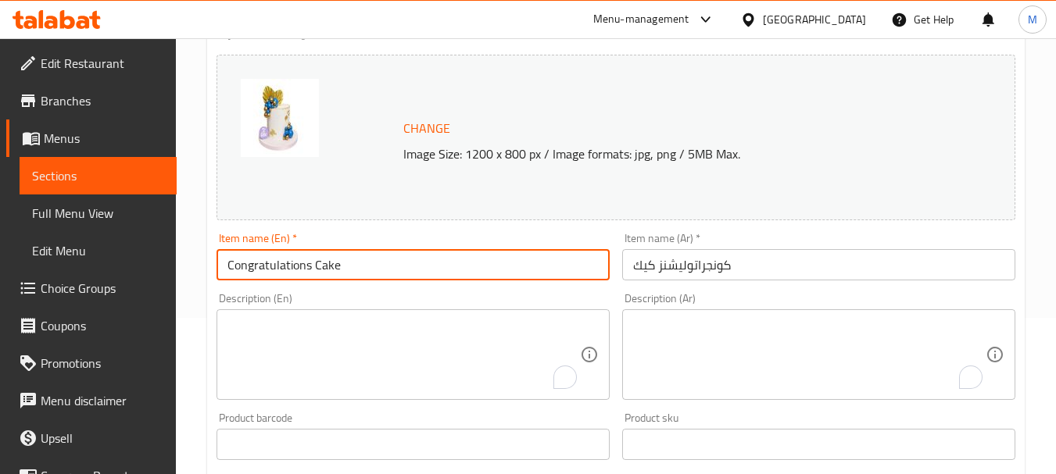
click at [389, 266] on input "Congratulations Cake" at bounding box center [412, 264] width 393 height 31
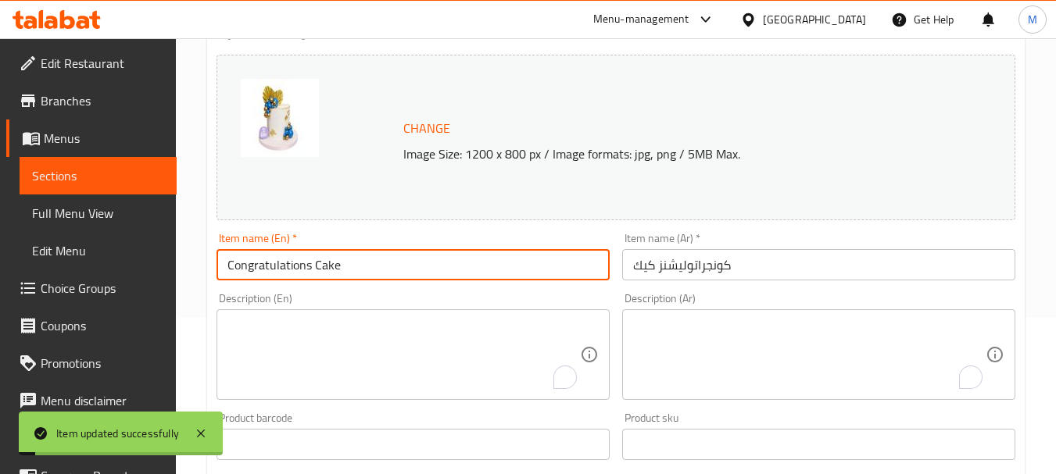
scroll to position [0, 0]
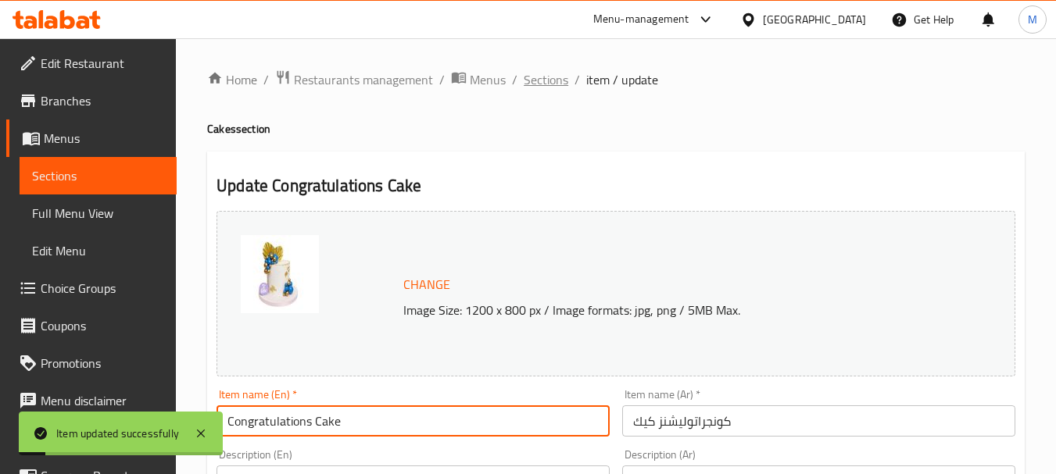
click at [555, 80] on span "Sections" at bounding box center [546, 79] width 45 height 19
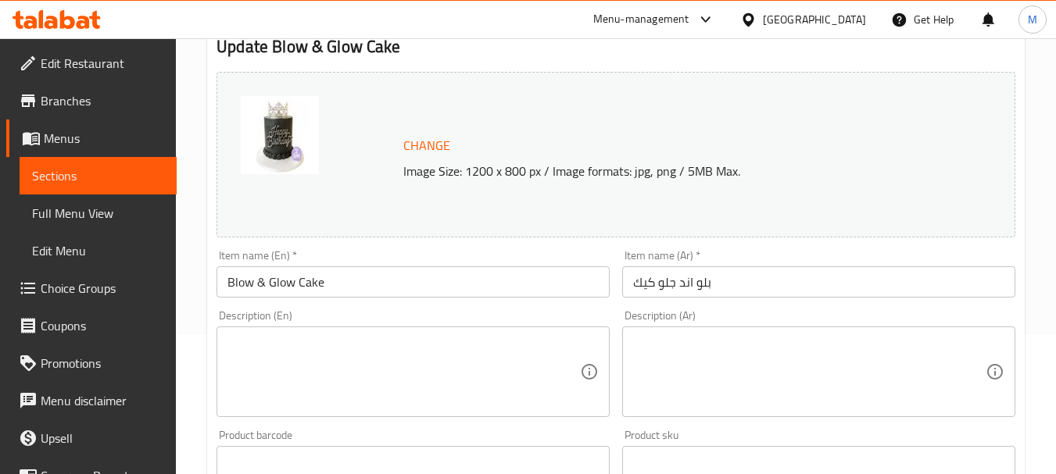
scroll to position [156, 0]
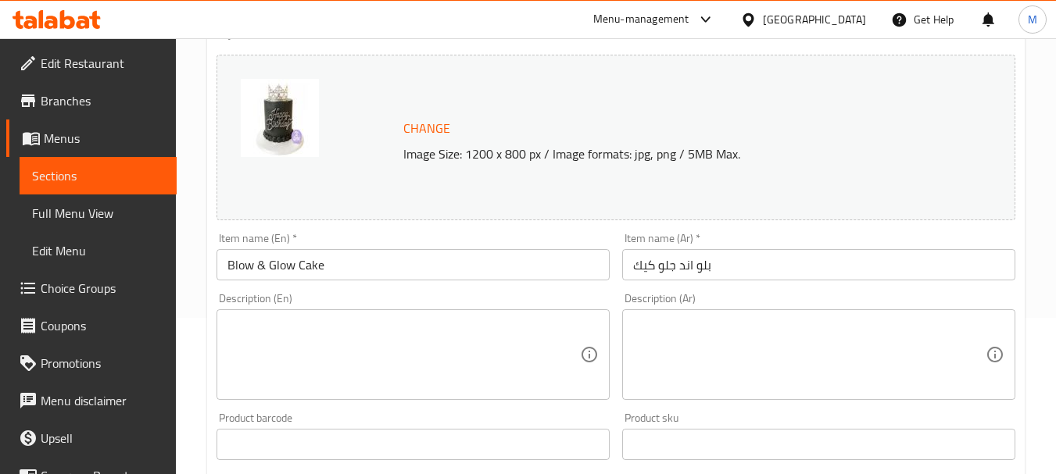
click at [327, 353] on textarea at bounding box center [403, 355] width 352 height 74
paste textarea "Fun glowing cake for parties."
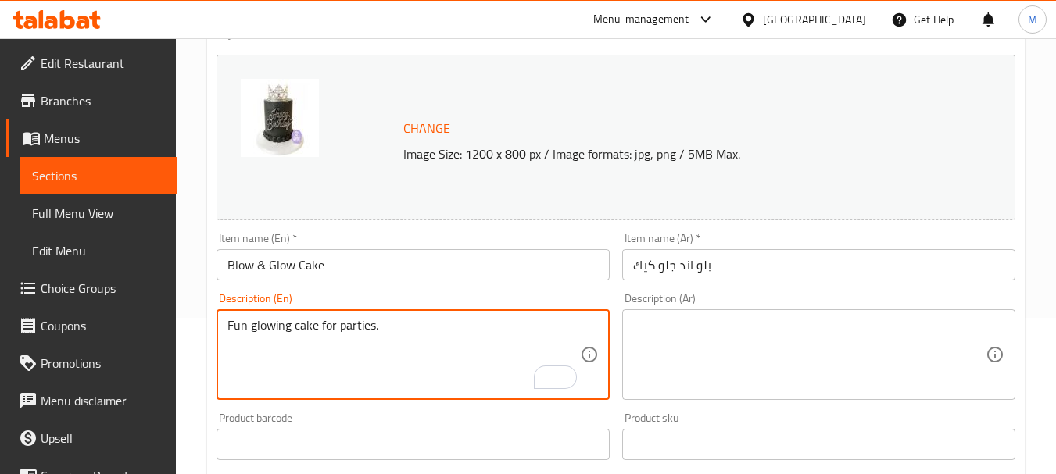
type textarea "Fun glowing cake for parties."
click at [713, 332] on textarea at bounding box center [809, 355] width 352 height 74
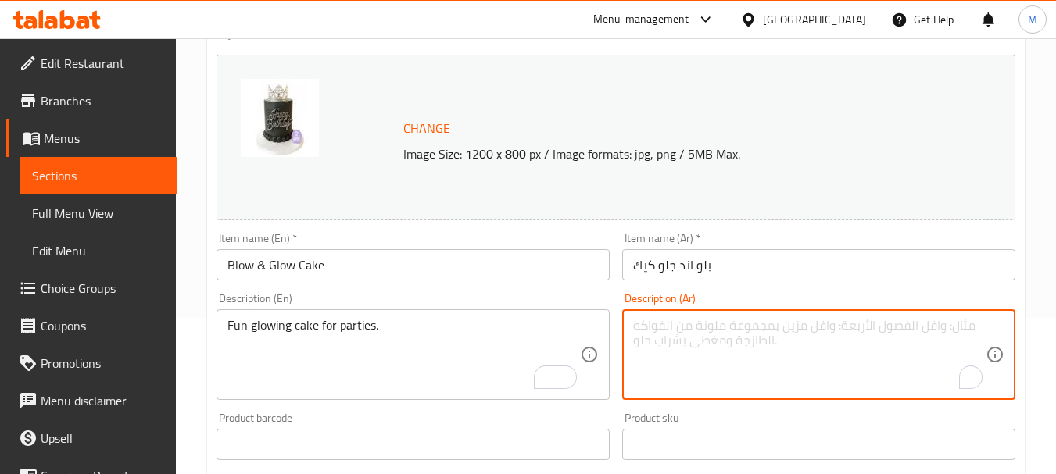
paste textarea "كعكة مضيئة ممتعة للحفلات."
type textarea "كعكة مضيئة ممتعة للحفلات."
click at [758, 255] on input "بلو اند جلو كيك" at bounding box center [818, 264] width 393 height 31
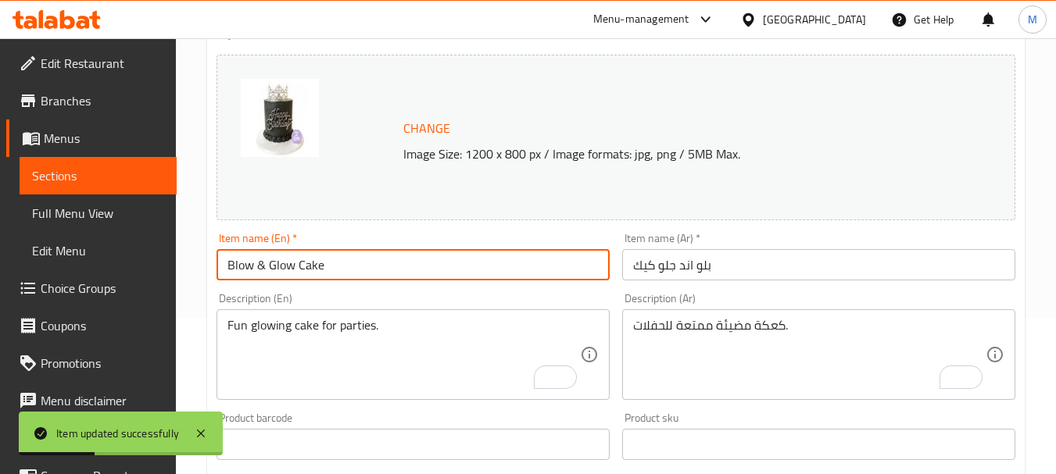
click at [409, 264] on input "Blow & Glow Cake" at bounding box center [412, 264] width 393 height 31
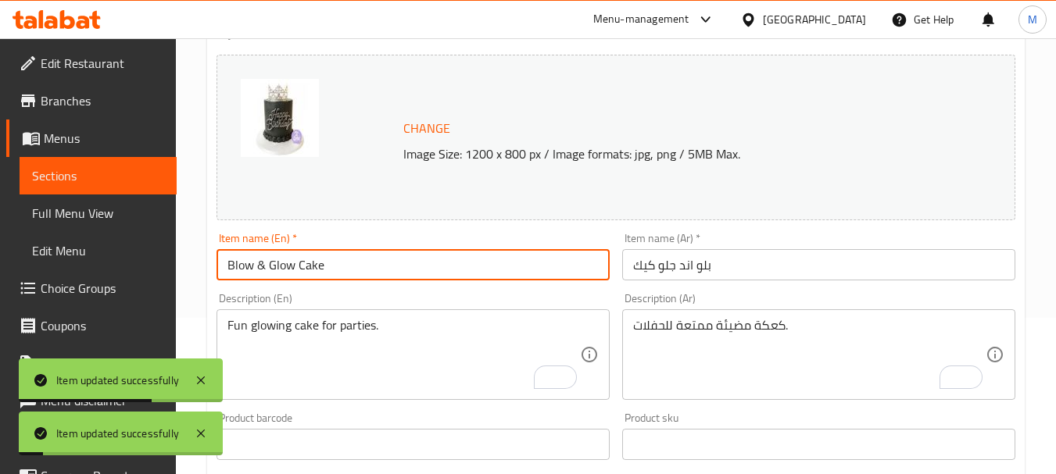
scroll to position [0, 0]
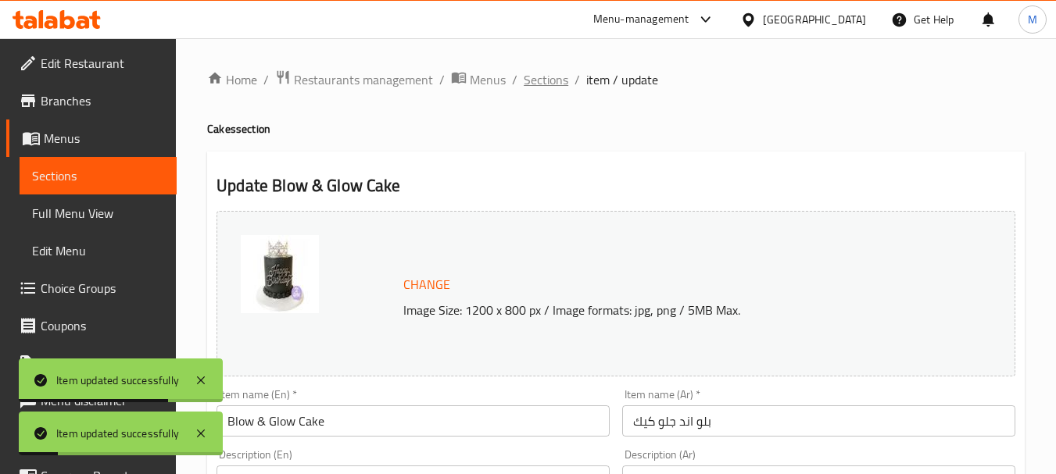
click at [533, 84] on span "Sections" at bounding box center [546, 79] width 45 height 19
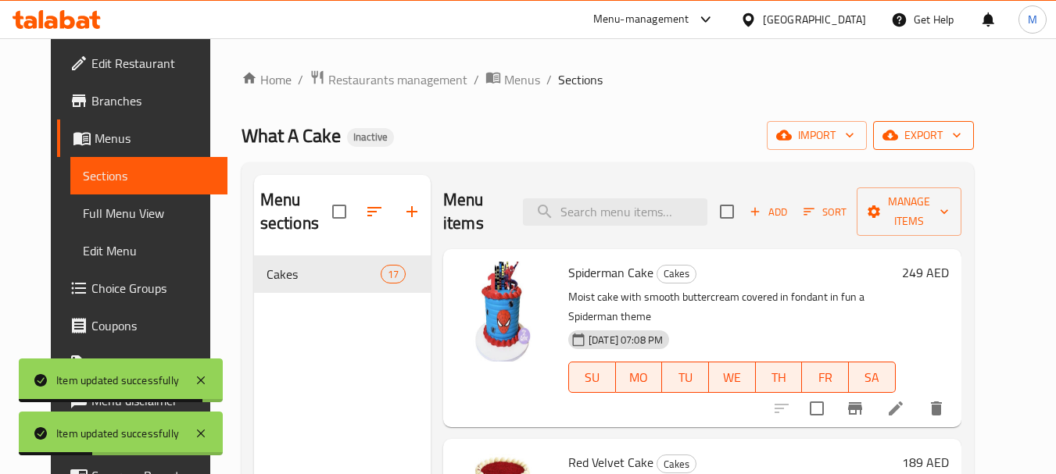
click at [961, 126] on span "export" at bounding box center [923, 136] width 76 height 20
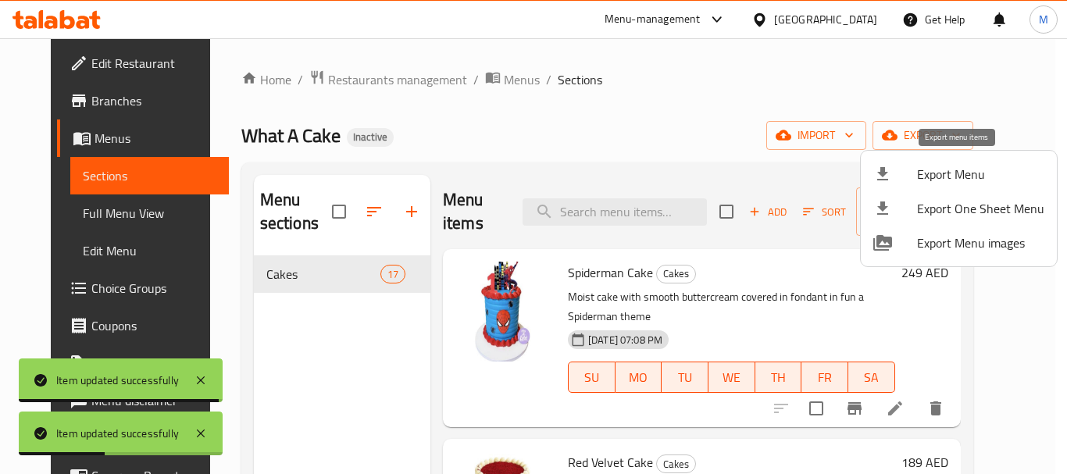
click at [970, 175] on span "Export Menu" at bounding box center [980, 174] width 127 height 19
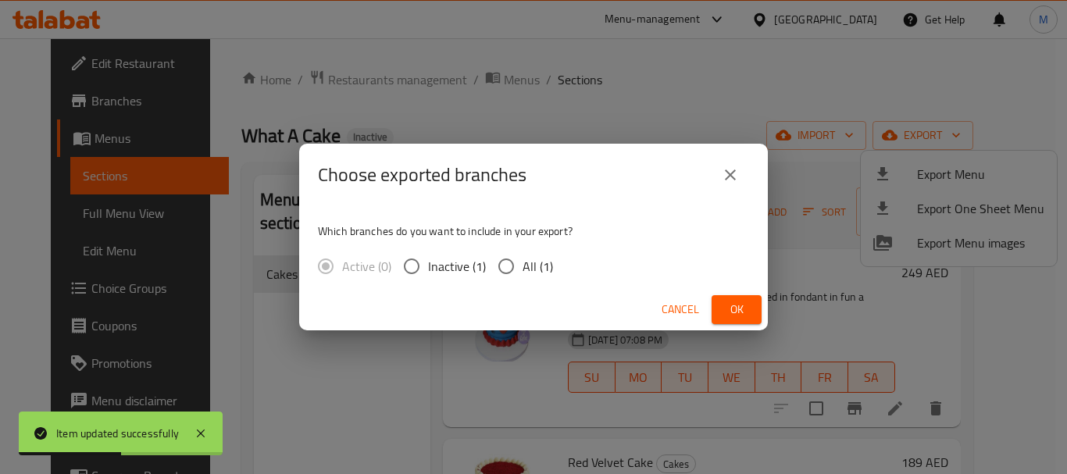
click at [513, 266] on input "All (1)" at bounding box center [506, 266] width 33 height 33
radio input "true"
click at [749, 309] on button "Ok" at bounding box center [737, 309] width 50 height 29
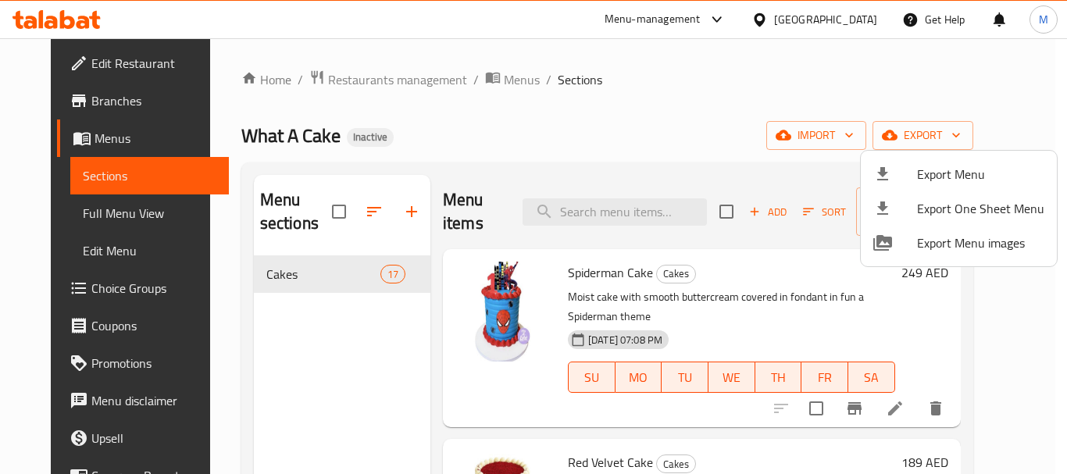
click at [387, 80] on div at bounding box center [533, 237] width 1067 height 474
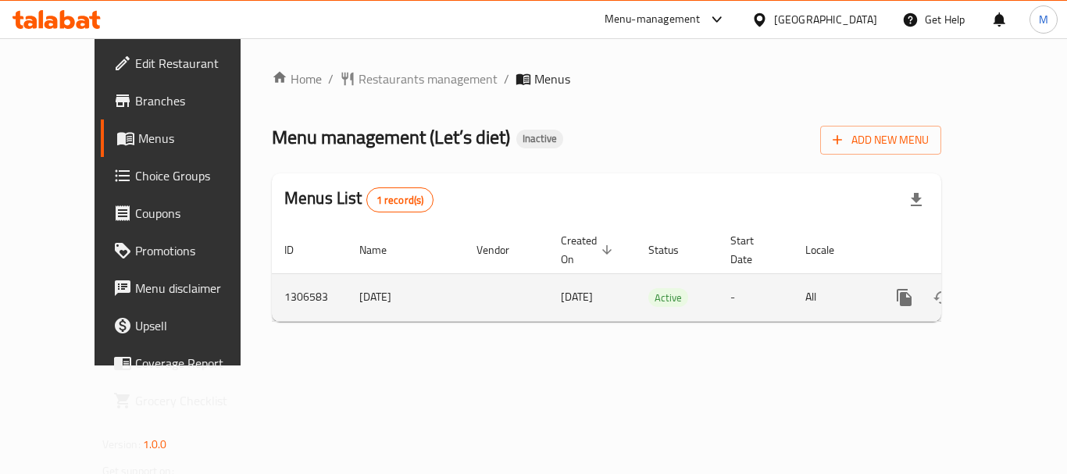
click at [1010, 291] on icon "enhanced table" at bounding box center [1017, 298] width 14 height 14
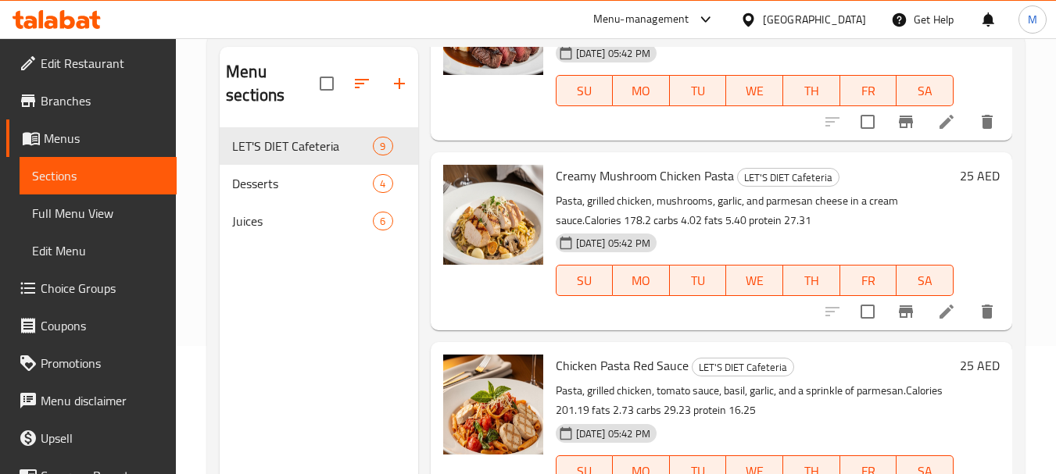
scroll to position [219, 0]
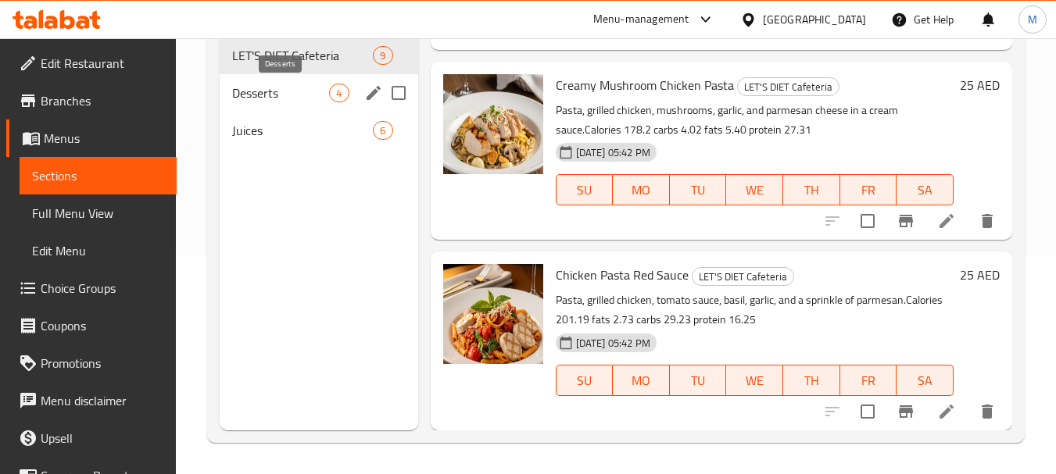
click at [260, 90] on span "Desserts" at bounding box center [280, 93] width 97 height 19
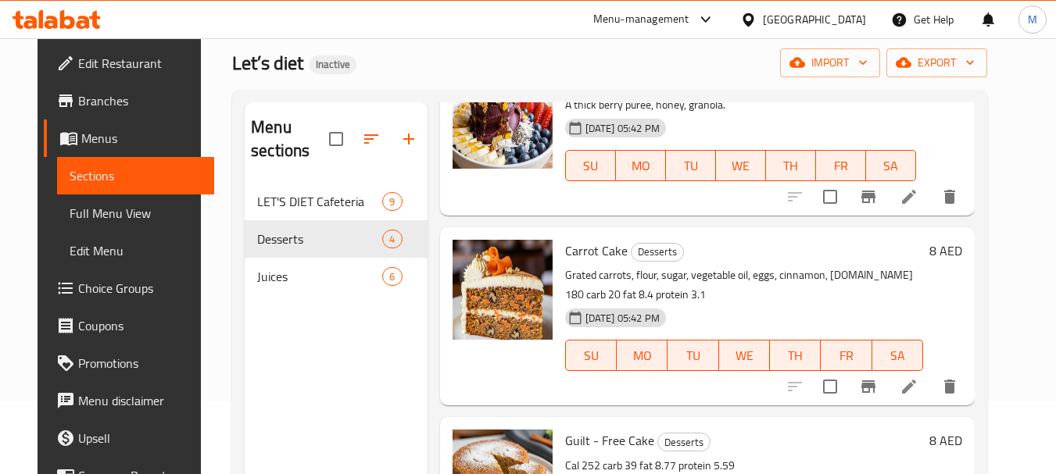
scroll to position [219, 0]
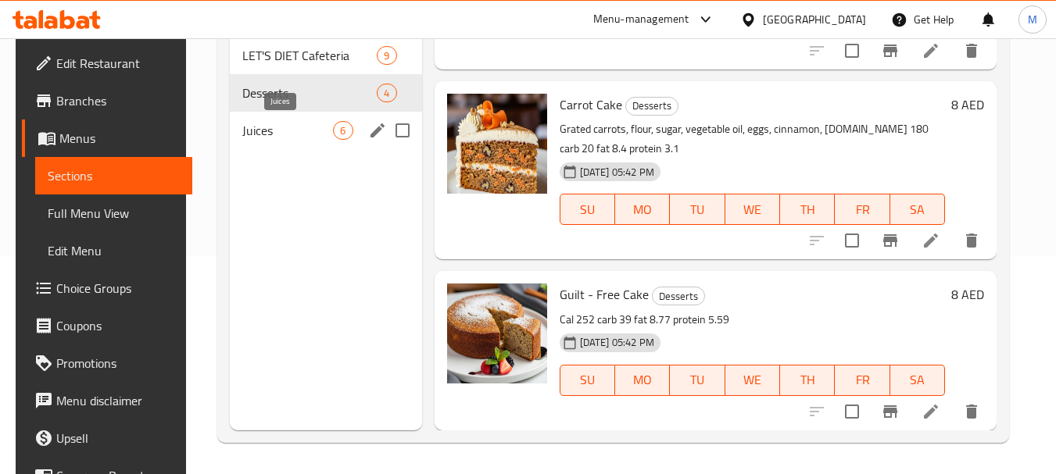
click at [291, 138] on span "Juices" at bounding box center [287, 130] width 91 height 19
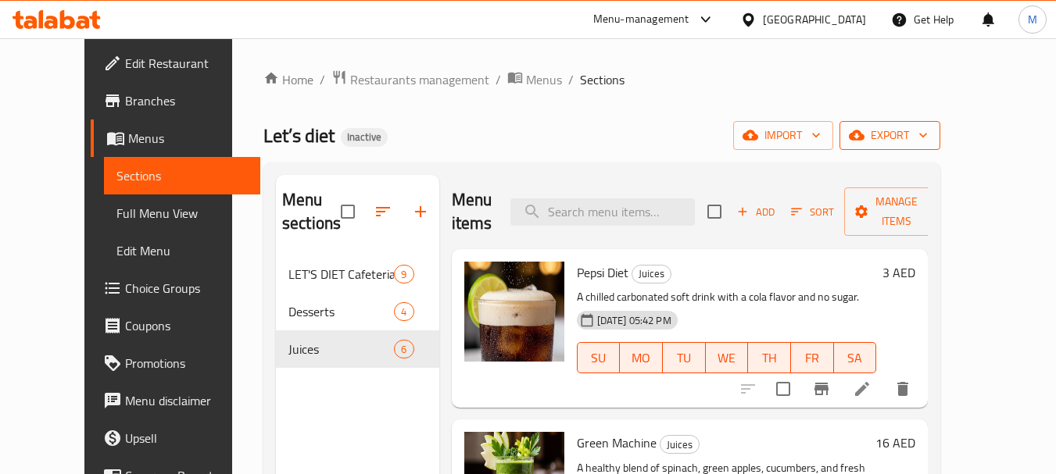
click at [928, 135] on span "export" at bounding box center [890, 136] width 76 height 20
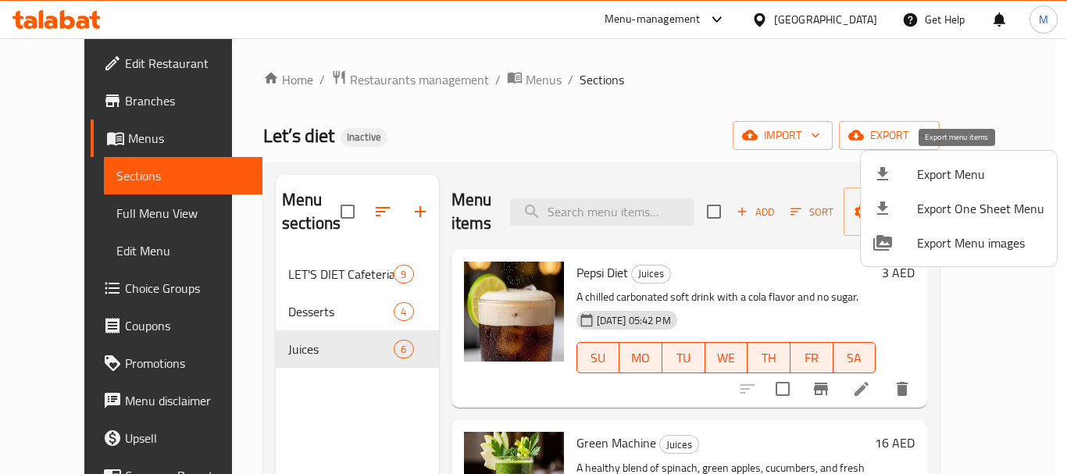
drag, startPoint x: 928, startPoint y: 169, endPoint x: 920, endPoint y: 170, distance: 7.9
click at [920, 170] on span "Export Menu" at bounding box center [980, 174] width 127 height 19
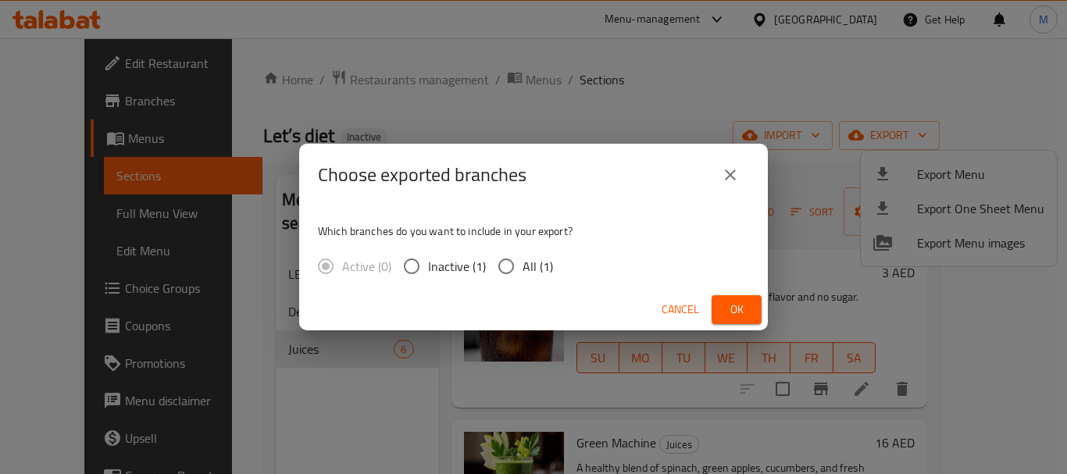
click at [516, 265] on input "All (1)" at bounding box center [506, 266] width 33 height 33
radio input "true"
drag, startPoint x: 735, startPoint y: 306, endPoint x: 621, endPoint y: 264, distance: 121.6
click at [730, 304] on span "Ok" at bounding box center [736, 310] width 25 height 20
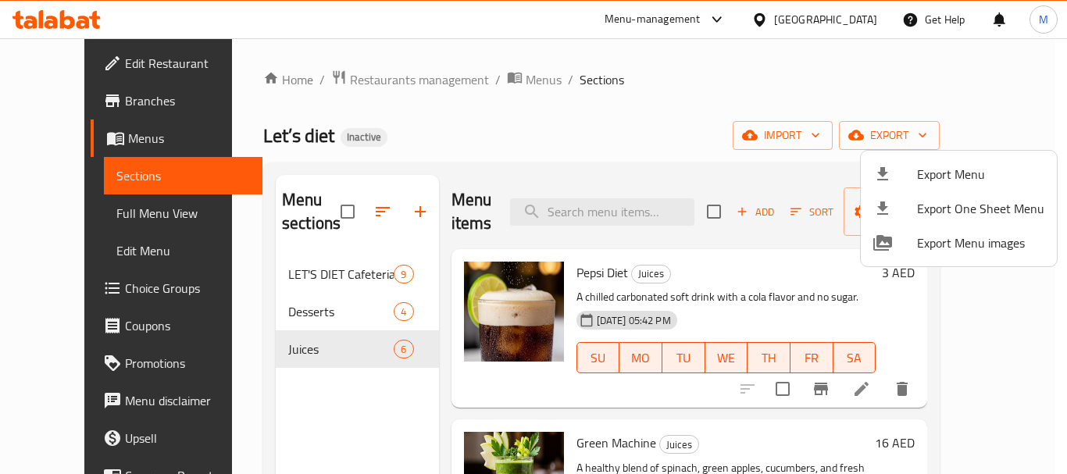
click at [335, 83] on div at bounding box center [533, 237] width 1067 height 474
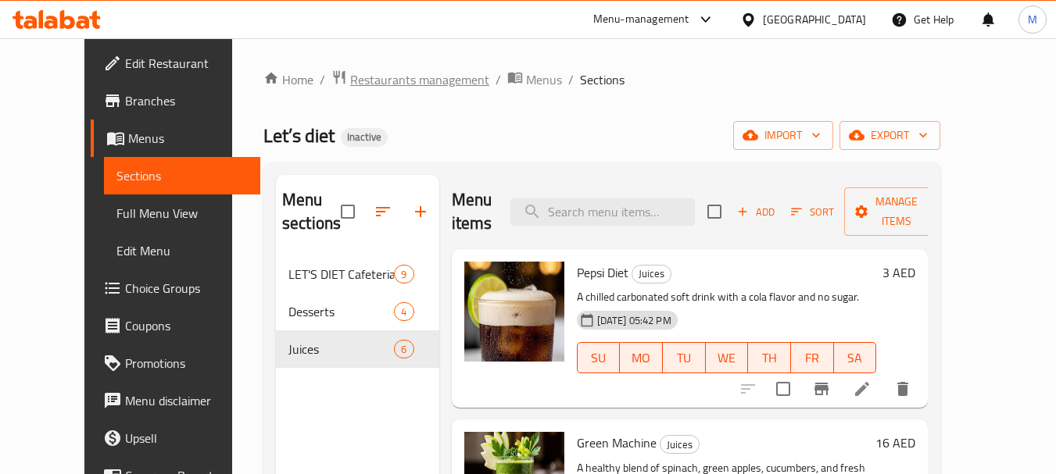
click at [350, 83] on span "Restaurants management" at bounding box center [419, 79] width 139 height 19
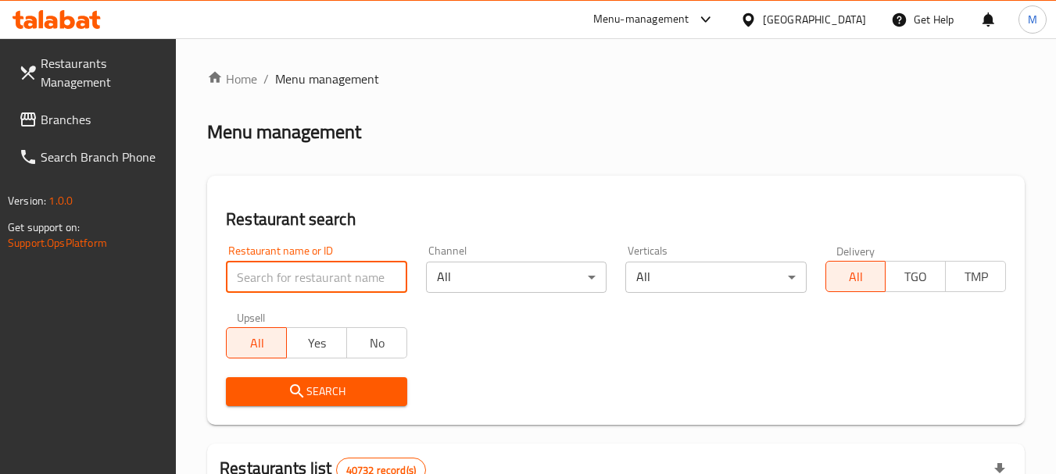
click at [305, 282] on input "search" at bounding box center [316, 277] width 181 height 31
paste input "Zaika Palace Grill & Kabab Resturant"
type input "Zaika Palace Grill & Kabab Resturant"
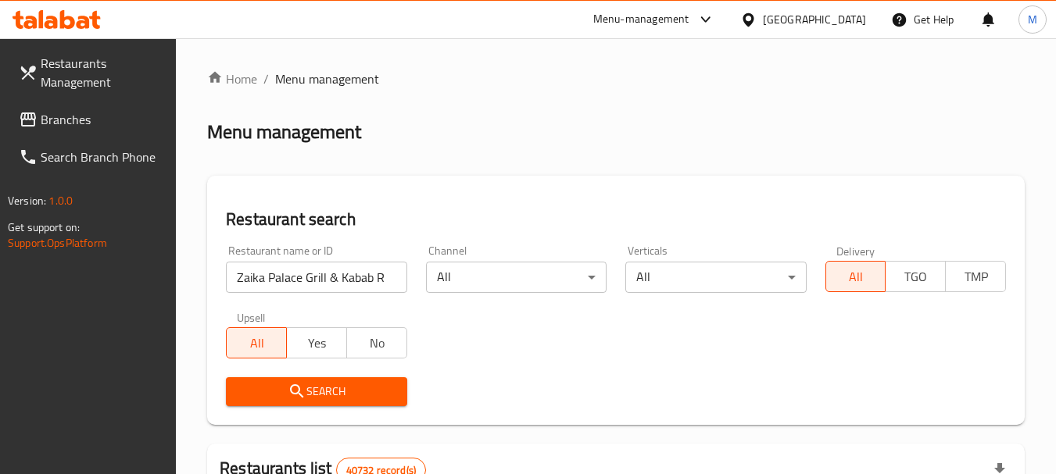
click at [329, 391] on span "Search" at bounding box center [316, 392] width 156 height 20
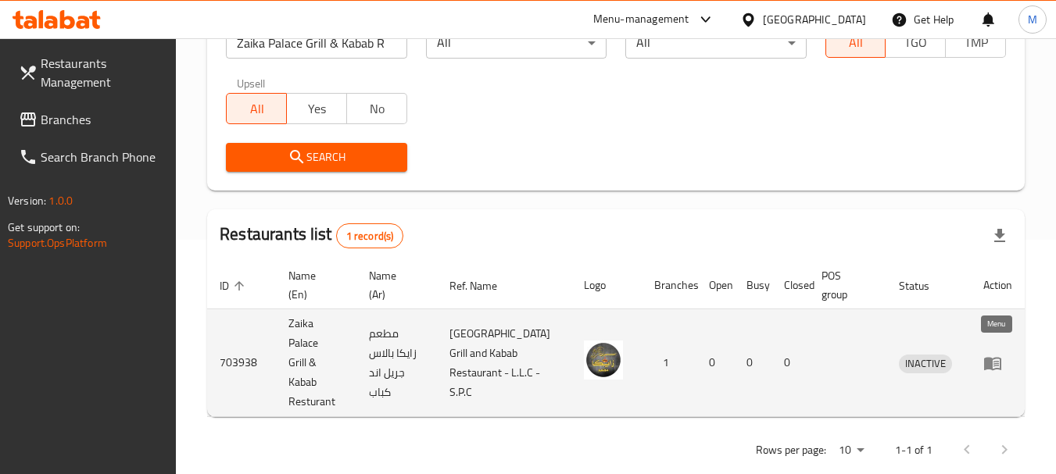
click at [999, 356] on icon "enhanced table" at bounding box center [992, 363] width 19 height 19
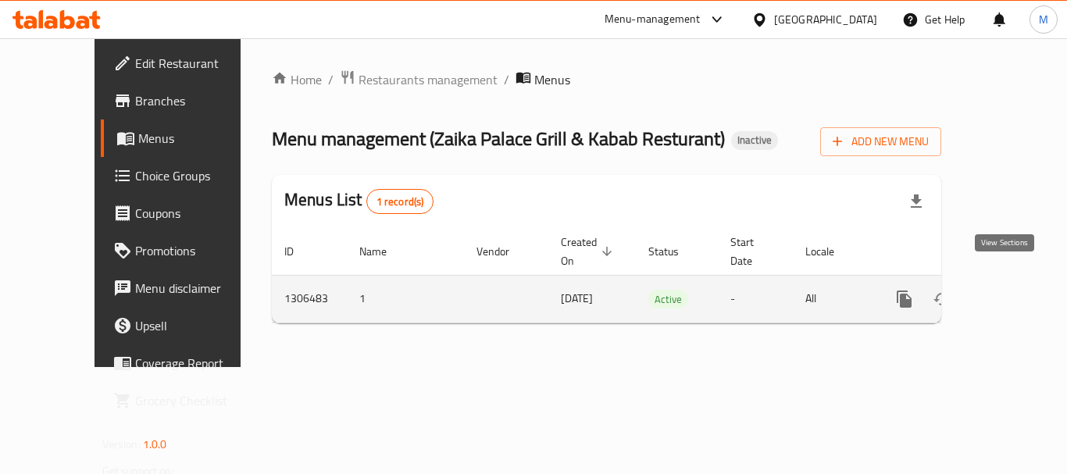
click at [1010, 292] on icon "enhanced table" at bounding box center [1017, 299] width 14 height 14
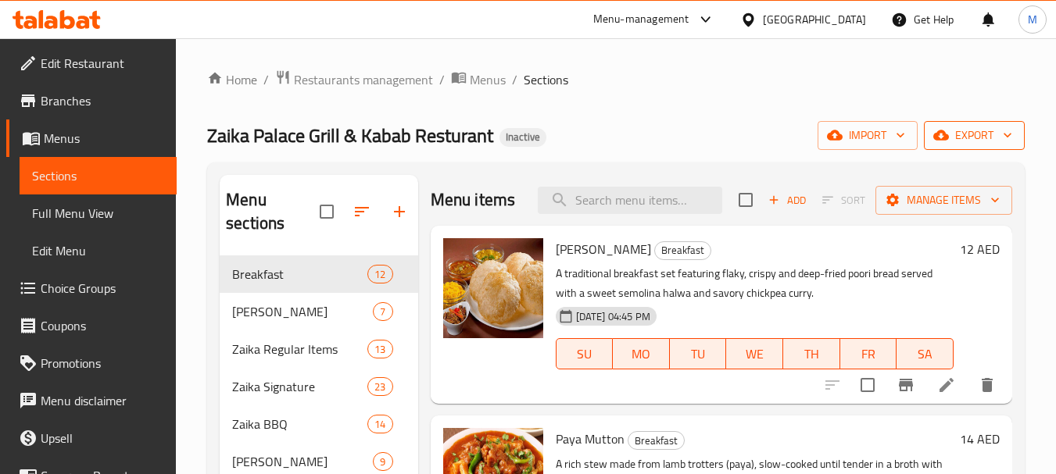
click at [953, 136] on span "export" at bounding box center [974, 136] width 76 height 20
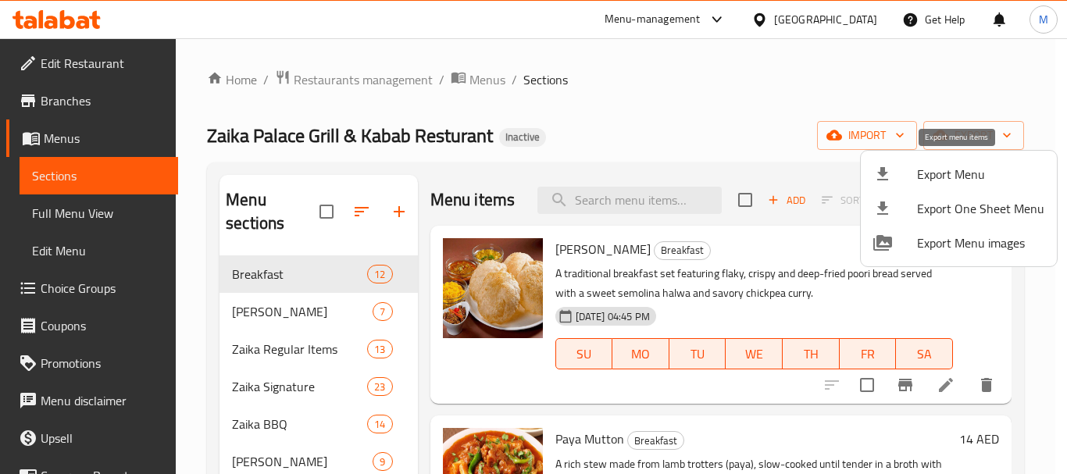
click at [922, 165] on span "Export Menu" at bounding box center [980, 174] width 127 height 19
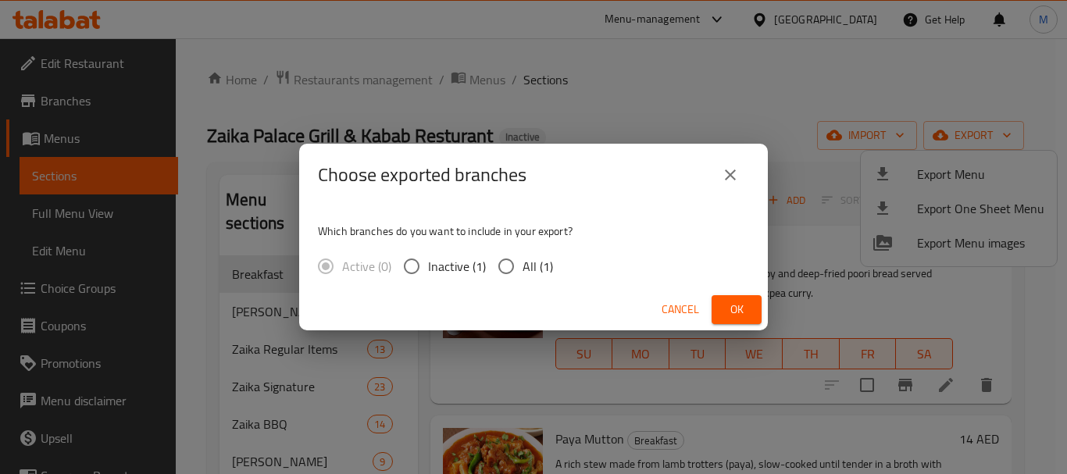
click at [529, 265] on span "All (1)" at bounding box center [538, 266] width 30 height 19
click at [523, 265] on input "All (1)" at bounding box center [506, 266] width 33 height 33
radio input "true"
click at [741, 310] on span "Ok" at bounding box center [736, 310] width 25 height 20
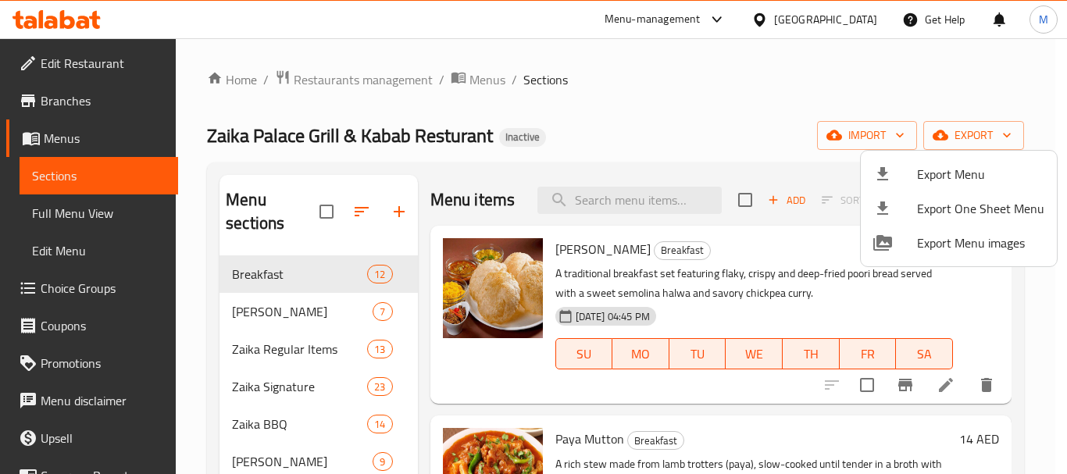
click at [85, 62] on div at bounding box center [533, 237] width 1067 height 474
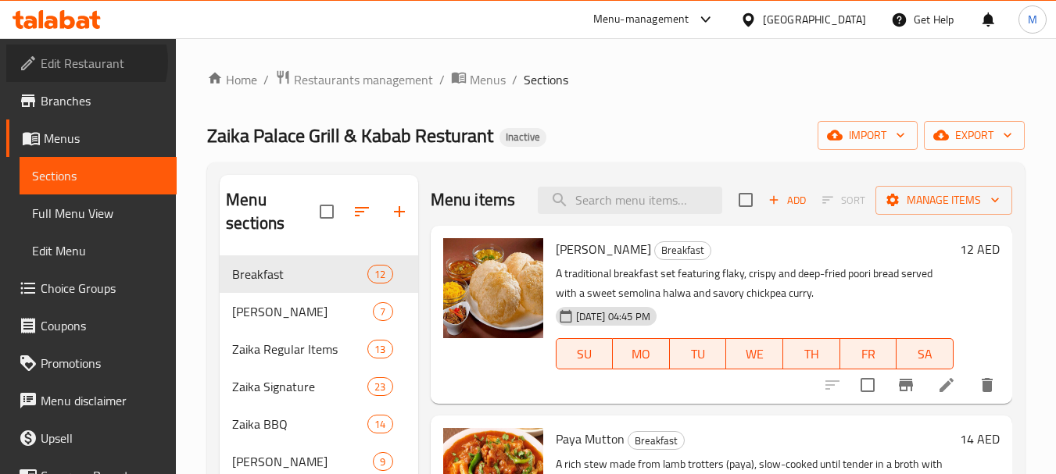
click at [85, 62] on span "Edit Restaurant" at bounding box center [102, 63] width 123 height 19
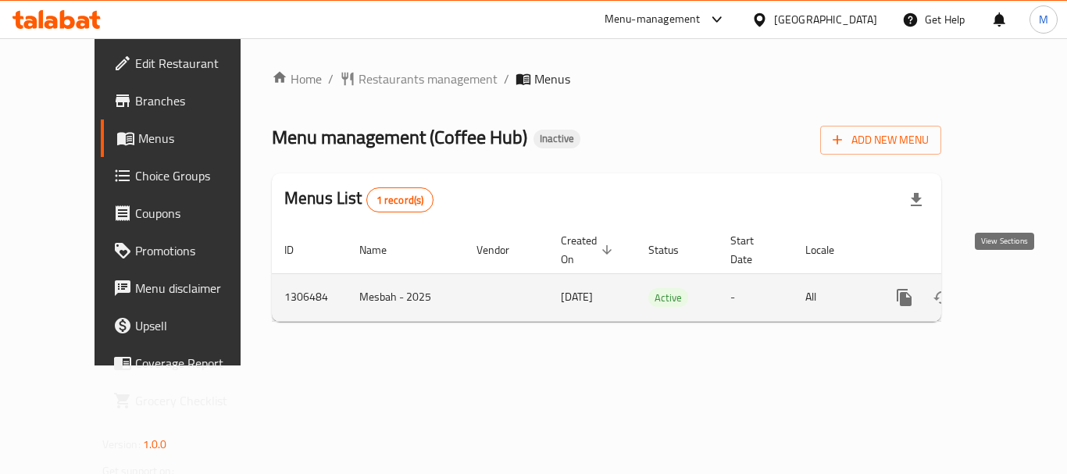
click at [1008, 288] on icon "enhanced table" at bounding box center [1017, 297] width 19 height 19
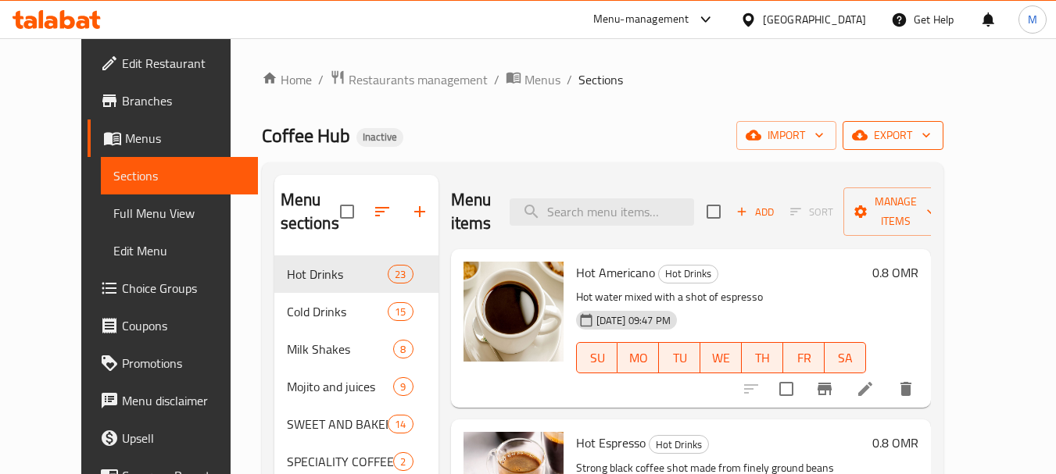
click at [931, 139] on span "export" at bounding box center [893, 136] width 76 height 20
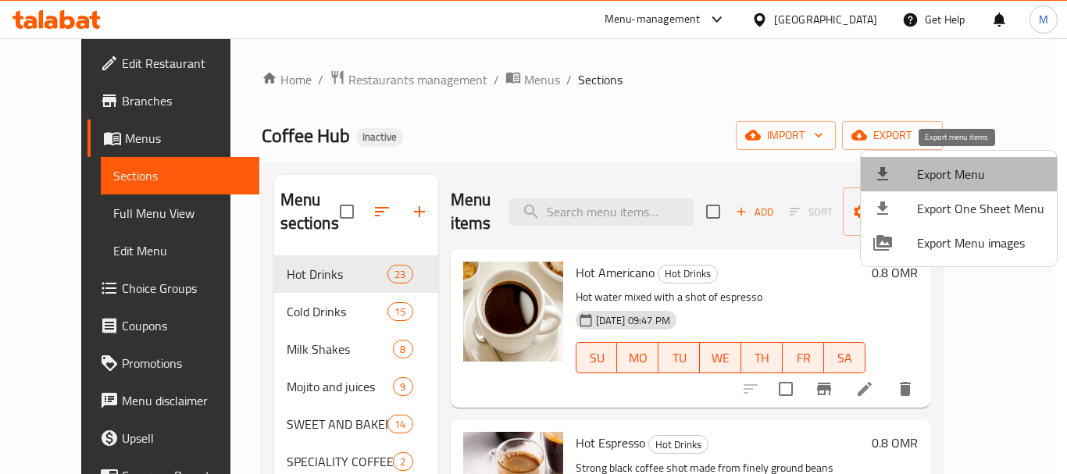
drag, startPoint x: 968, startPoint y: 167, endPoint x: 959, endPoint y: 167, distance: 9.4
click at [959, 167] on span "Export Menu" at bounding box center [980, 174] width 127 height 19
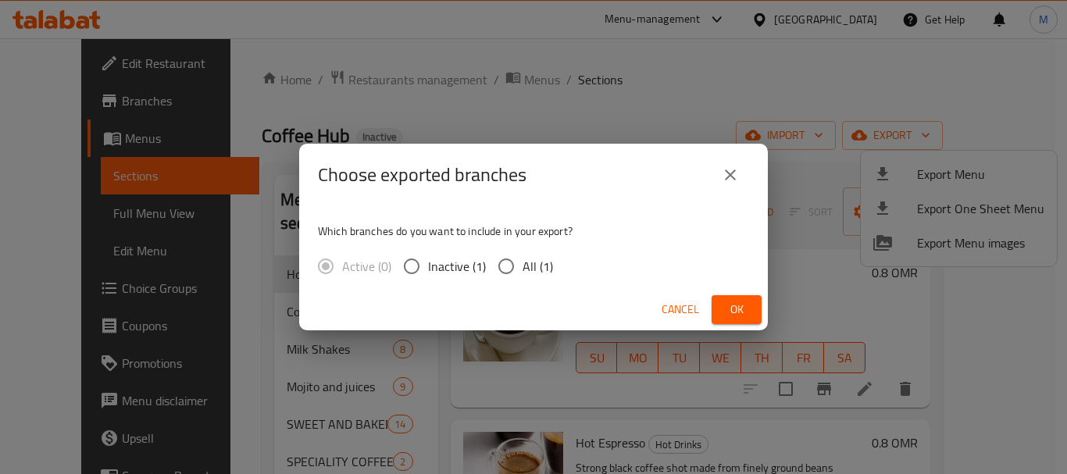
drag, startPoint x: 505, startPoint y: 272, endPoint x: 537, endPoint y: 270, distance: 32.1
click at [507, 271] on input "All (1)" at bounding box center [506, 266] width 33 height 33
radio input "true"
drag, startPoint x: 728, startPoint y: 309, endPoint x: 470, endPoint y: 451, distance: 295.2
click at [712, 313] on button "Ok" at bounding box center [737, 309] width 50 height 29
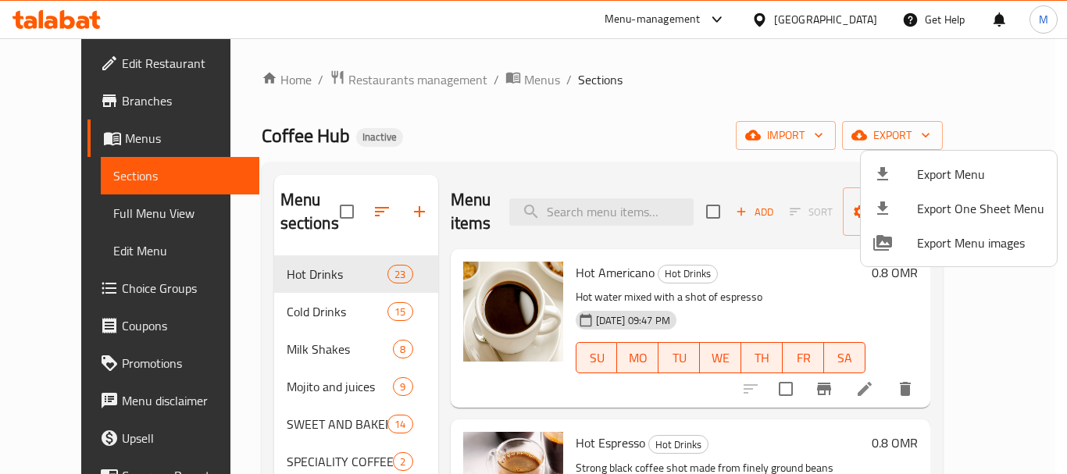
click at [482, 112] on div at bounding box center [533, 237] width 1067 height 474
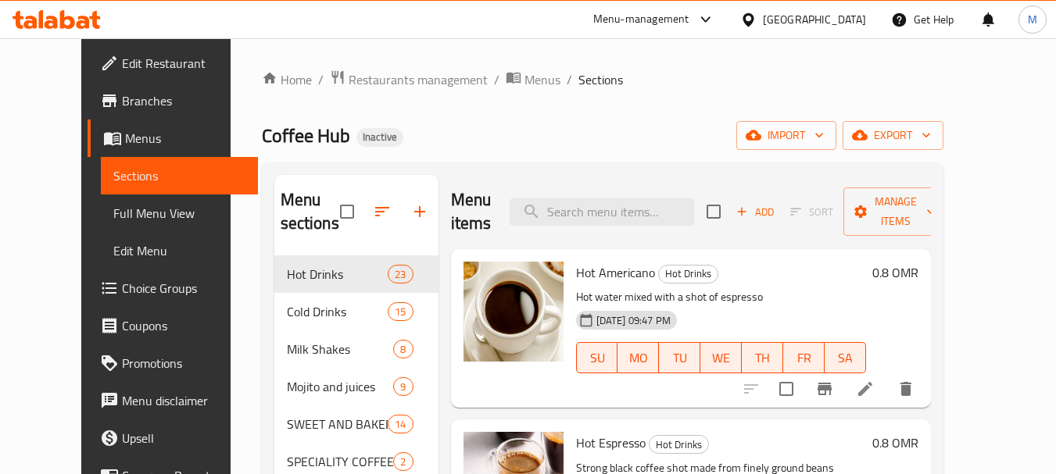
click at [122, 61] on span "Edit Restaurant" at bounding box center [183, 63] width 123 height 19
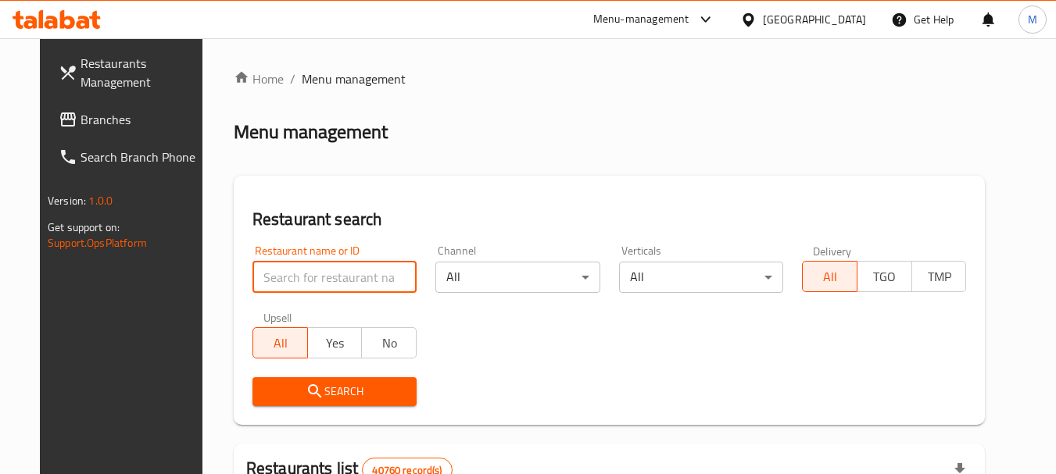
click at [336, 279] on input "search" at bounding box center [334, 277] width 164 height 31
paste input "Arous Al Sham"
type input "Arous Al Sham"
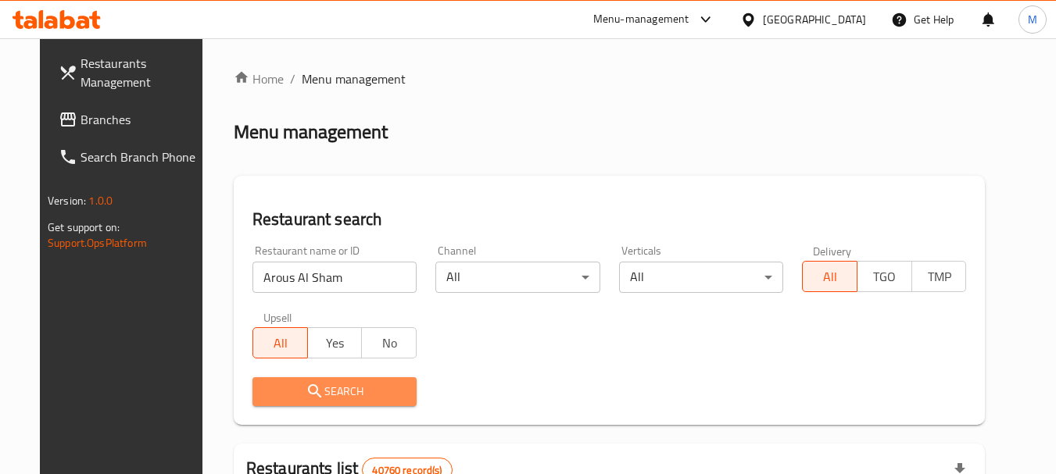
click at [306, 383] on icon "submit" at bounding box center [315, 391] width 19 height 19
drag, startPoint x: 302, startPoint y: 383, endPoint x: 734, endPoint y: 402, distance: 432.5
click at [302, 383] on div at bounding box center [528, 237] width 1056 height 474
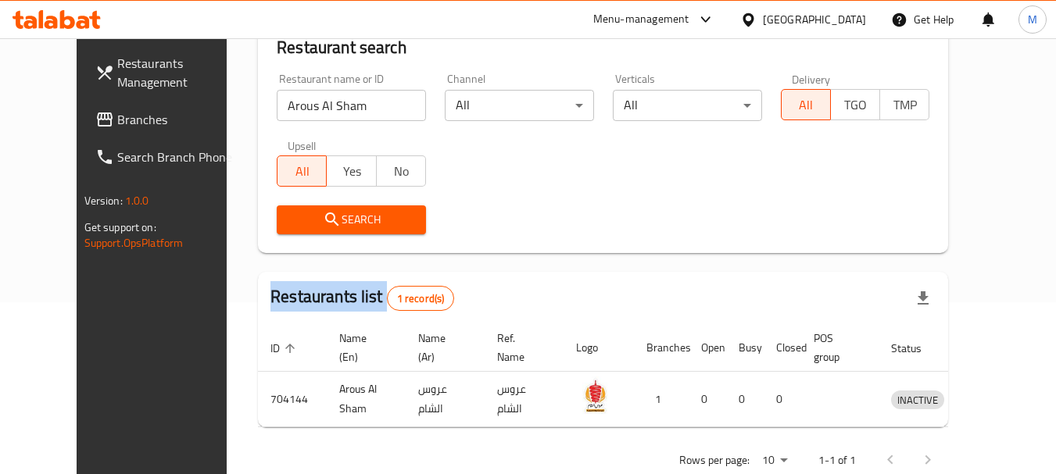
scroll to position [209, 0]
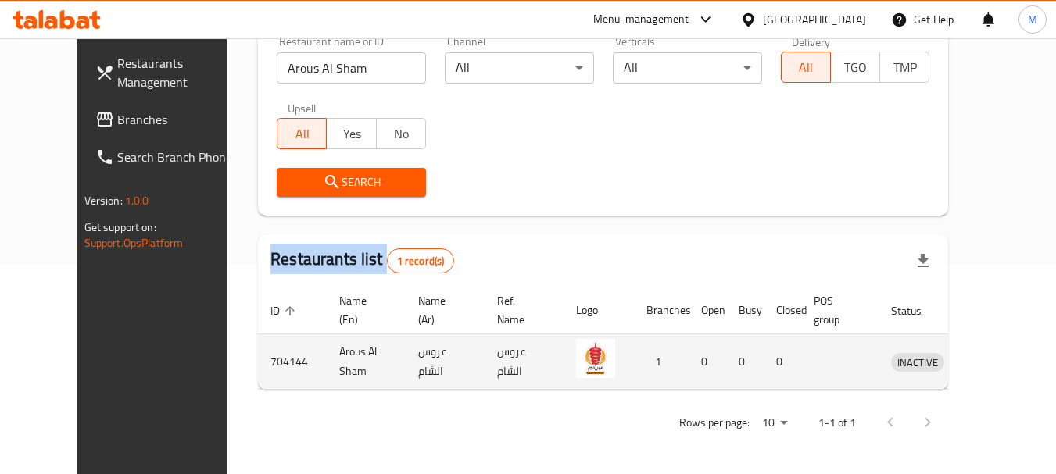
click at [1004, 371] on link "enhanced table" at bounding box center [989, 361] width 29 height 19
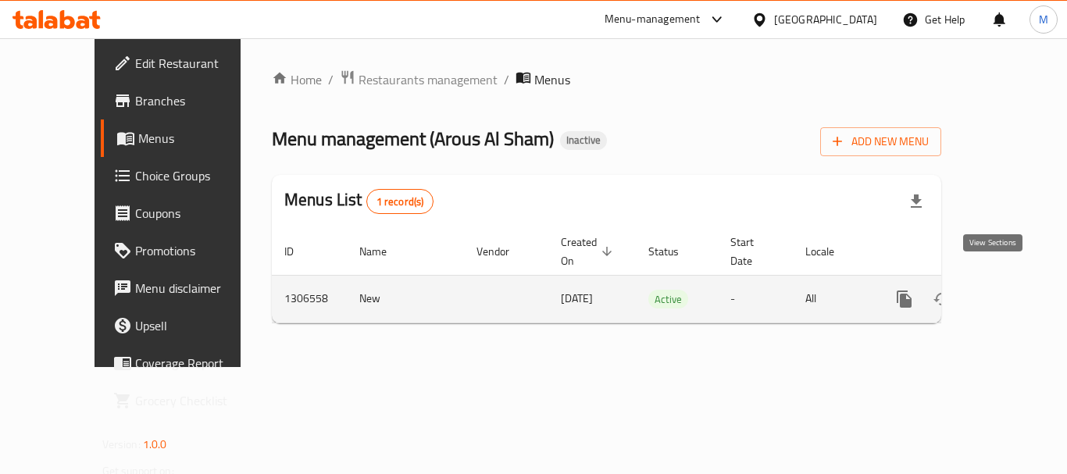
click at [1010, 292] on icon "enhanced table" at bounding box center [1017, 299] width 14 height 14
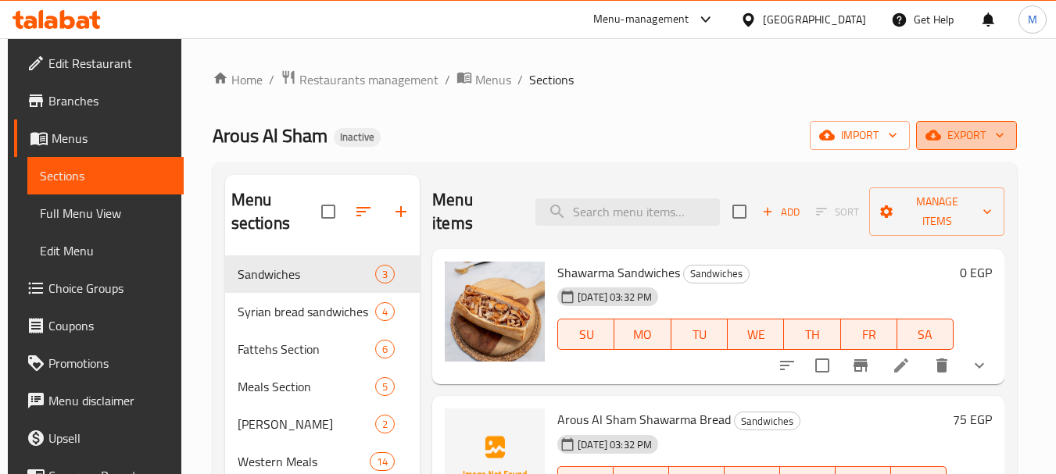
click at [983, 136] on span "export" at bounding box center [966, 136] width 76 height 20
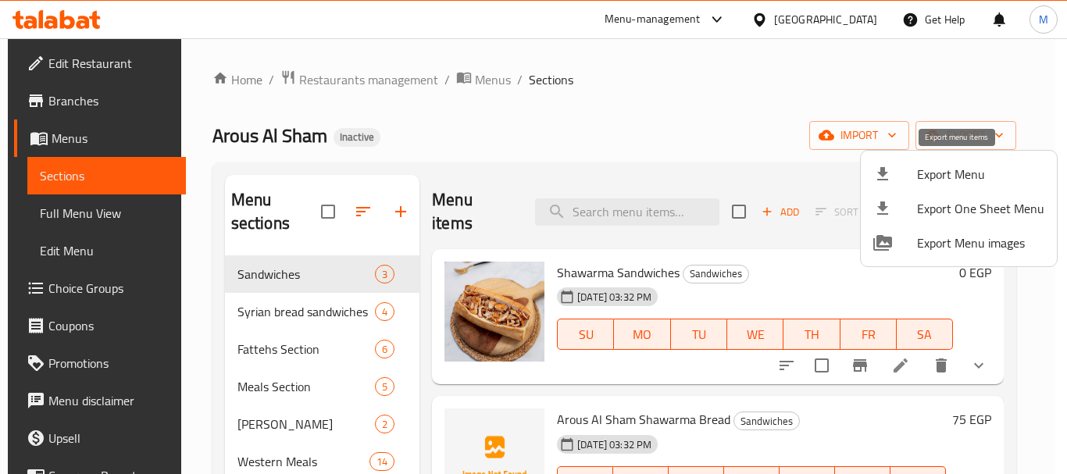
click at [935, 168] on span "Export Menu" at bounding box center [980, 174] width 127 height 19
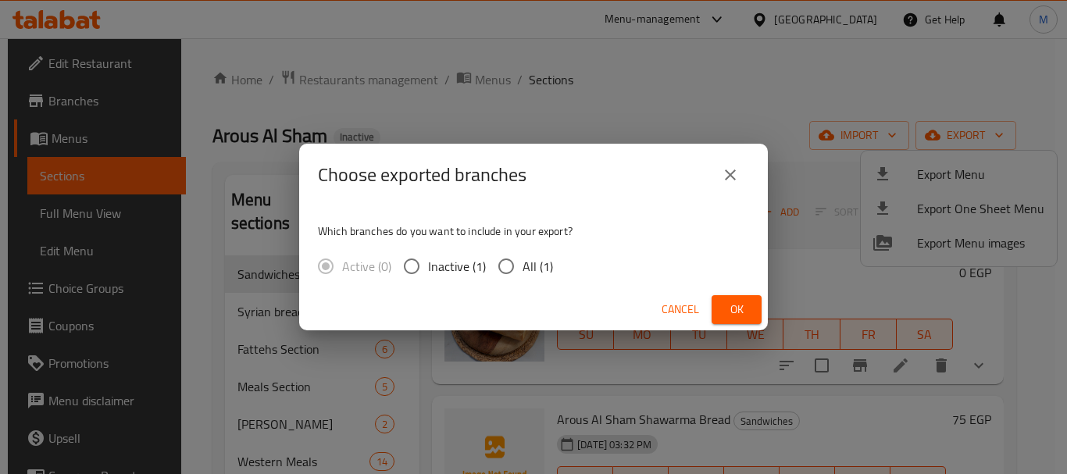
click at [517, 270] on input "All (1)" at bounding box center [506, 266] width 33 height 33
radio input "true"
click at [727, 302] on span "Ok" at bounding box center [736, 310] width 25 height 20
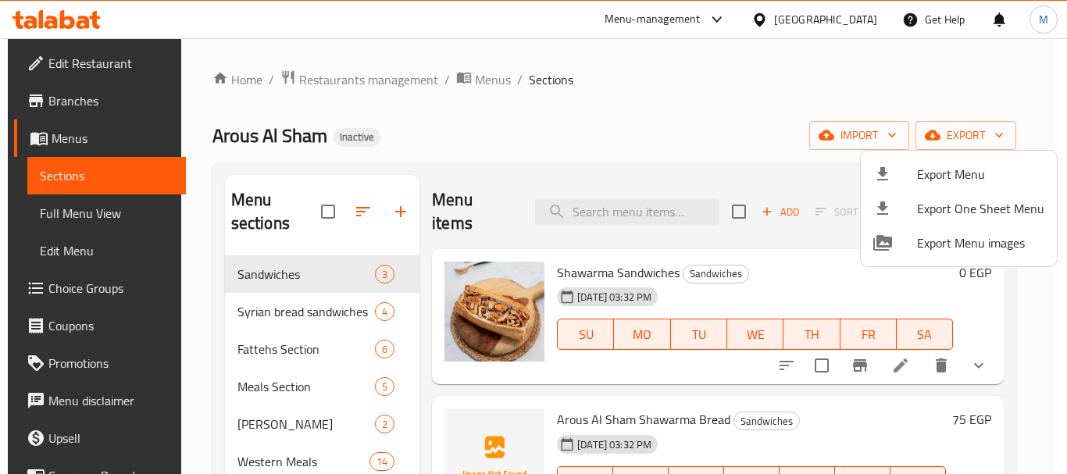
click at [344, 80] on div at bounding box center [533, 237] width 1067 height 474
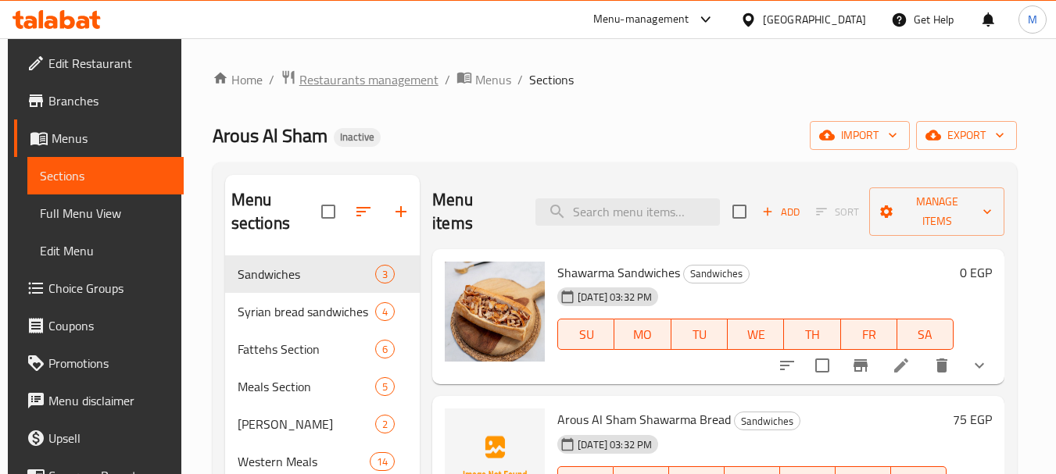
click at [345, 81] on span "Restaurants management" at bounding box center [368, 79] width 139 height 19
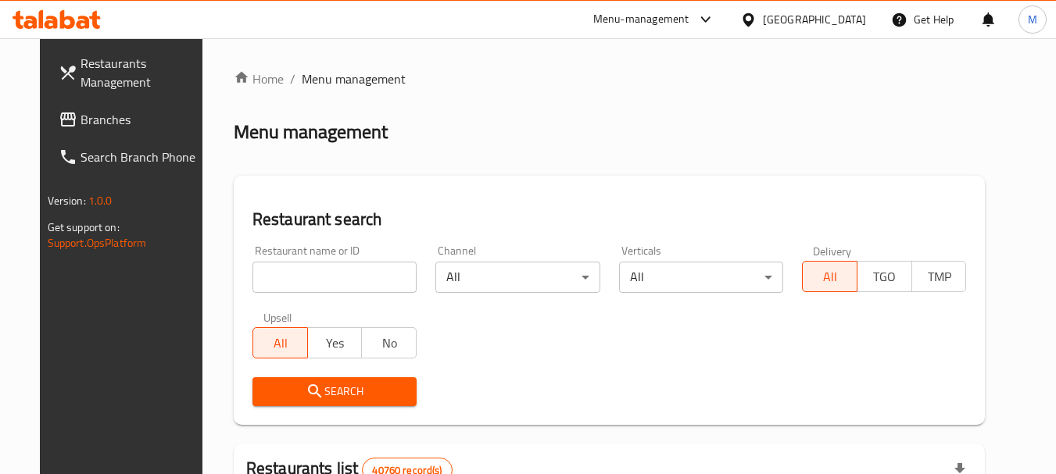
click at [309, 276] on input "search" at bounding box center [334, 277] width 164 height 31
paste input "SENIOR"
type input "SENIOR"
click at [327, 388] on span "Search" at bounding box center [334, 392] width 139 height 20
click at [327, 388] on div at bounding box center [528, 237] width 1056 height 474
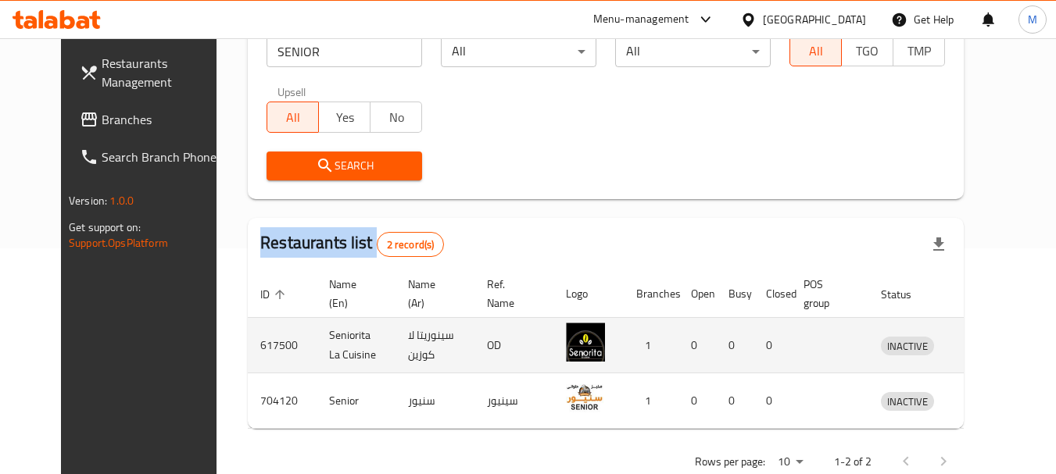
scroll to position [234, 0]
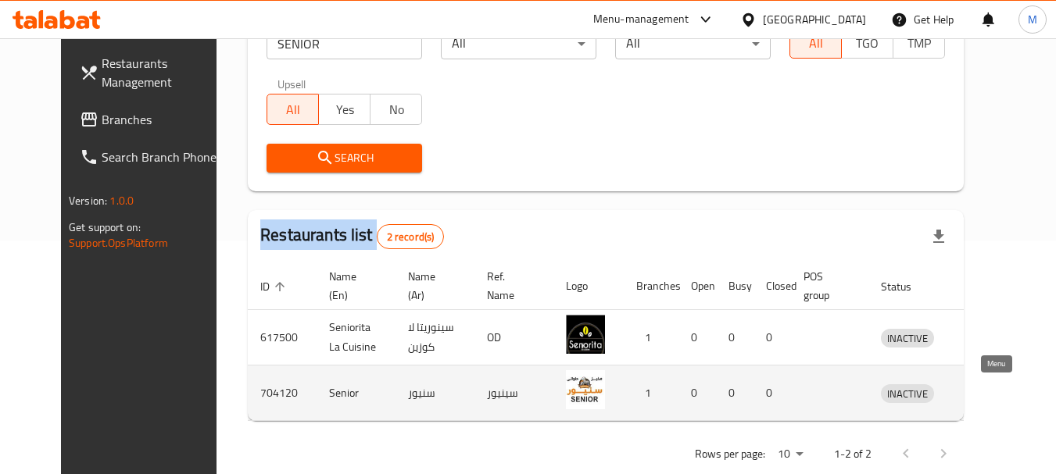
click at [981, 392] on icon "enhanced table" at bounding box center [977, 394] width 5 height 6
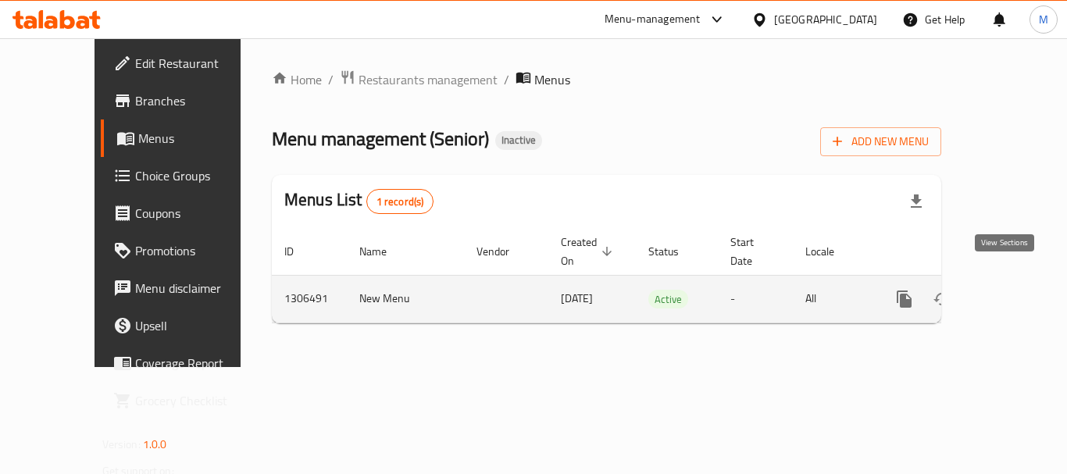
click at [1010, 292] on icon "enhanced table" at bounding box center [1017, 299] width 14 height 14
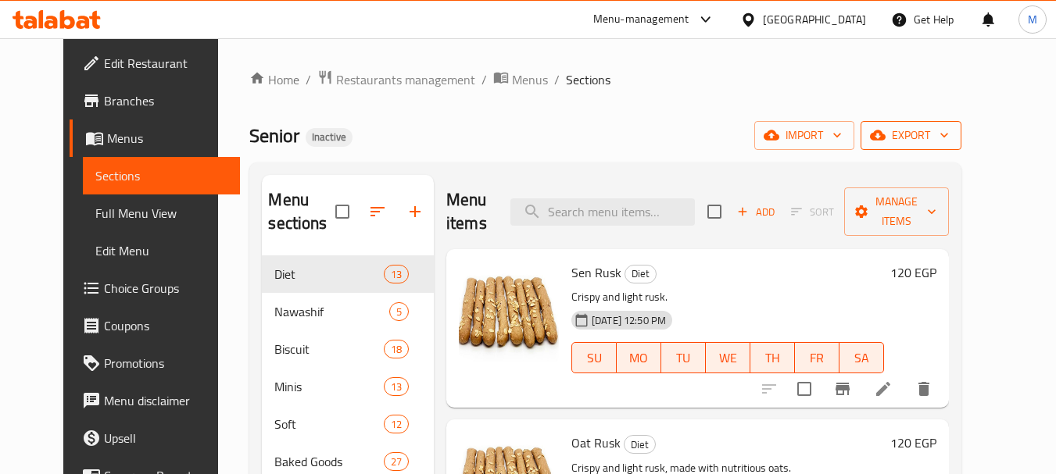
click at [949, 134] on span "export" at bounding box center [911, 136] width 76 height 20
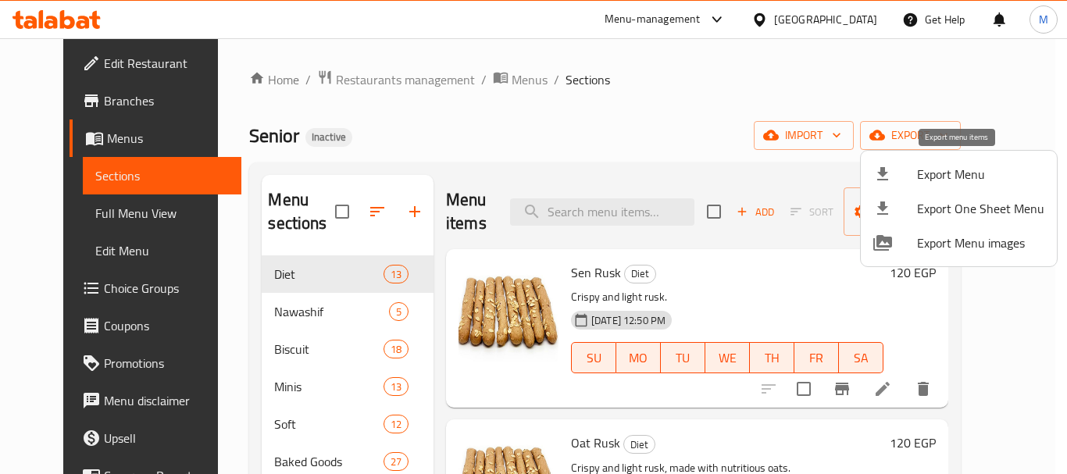
click at [956, 166] on span "Export Menu" at bounding box center [980, 174] width 127 height 19
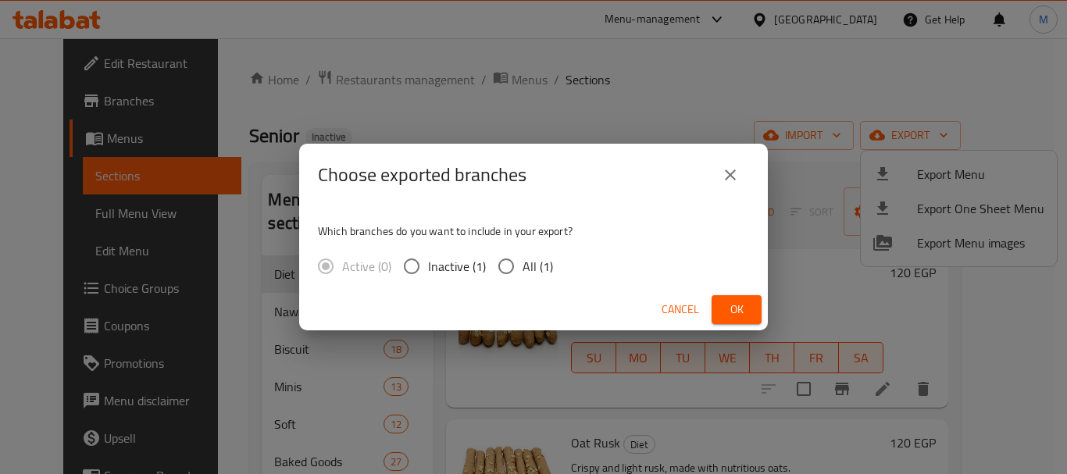
click at [534, 264] on span "All (1)" at bounding box center [538, 266] width 30 height 19
click at [523, 264] on input "All (1)" at bounding box center [506, 266] width 33 height 33
radio input "true"
click at [749, 301] on button "Ok" at bounding box center [737, 309] width 50 height 29
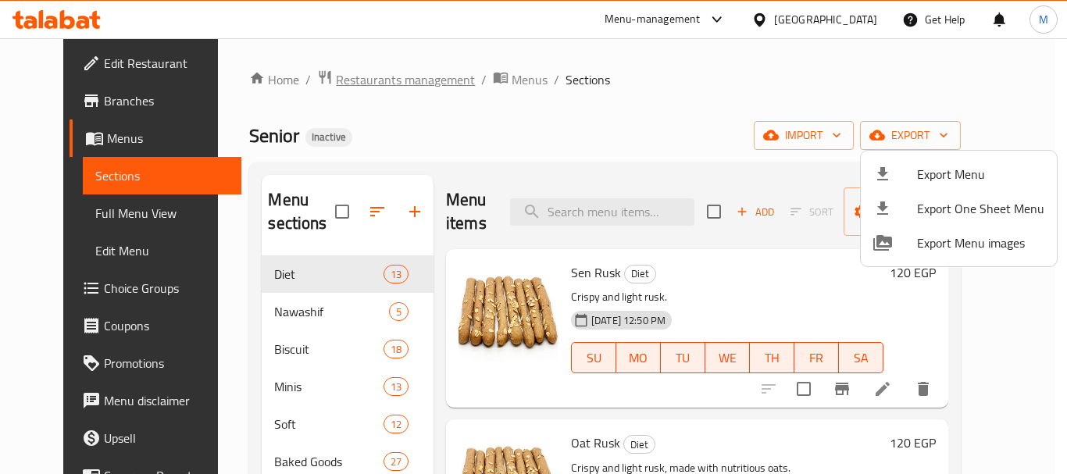
drag, startPoint x: 321, startPoint y: 86, endPoint x: 318, endPoint y: 75, distance: 11.4
click at [318, 84] on div at bounding box center [533, 237] width 1067 height 474
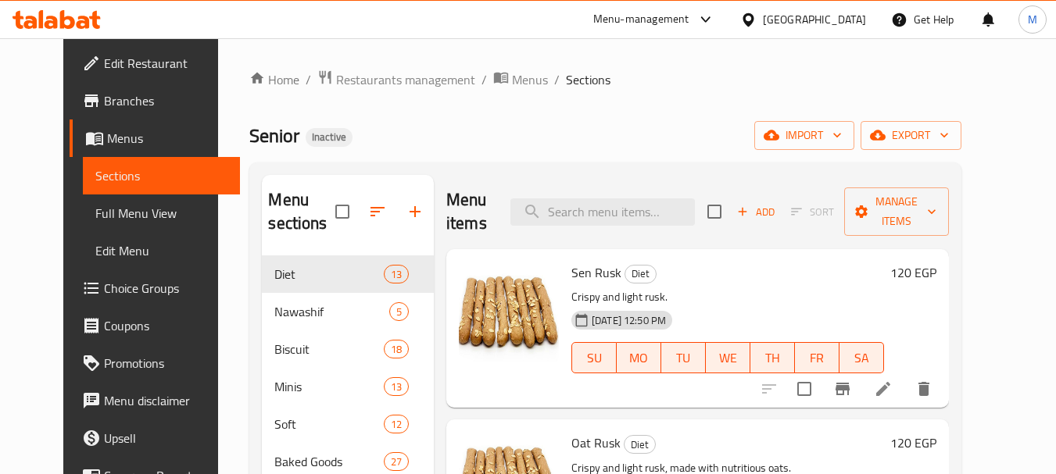
drag, startPoint x: 318, startPoint y: 75, endPoint x: 319, endPoint y: 2, distance: 72.7
click at [336, 75] on span "Restaurants management" at bounding box center [405, 79] width 139 height 19
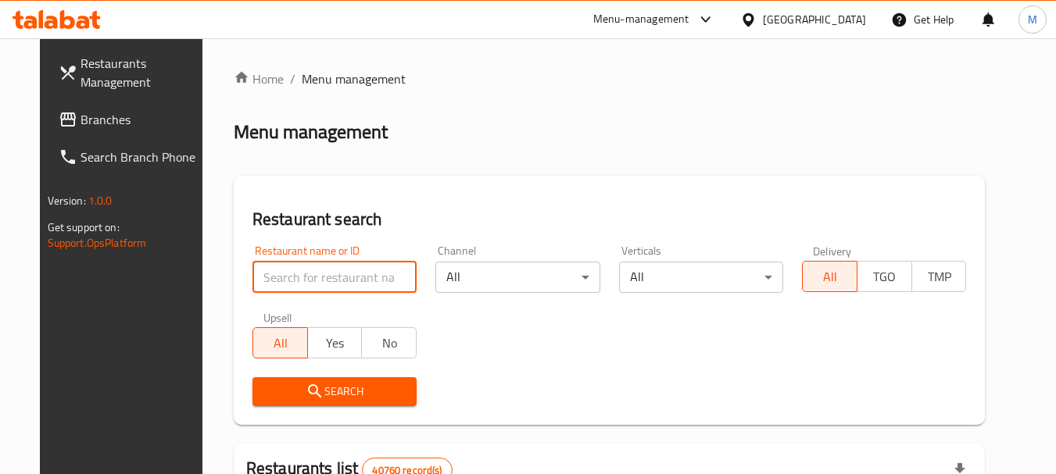
drag, startPoint x: 342, startPoint y: 276, endPoint x: 330, endPoint y: 347, distance: 72.2
click at [342, 275] on input "search" at bounding box center [334, 277] width 164 height 31
paste input "HAWAWSHI WINGS"
type input "HAWAWSHI WINGS"
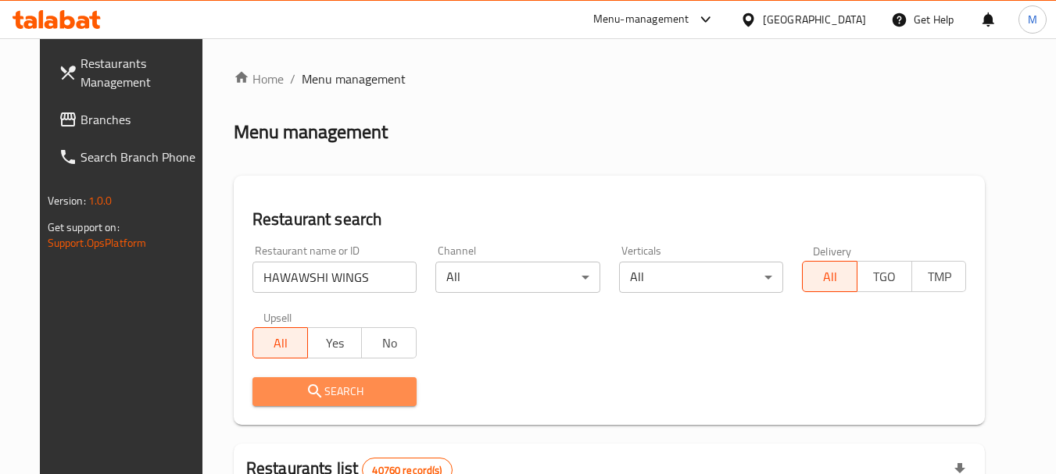
click at [315, 387] on span "Search" at bounding box center [334, 392] width 139 height 20
click at [315, 387] on div at bounding box center [528, 237] width 1056 height 474
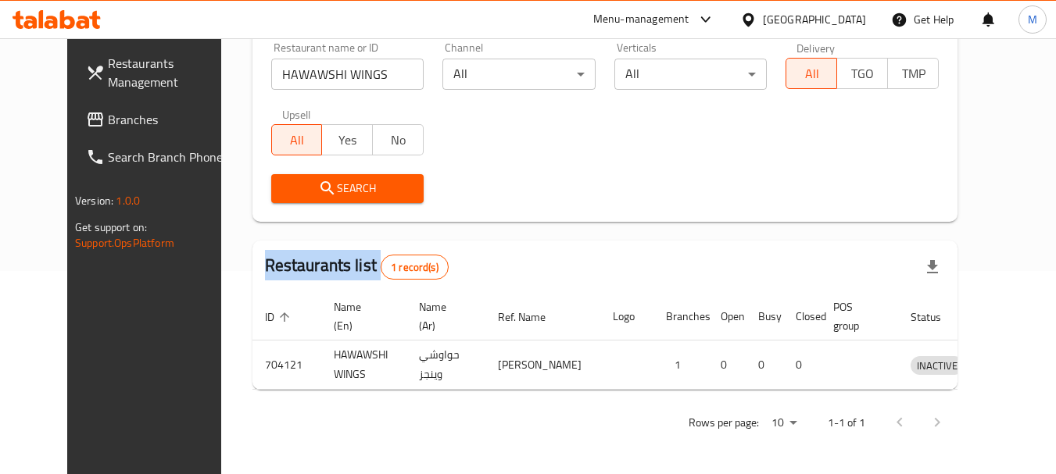
scroll to position [209, 0]
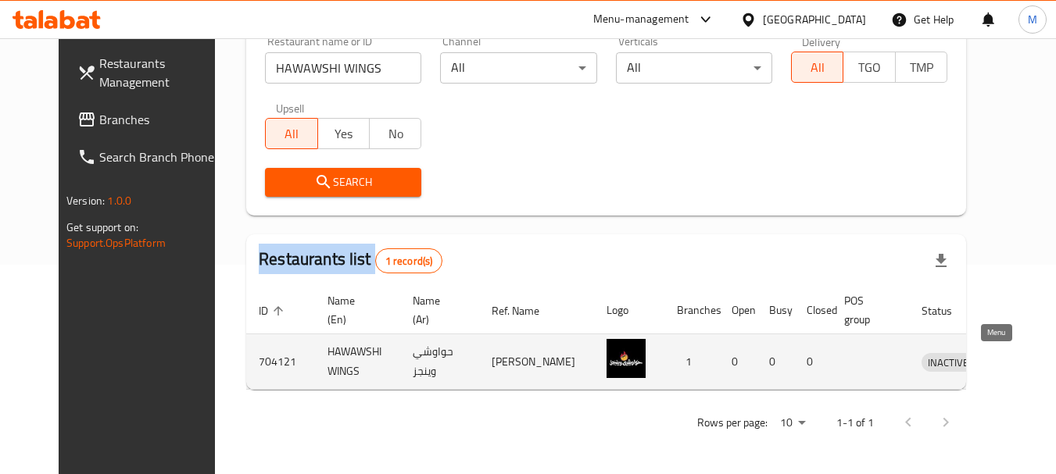
click at [1006, 359] on icon "enhanced table" at bounding box center [1014, 362] width 17 height 13
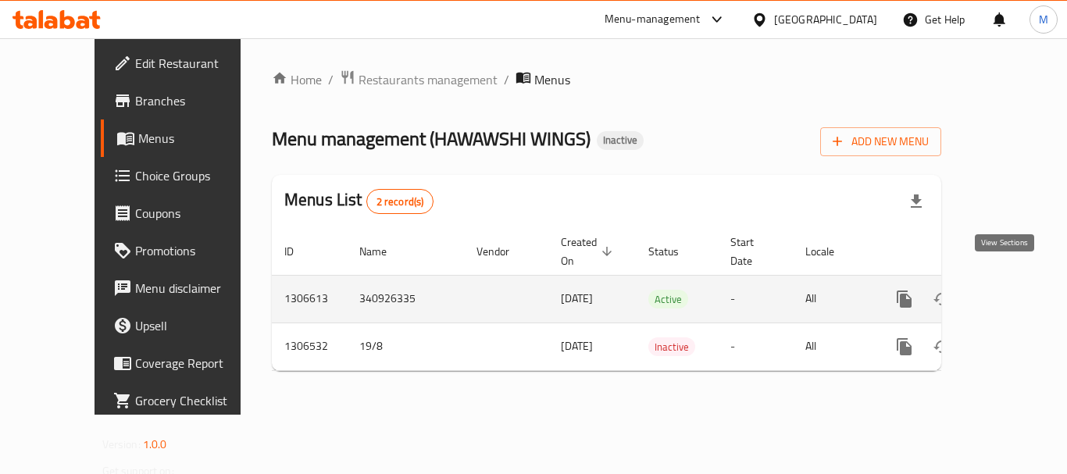
click at [1014, 290] on icon "enhanced table" at bounding box center [1017, 299] width 19 height 19
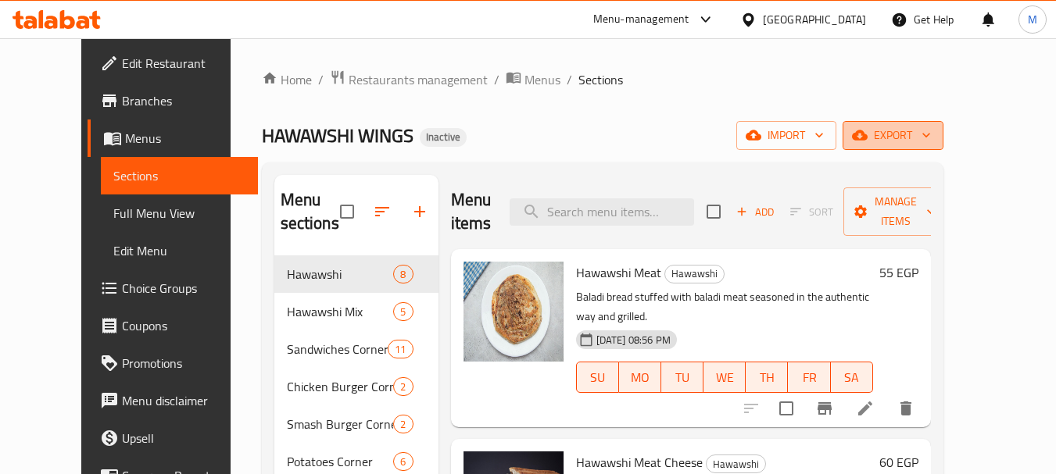
click at [867, 136] on icon "button" at bounding box center [860, 135] width 16 height 10
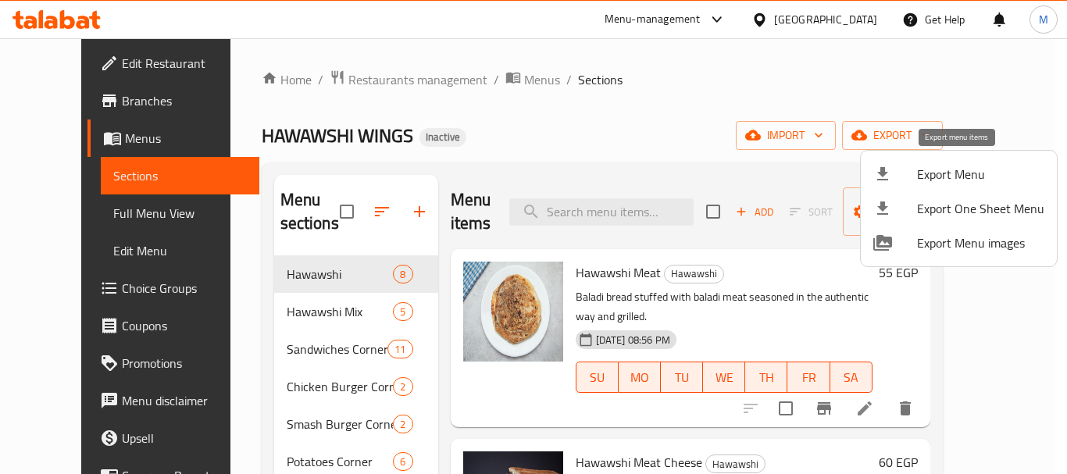
click at [920, 173] on span "Export Menu" at bounding box center [980, 174] width 127 height 19
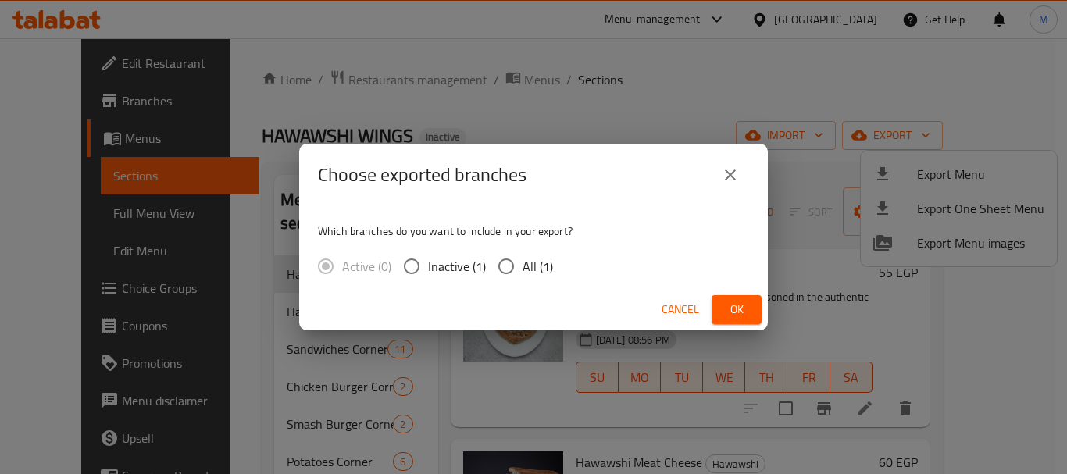
click at [506, 256] on input "All (1)" at bounding box center [506, 266] width 33 height 33
radio input "true"
click at [734, 299] on button "Ok" at bounding box center [737, 309] width 50 height 29
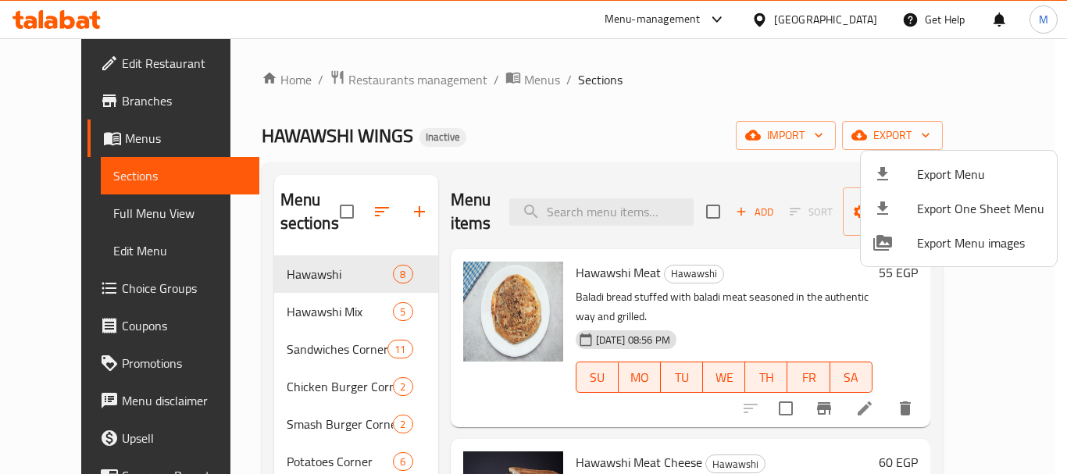
drag, startPoint x: 516, startPoint y: 142, endPoint x: 338, endPoint y: 101, distance: 182.2
click at [515, 142] on div at bounding box center [533, 237] width 1067 height 474
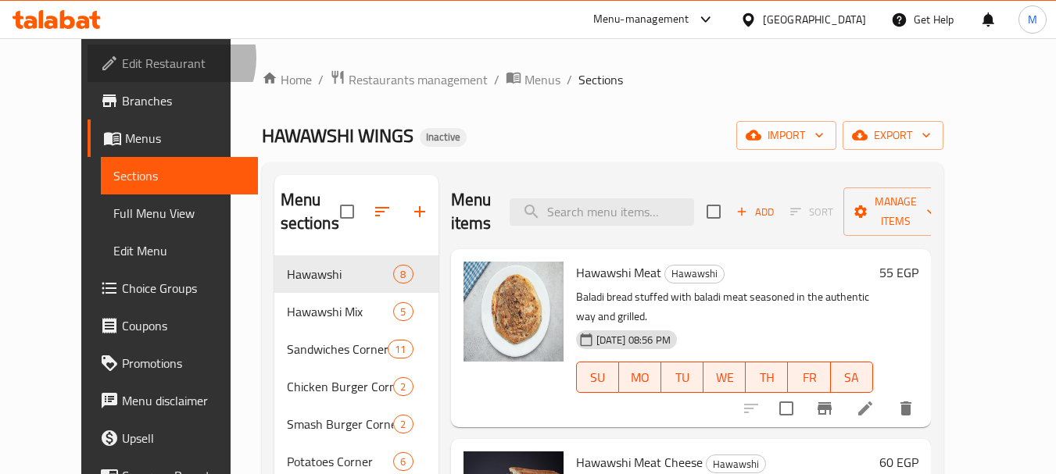
click at [122, 58] on span "Edit Restaurant" at bounding box center [183, 63] width 123 height 19
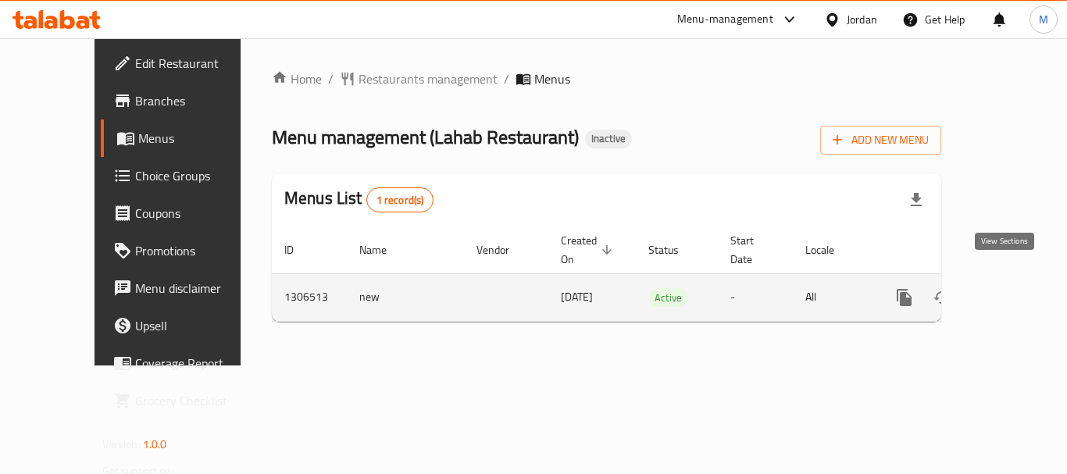
click at [1008, 288] on icon "enhanced table" at bounding box center [1017, 297] width 19 height 19
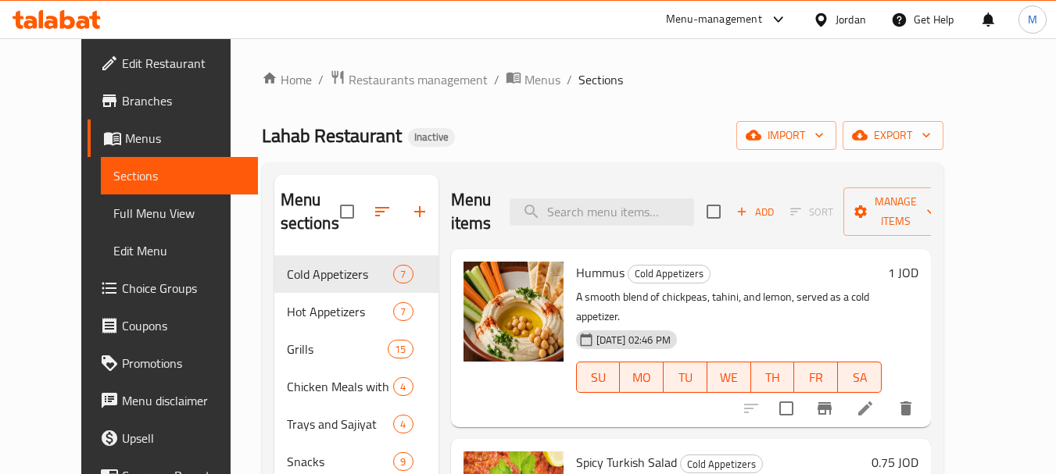
scroll to position [78, 0]
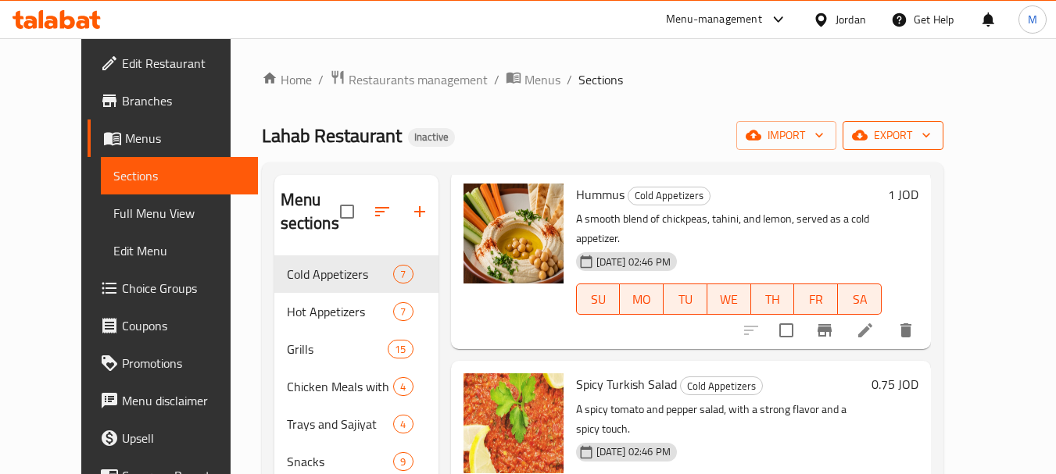
click at [931, 128] on span "export" at bounding box center [893, 136] width 76 height 20
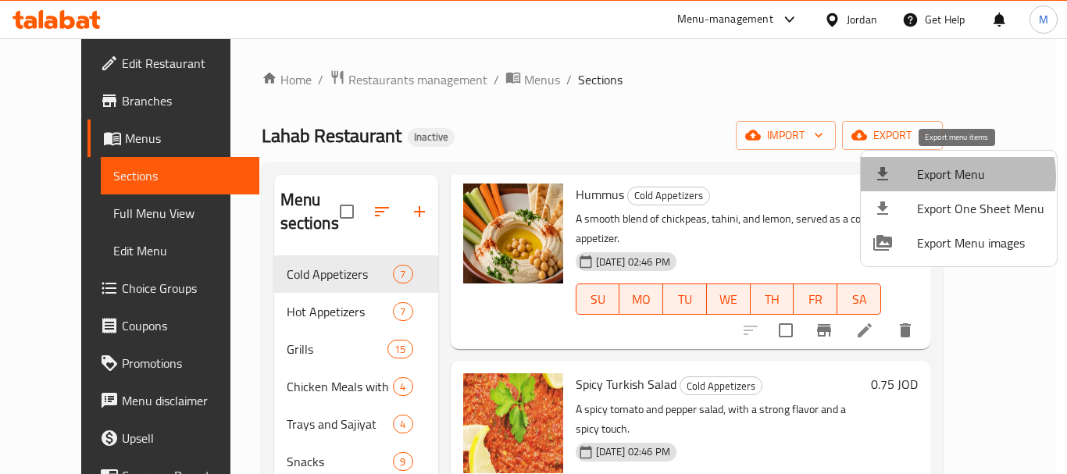
click at [946, 177] on span "Export Menu" at bounding box center [980, 174] width 127 height 19
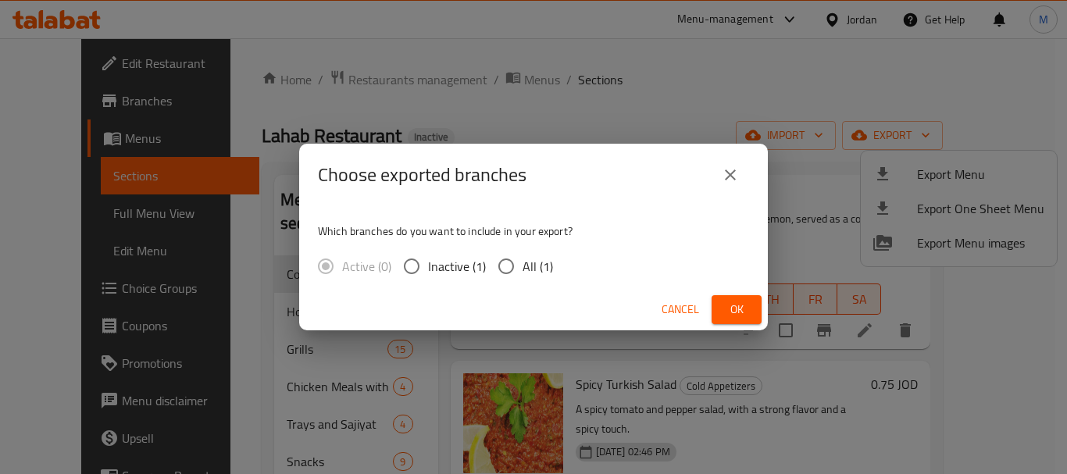
click at [547, 270] on span "All (1)" at bounding box center [538, 266] width 30 height 19
click at [523, 270] on input "All (1)" at bounding box center [506, 266] width 33 height 33
radio input "true"
drag, startPoint x: 741, startPoint y: 306, endPoint x: 707, endPoint y: 335, distance: 44.3
click at [738, 308] on span "Ok" at bounding box center [736, 310] width 25 height 20
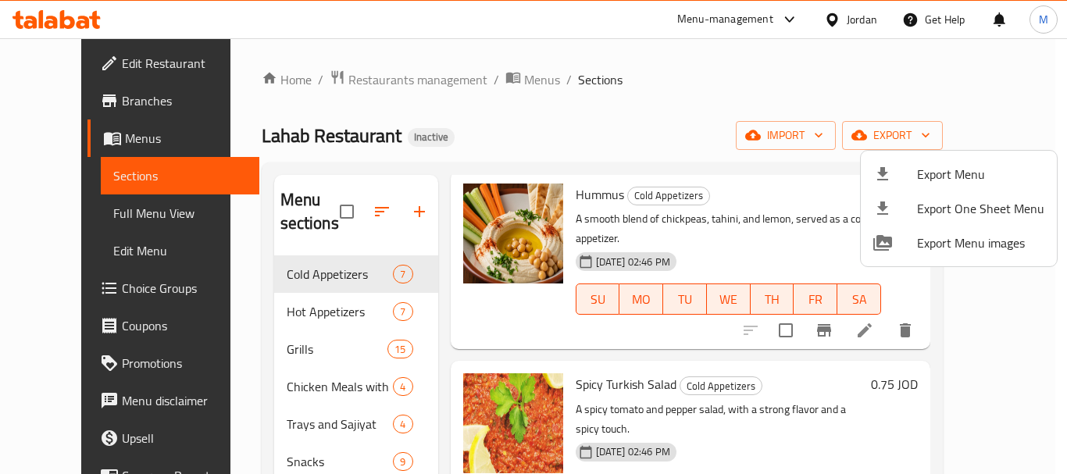
click at [377, 80] on div at bounding box center [533, 237] width 1067 height 474
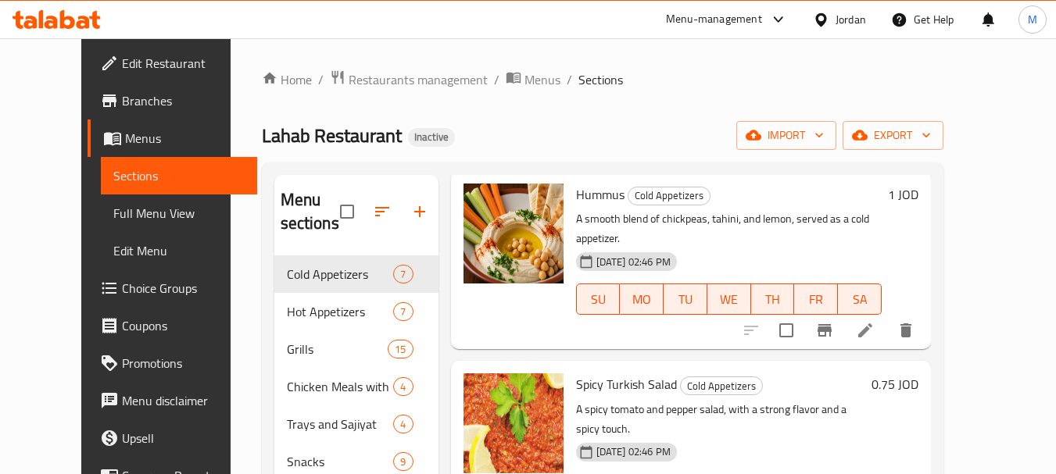
click at [377, 80] on span "Restaurants management" at bounding box center [418, 79] width 139 height 19
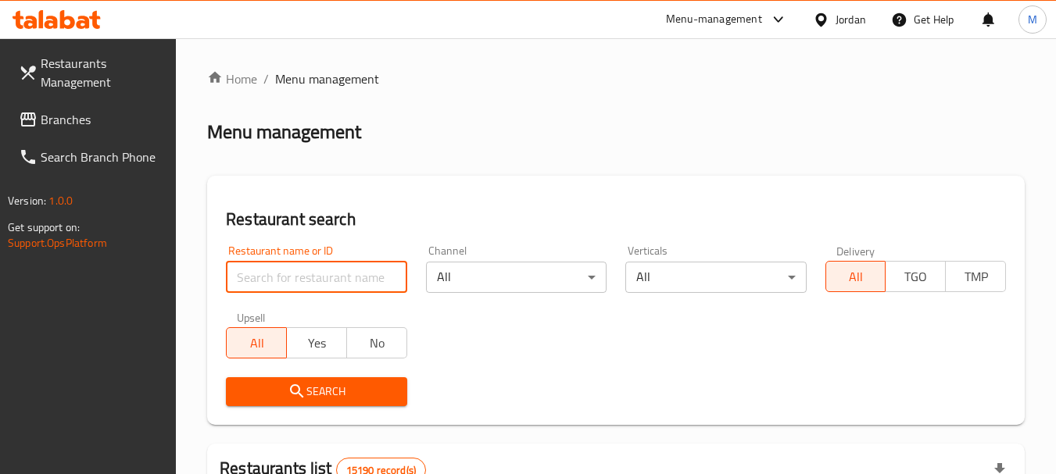
drag, startPoint x: 364, startPoint y: 274, endPoint x: 353, endPoint y: 344, distance: 70.4
click at [364, 274] on input "search" at bounding box center [316, 277] width 181 height 31
paste input "Call me Cookies"
type input "Call me Cookies"
click at [342, 382] on span "Search" at bounding box center [316, 392] width 156 height 20
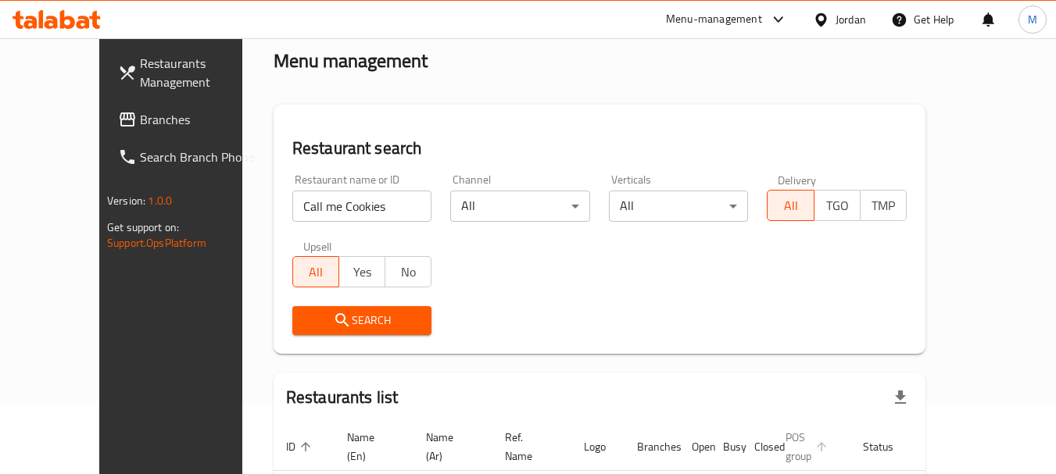
scroll to position [164, 0]
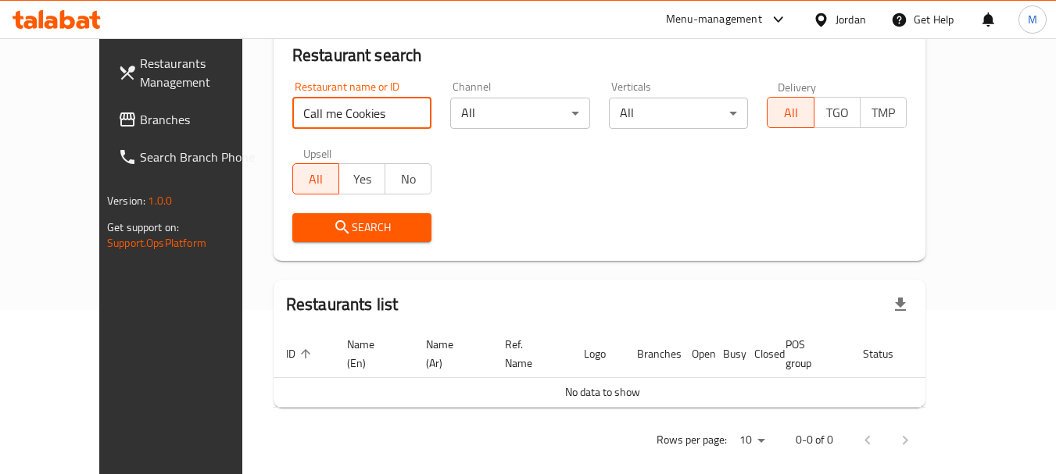
click at [363, 114] on input "Call me Cookies" at bounding box center [362, 113] width 140 height 31
click at [839, 15] on div "Jordan" at bounding box center [850, 19] width 30 height 17
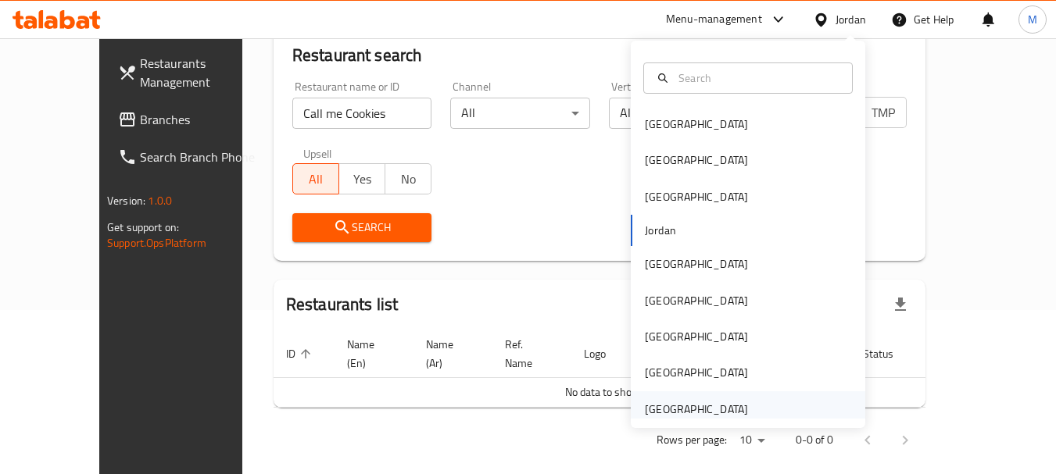
click at [723, 413] on div "[GEOGRAPHIC_DATA]" at bounding box center [696, 409] width 103 height 17
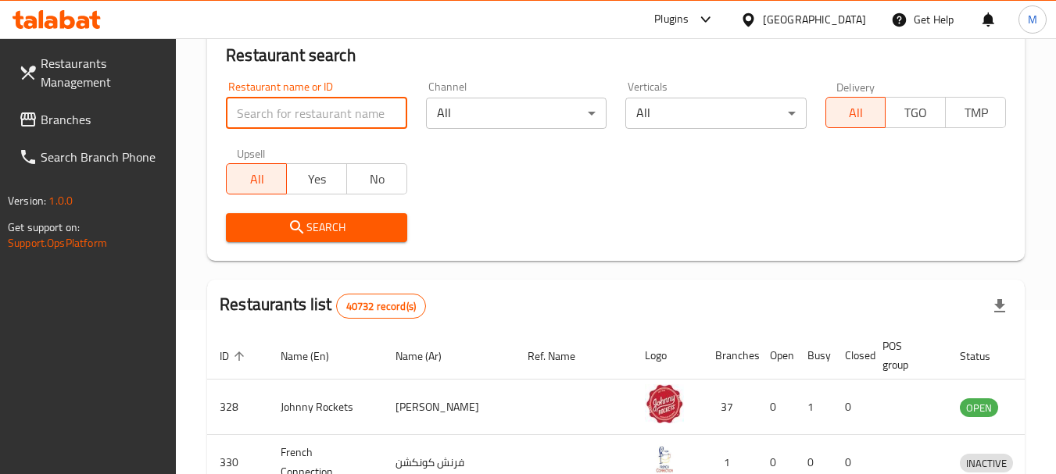
click at [302, 104] on input "search" at bounding box center [316, 113] width 181 height 31
paste input "Call me Cookies"
type input "Call me Cookies"
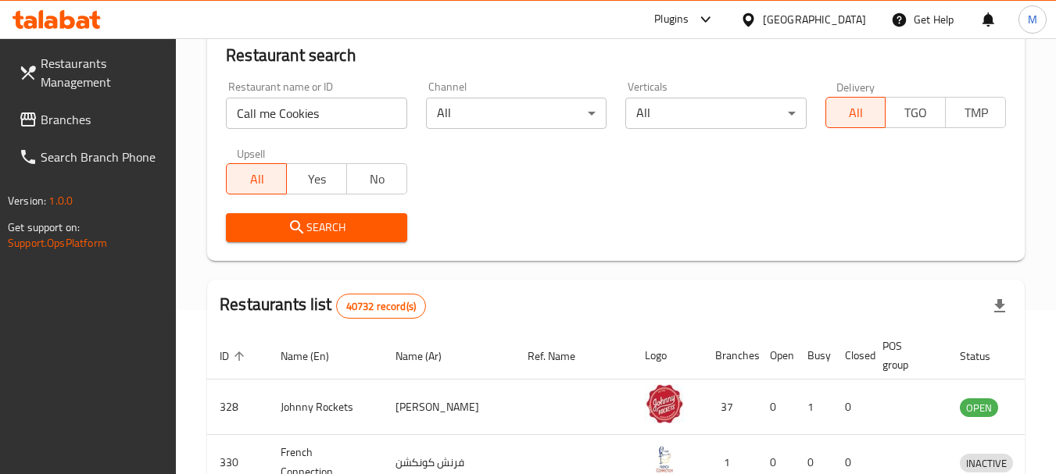
click at [281, 220] on span "Search" at bounding box center [316, 228] width 156 height 20
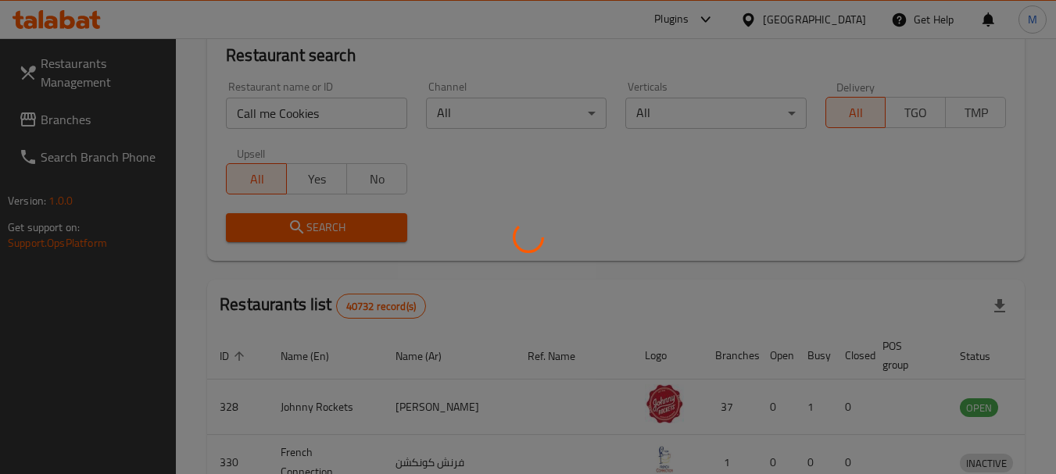
click at [281, 220] on div at bounding box center [528, 237] width 1056 height 474
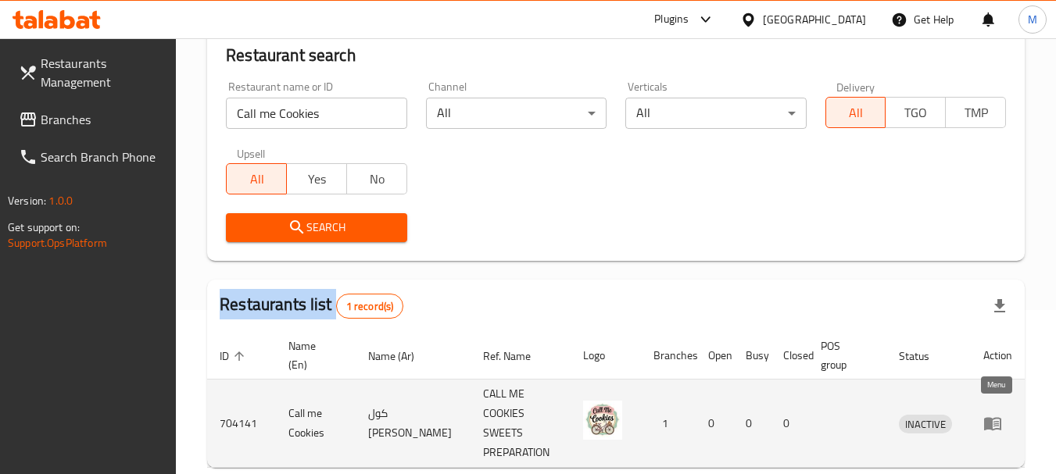
click at [990, 418] on icon "enhanced table" at bounding box center [992, 424] width 17 height 13
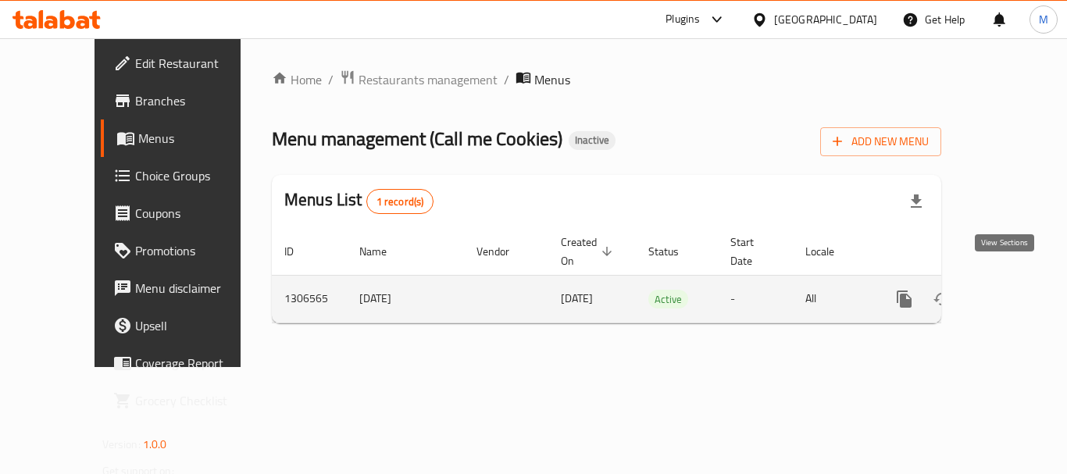
click at [1015, 281] on link "enhanced table" at bounding box center [1018, 300] width 38 height 38
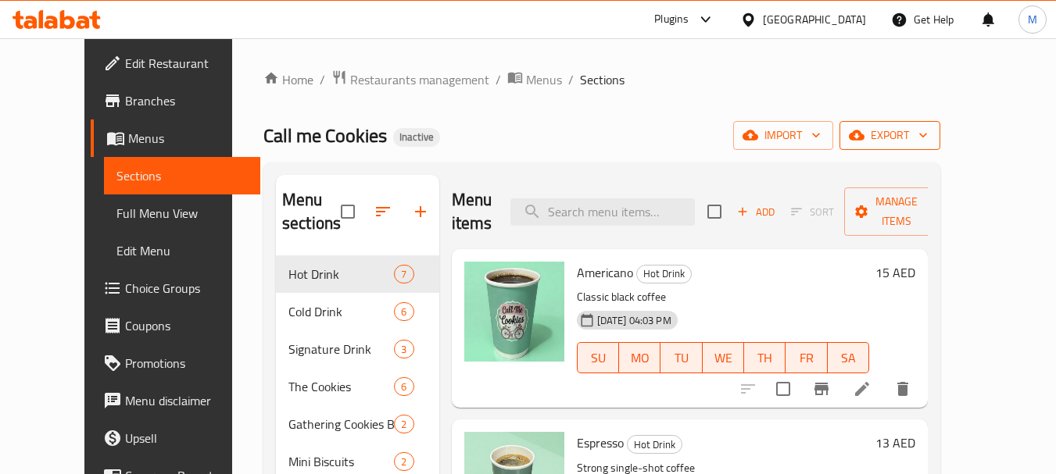
click at [928, 134] on span "export" at bounding box center [890, 136] width 76 height 20
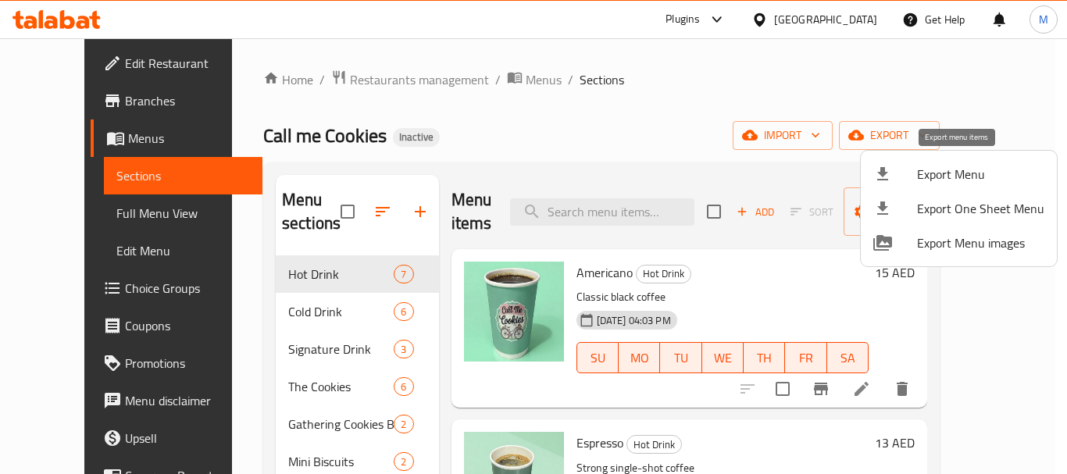
click at [957, 173] on span "Export Menu" at bounding box center [980, 174] width 127 height 19
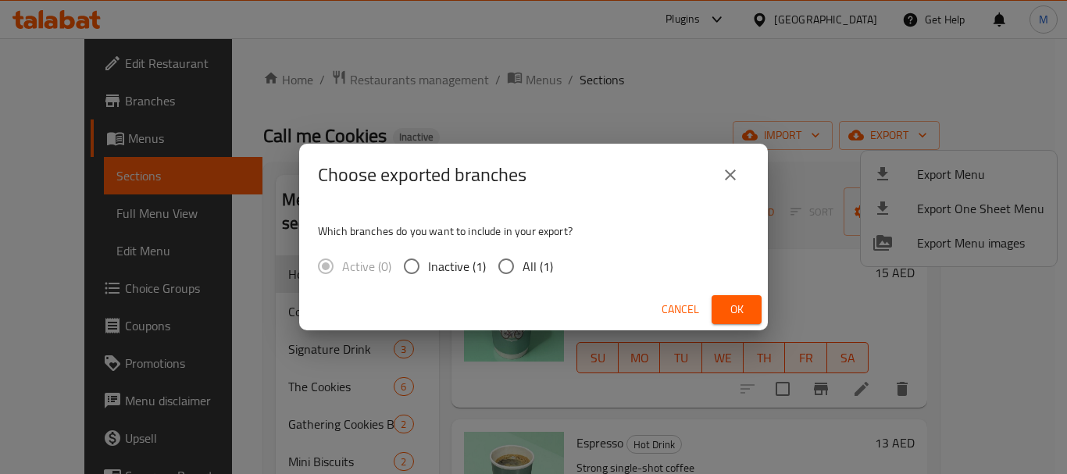
click at [527, 266] on span "All (1)" at bounding box center [538, 266] width 30 height 19
click at [523, 266] on input "All (1)" at bounding box center [506, 266] width 33 height 33
radio input "true"
click at [742, 318] on span "Ok" at bounding box center [736, 310] width 25 height 20
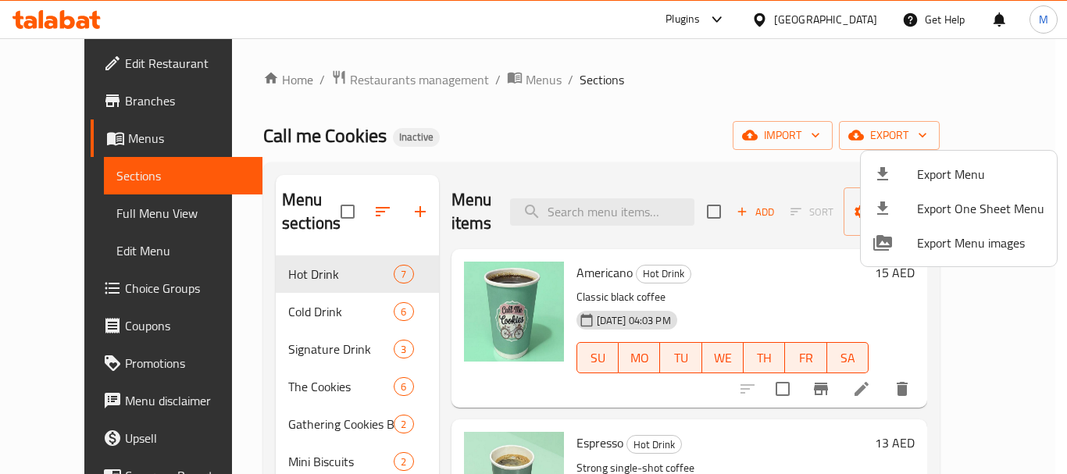
drag, startPoint x: 550, startPoint y: 159, endPoint x: 225, endPoint y: 97, distance: 330.9
click at [550, 157] on div at bounding box center [533, 237] width 1067 height 474
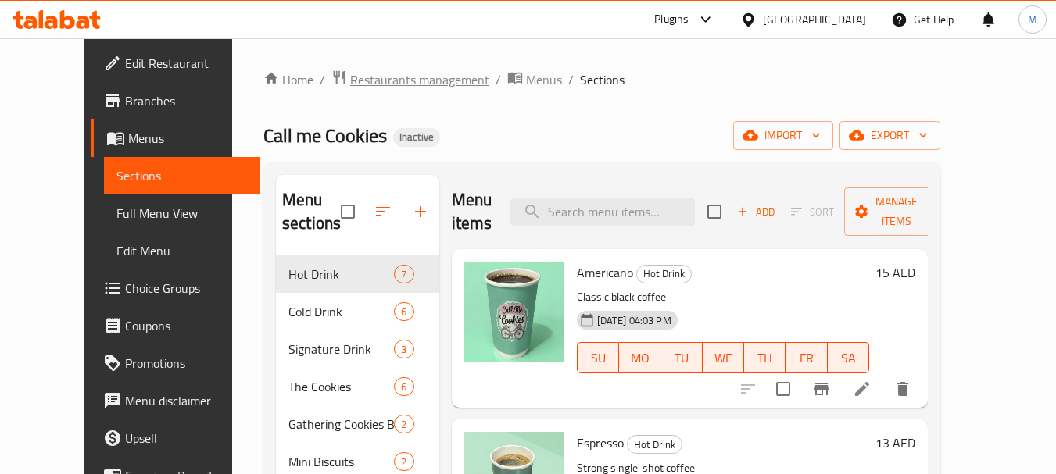
click at [350, 76] on span "Restaurants management" at bounding box center [419, 79] width 139 height 19
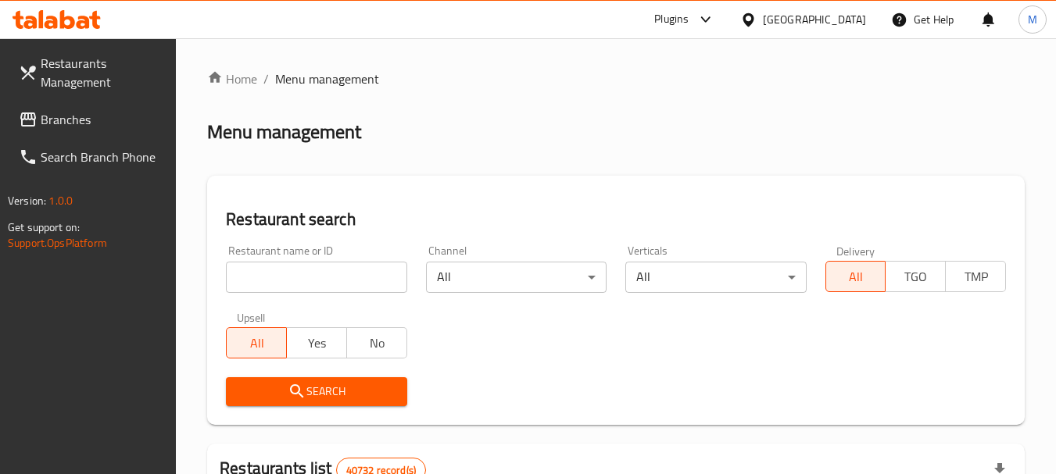
drag, startPoint x: 282, startPoint y: 270, endPoint x: 283, endPoint y: 294, distance: 24.2
click at [283, 270] on input "search" at bounding box center [316, 277] width 181 height 31
paste input "Atayeb Albilad"
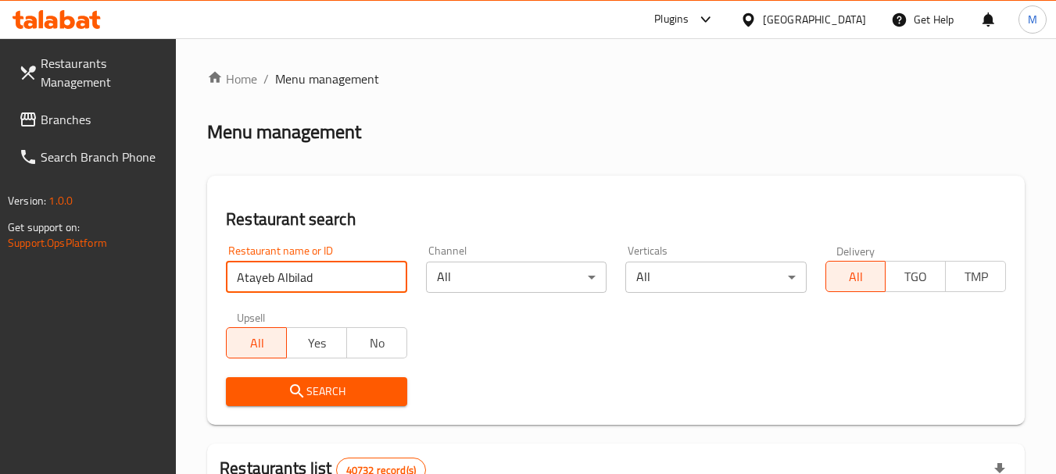
type input "Atayeb Albilad"
click at [295, 399] on icon "submit" at bounding box center [297, 391] width 19 height 19
click at [296, 399] on div at bounding box center [528, 237] width 1056 height 474
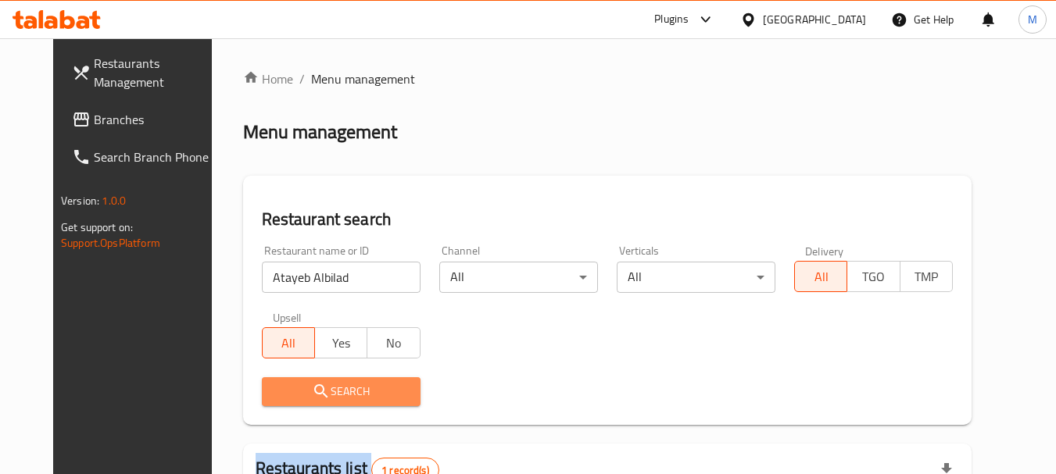
click at [312, 395] on span "Search" at bounding box center [341, 392] width 134 height 20
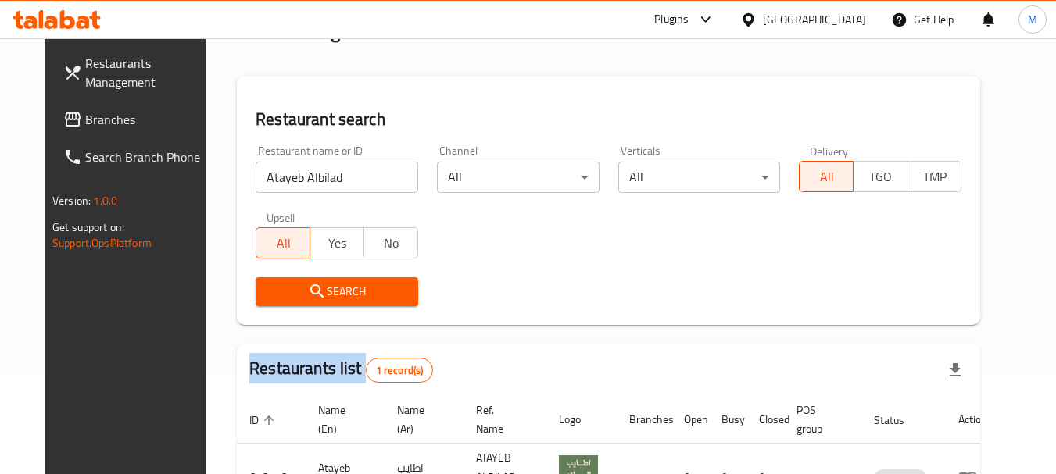
scroll to position [203, 0]
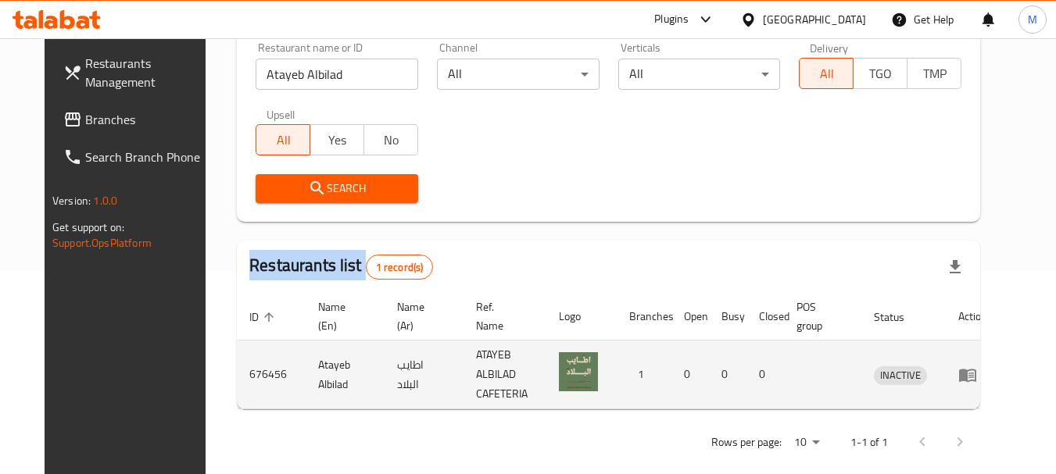
click at [976, 369] on icon "enhanced table" at bounding box center [967, 375] width 17 height 13
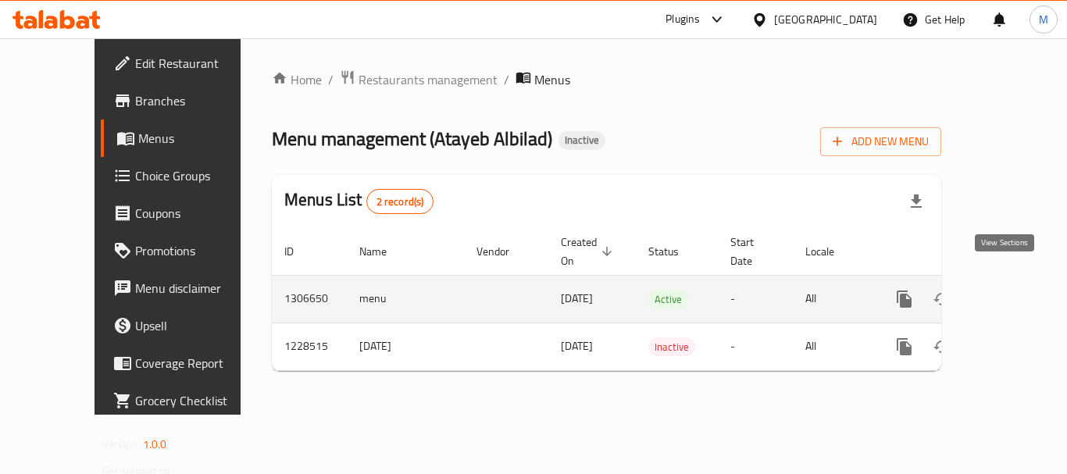
click at [1010, 292] on icon "enhanced table" at bounding box center [1017, 299] width 14 height 14
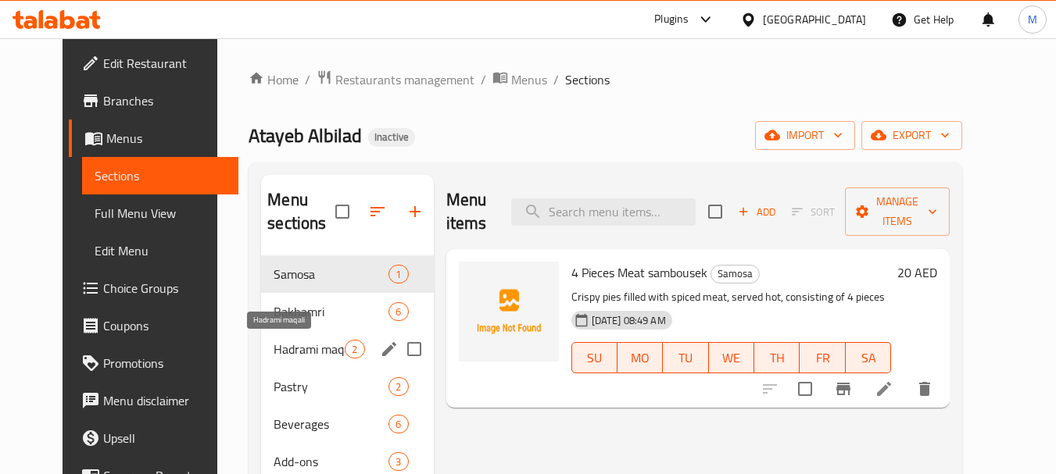
click at [273, 341] on span "Hadrami maqali" at bounding box center [308, 349] width 71 height 19
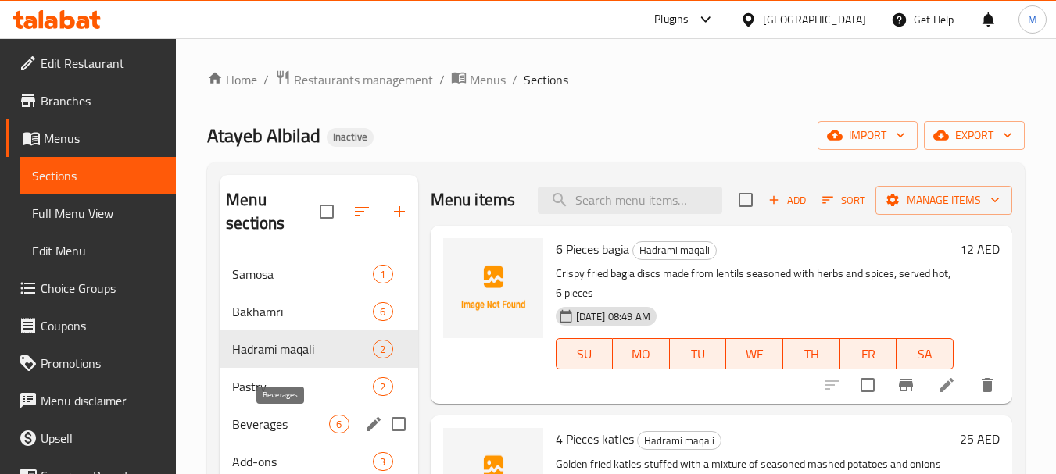
click at [282, 438] on div "Beverages 6" at bounding box center [319, 425] width 198 height 38
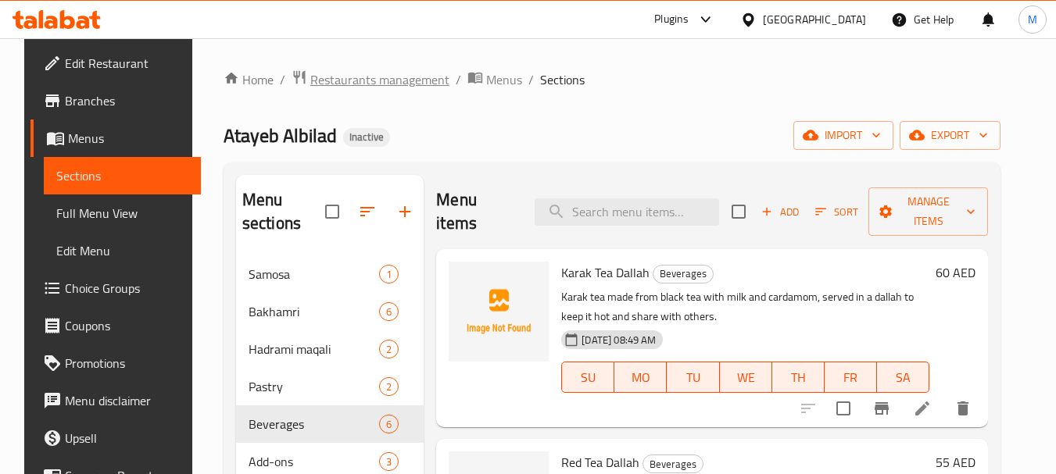
click at [380, 86] on span "Restaurants management" at bounding box center [379, 79] width 139 height 19
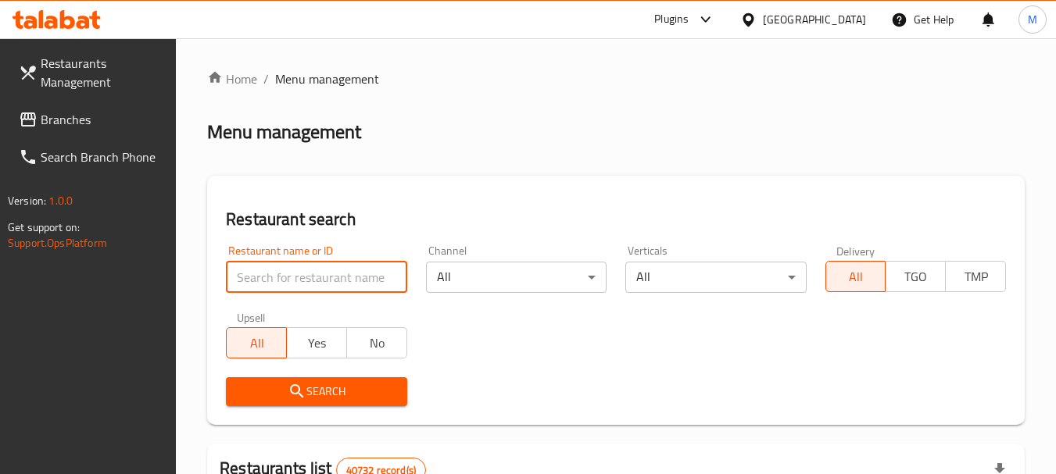
click at [341, 280] on input "search" at bounding box center [316, 277] width 181 height 31
paste input "Special Kabab Khudmani"
type input "Special Kabab Khudmani"
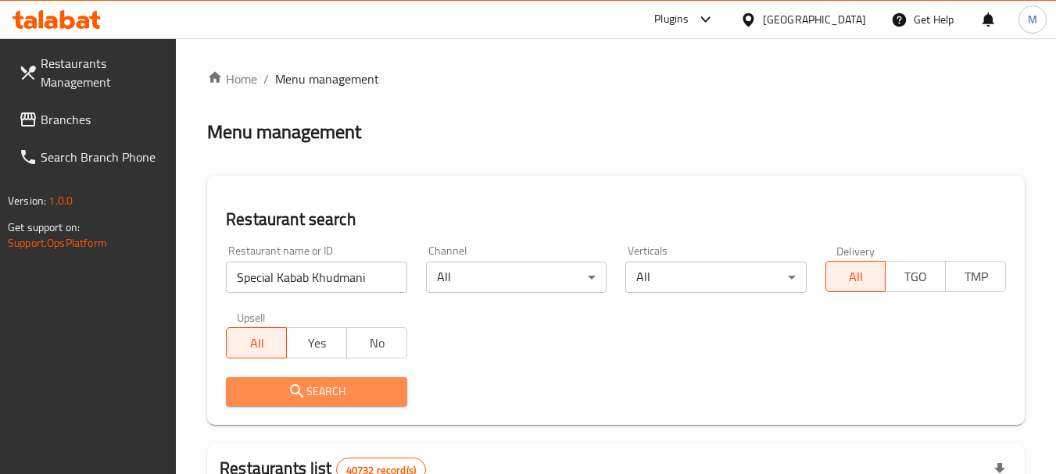
click at [316, 390] on span "Search" at bounding box center [316, 392] width 156 height 20
click at [316, 390] on div at bounding box center [528, 237] width 1056 height 474
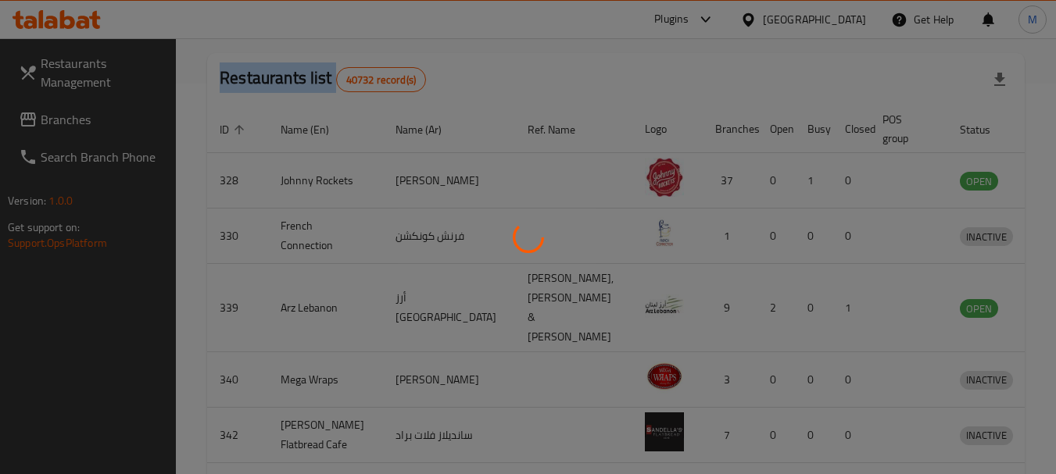
scroll to position [223, 0]
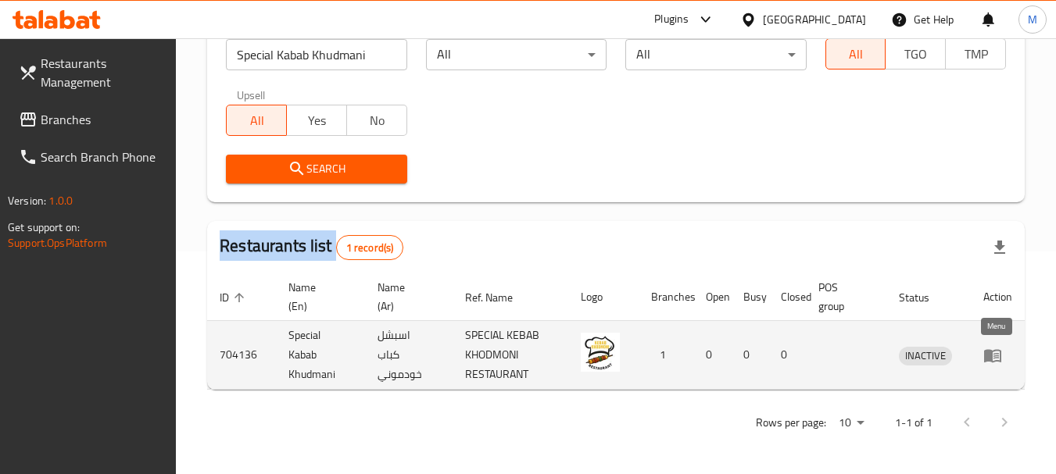
click at [991, 349] on icon "enhanced table" at bounding box center [992, 355] width 19 height 19
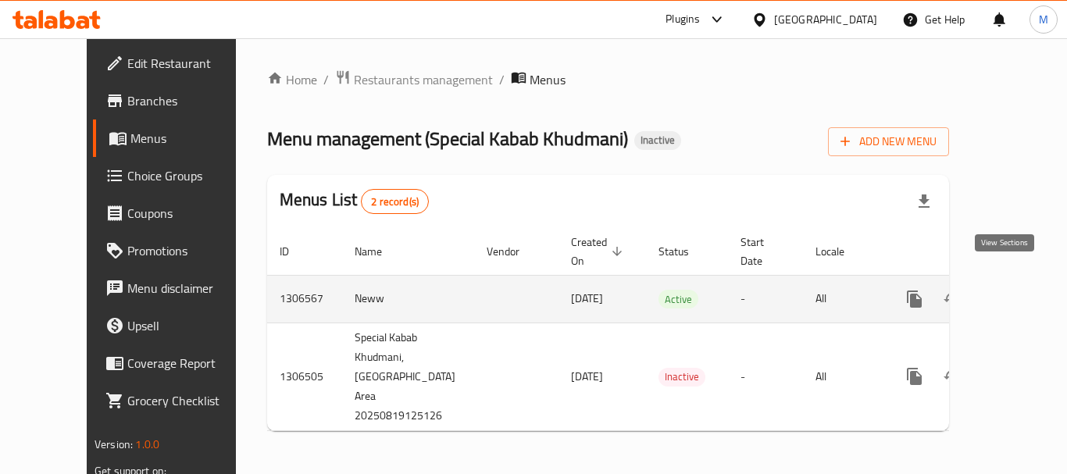
click at [1018, 290] on icon "enhanced table" at bounding box center [1027, 299] width 19 height 19
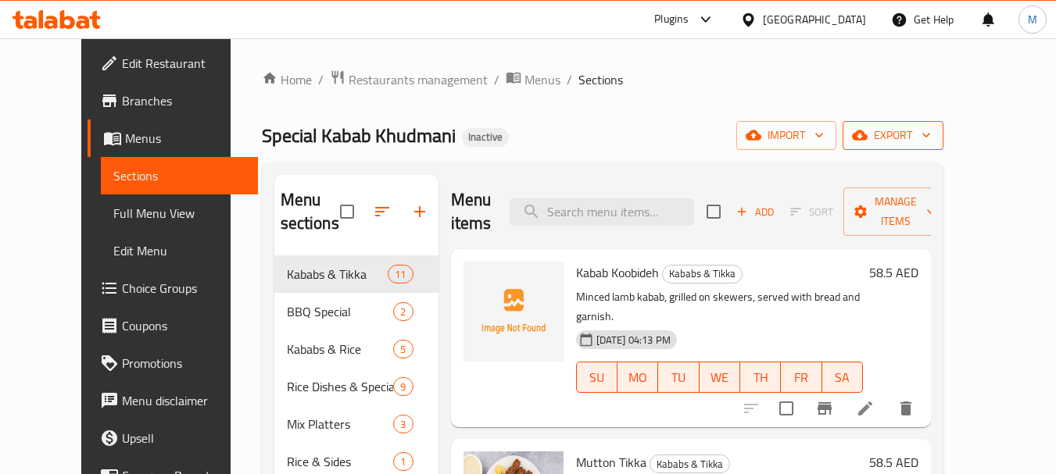
click at [931, 141] on span "export" at bounding box center [893, 136] width 76 height 20
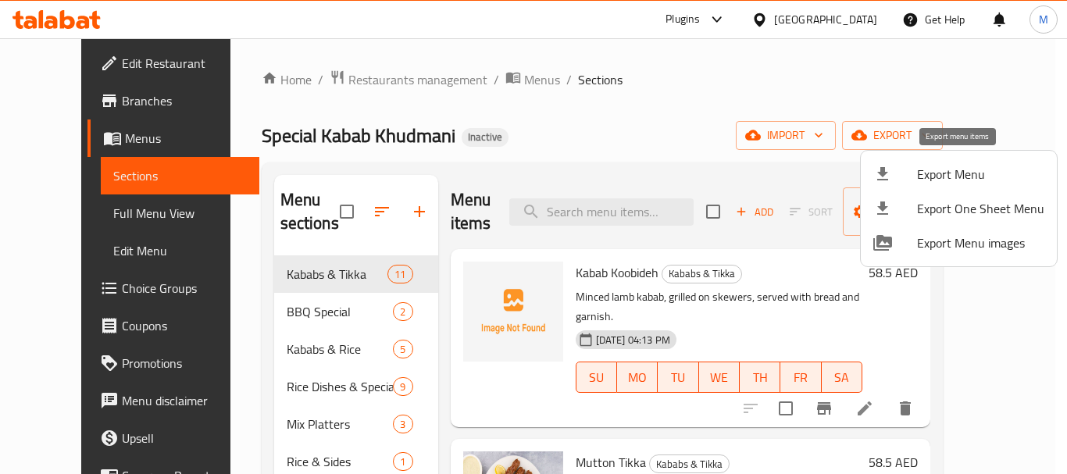
click at [941, 176] on span "Export Menu" at bounding box center [980, 174] width 127 height 19
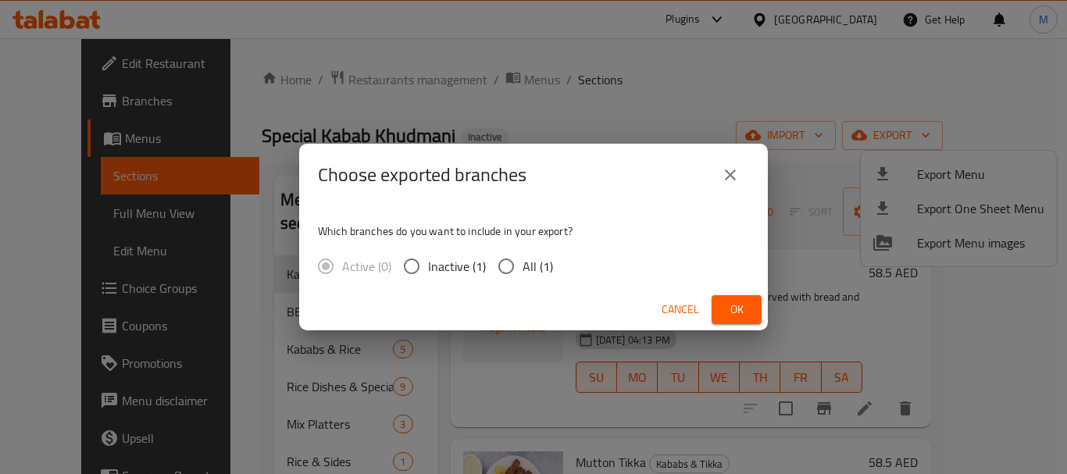
click at [537, 264] on span "All (1)" at bounding box center [538, 266] width 30 height 19
click at [523, 264] on input "All (1)" at bounding box center [506, 266] width 33 height 33
radio input "true"
drag, startPoint x: 724, startPoint y: 306, endPoint x: 446, endPoint y: 22, distance: 397.9
click at [719, 303] on button "Ok" at bounding box center [737, 309] width 50 height 29
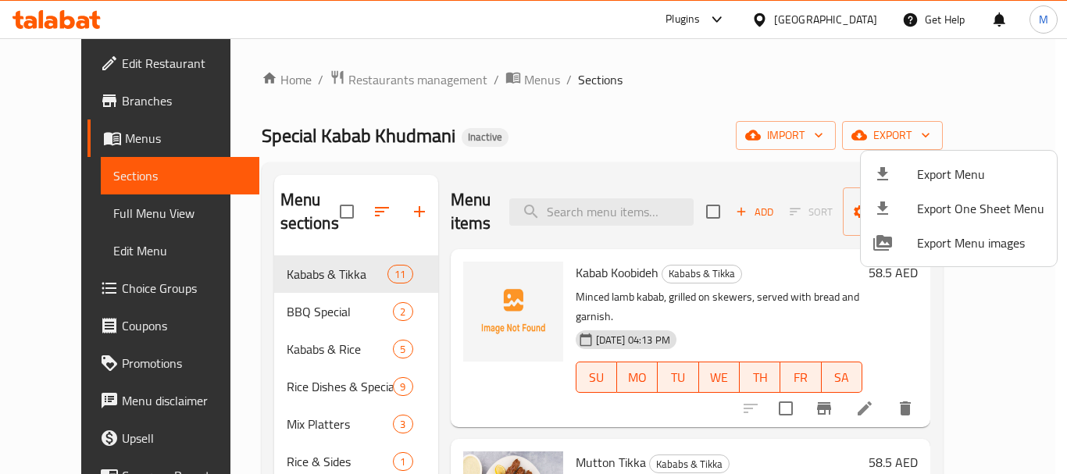
click at [76, 102] on div at bounding box center [533, 237] width 1067 height 474
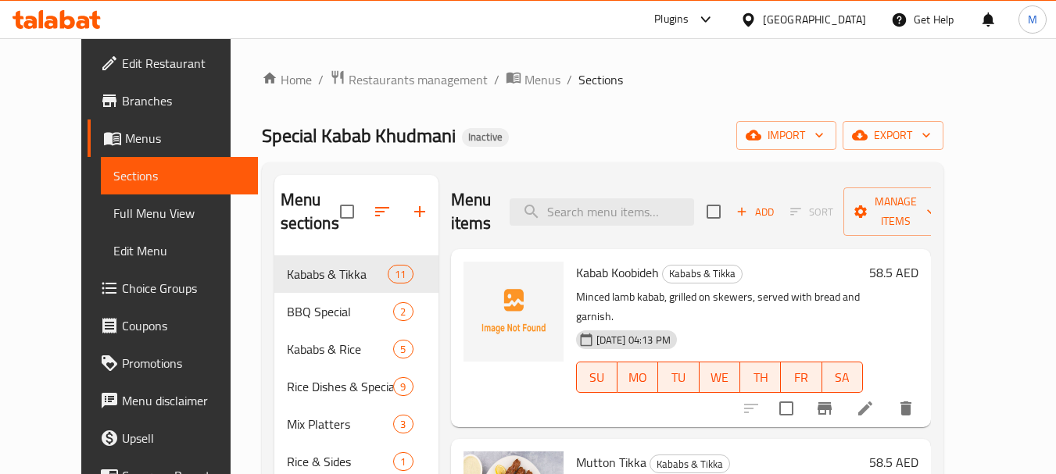
click at [122, 102] on span "Branches" at bounding box center [183, 100] width 123 height 19
